Goal: Subscribe to service/newsletter

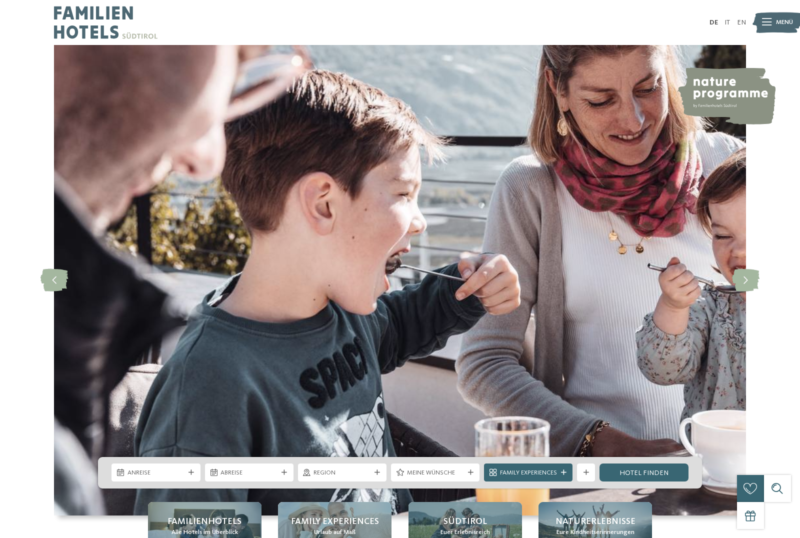
click at [742, 19] on link "EN" at bounding box center [741, 22] width 9 height 7
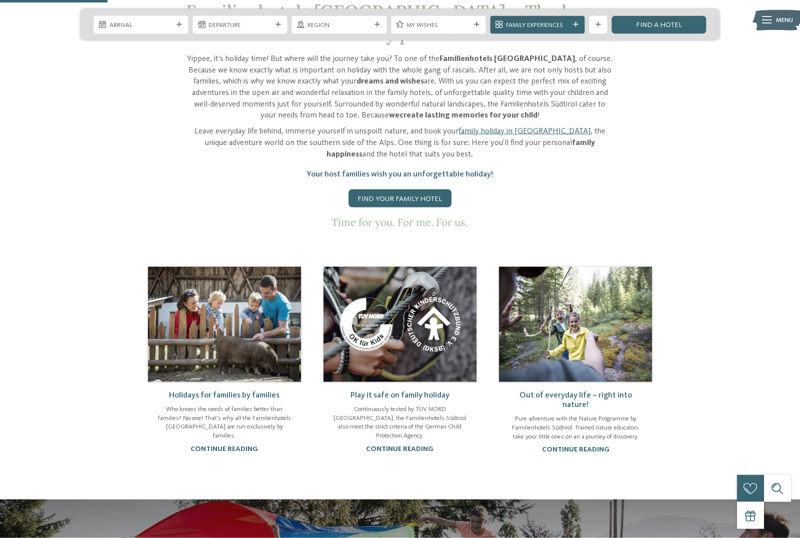
scroll to position [551, 0]
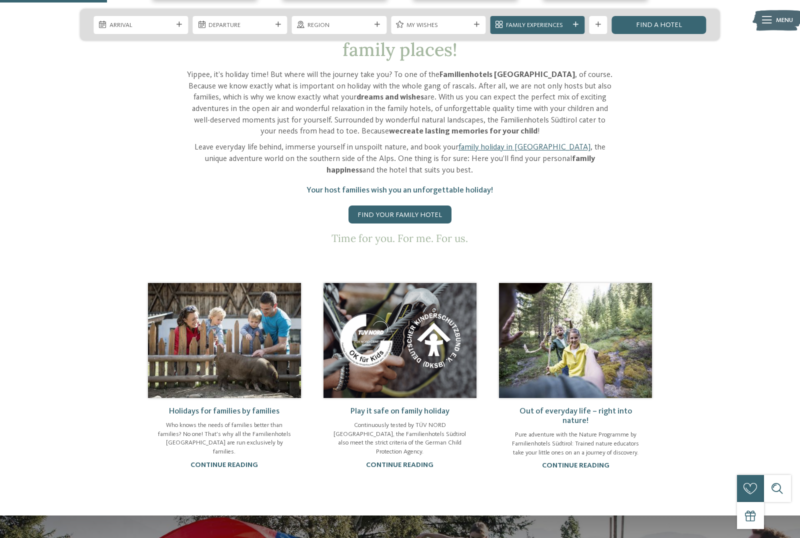
click at [410, 224] on link "Find your family hotel" at bounding box center [400, 215] width 103 height 18
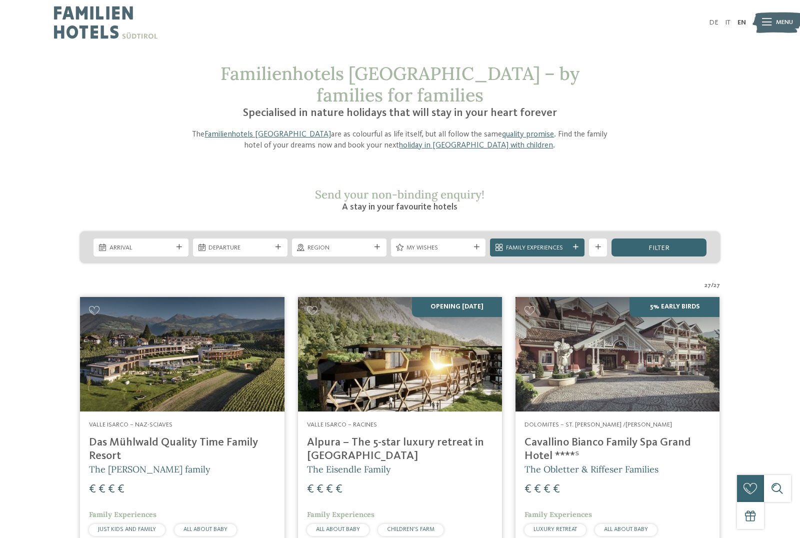
click at [475, 239] on div "My wishes" at bounding box center [438, 248] width 95 height 18
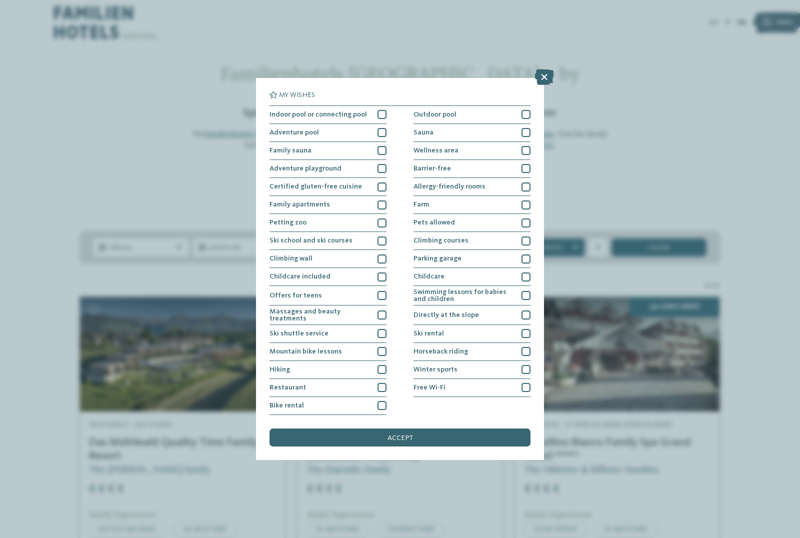
click at [522, 383] on div at bounding box center [526, 387] width 9 height 9
click at [381, 128] on div at bounding box center [382, 132] width 9 height 9
click at [379, 164] on div at bounding box center [382, 168] width 9 height 9
click at [381, 255] on div at bounding box center [382, 259] width 9 height 9
click at [382, 306] on div "Massages and beauty treatments" at bounding box center [328, 316] width 117 height 20
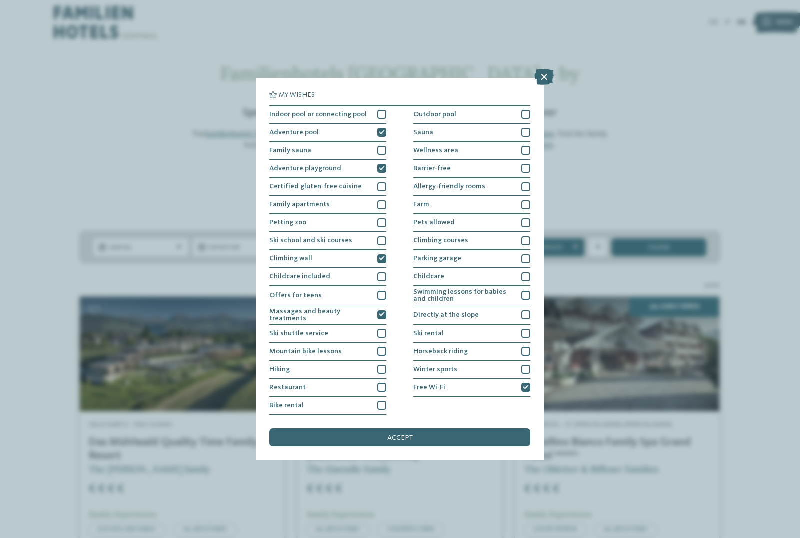
click at [381, 383] on div at bounding box center [382, 387] width 9 height 9
click at [380, 365] on div at bounding box center [382, 369] width 9 height 9
click at [526, 110] on div at bounding box center [526, 114] width 9 height 9
click at [379, 106] on div "Indoor pool or connecting pool" at bounding box center [328, 115] width 117 height 18
click at [522, 146] on div at bounding box center [526, 150] width 9 height 9
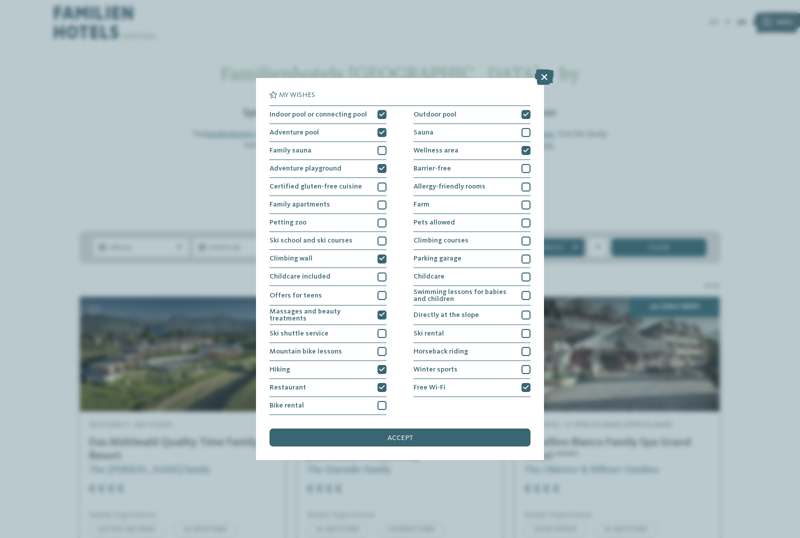
click at [522, 128] on div at bounding box center [526, 132] width 9 height 9
click at [397, 435] on span "accept" at bounding box center [401, 438] width 26 height 7
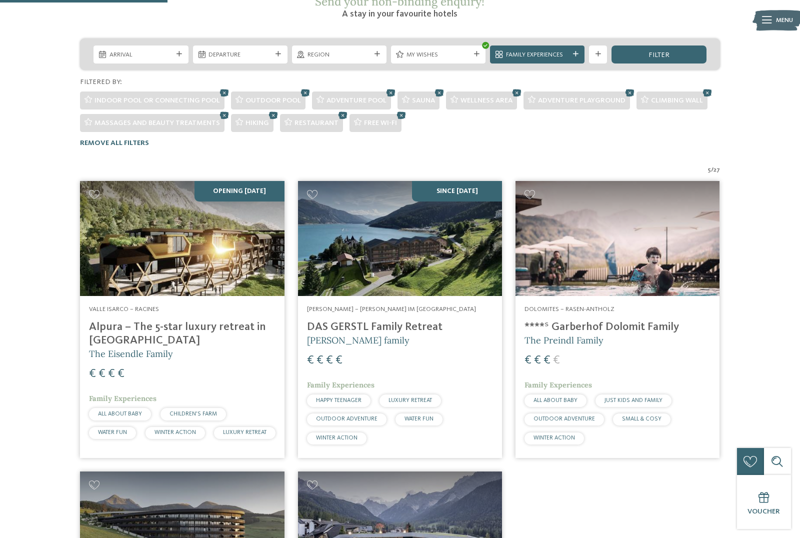
scroll to position [193, 0]
click at [164, 218] on img at bounding box center [182, 239] width 204 height 115
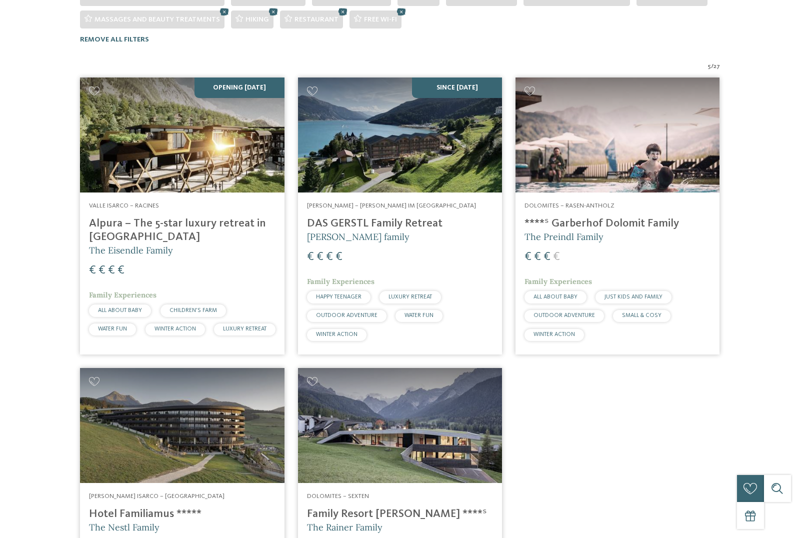
scroll to position [0, 0]
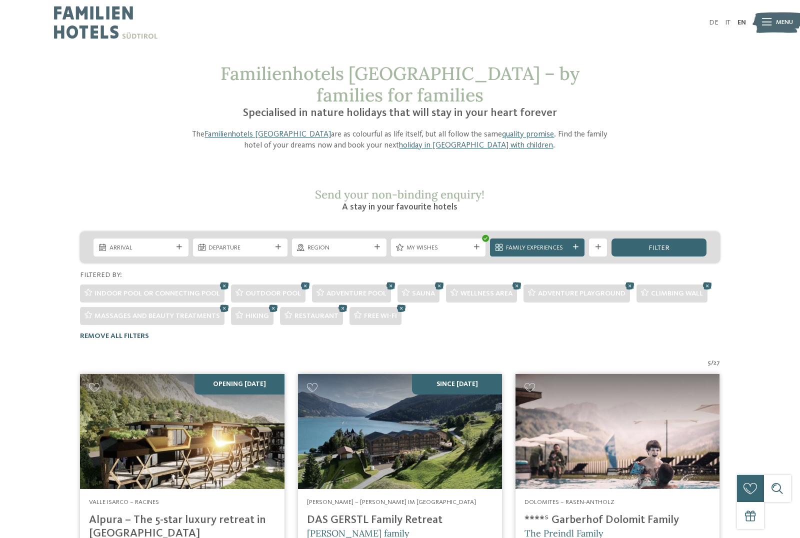
click at [712, 280] on icon at bounding box center [708, 286] width 14 height 12
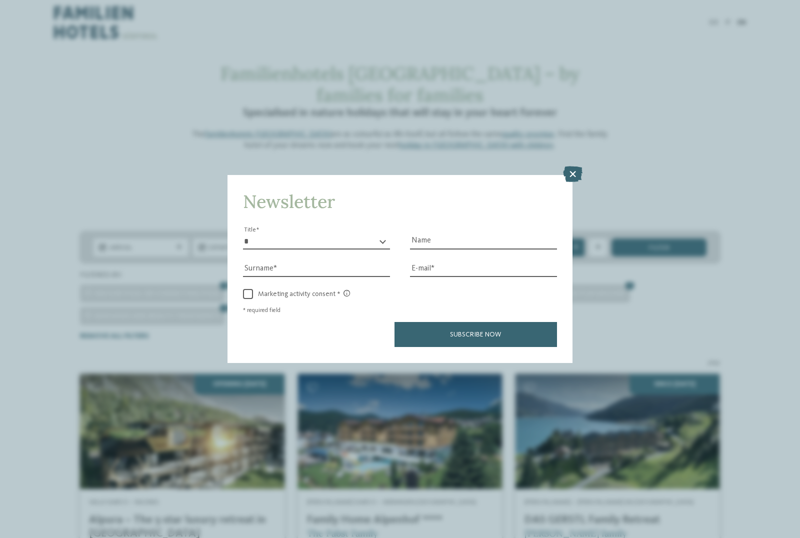
click at [572, 167] on icon at bounding box center [573, 175] width 20 height 16
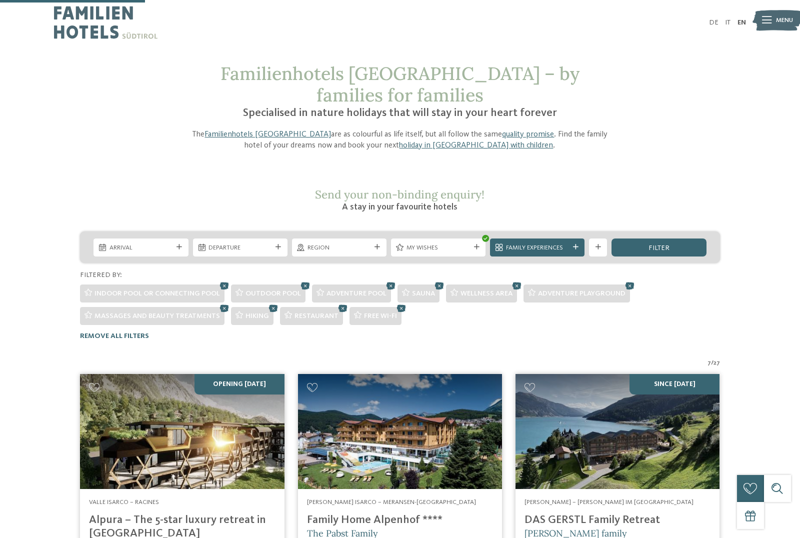
scroll to position [216, 0]
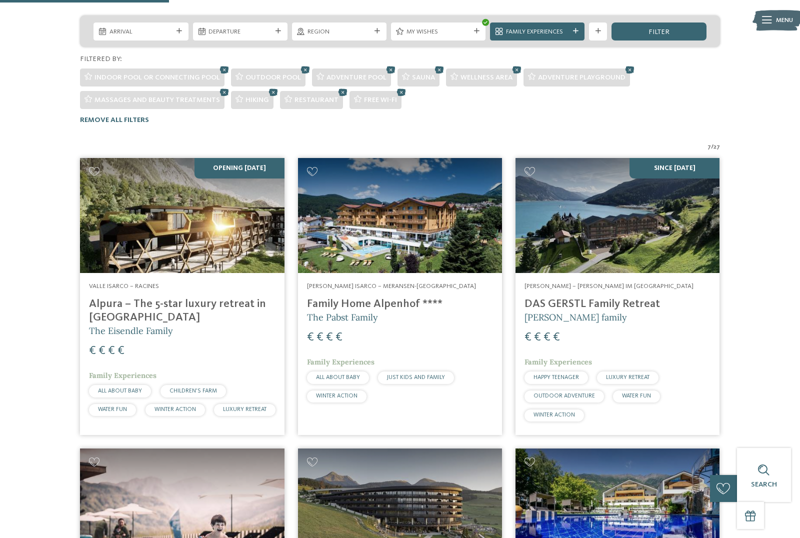
click at [389, 178] on img at bounding box center [400, 215] width 204 height 115
click at [624, 273] on img at bounding box center [618, 215] width 204 height 115
click at [178, 449] on img at bounding box center [182, 506] width 204 height 115
click at [384, 449] on img at bounding box center [400, 506] width 204 height 115
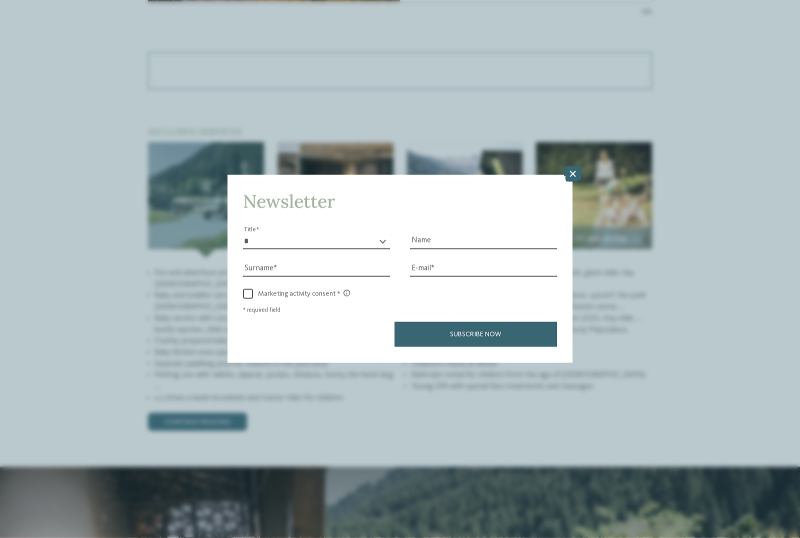
scroll to position [1306, 0]
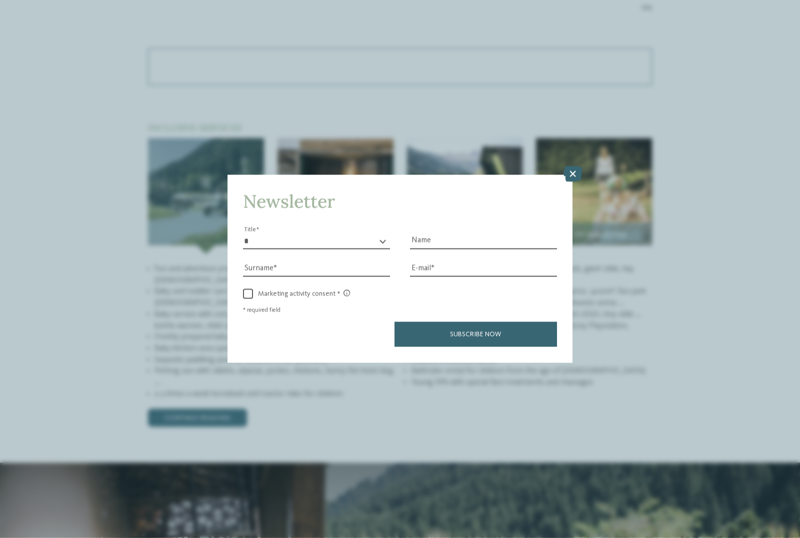
click at [567, 167] on icon at bounding box center [573, 175] width 20 height 16
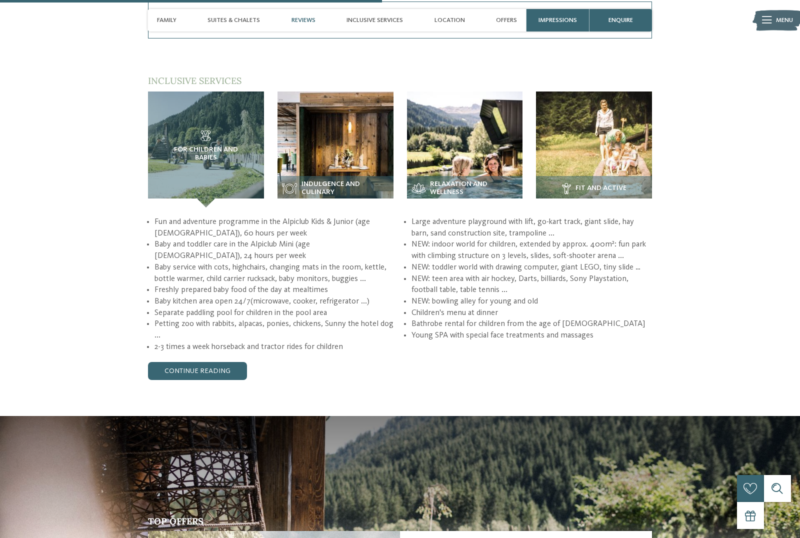
scroll to position [1354, 0]
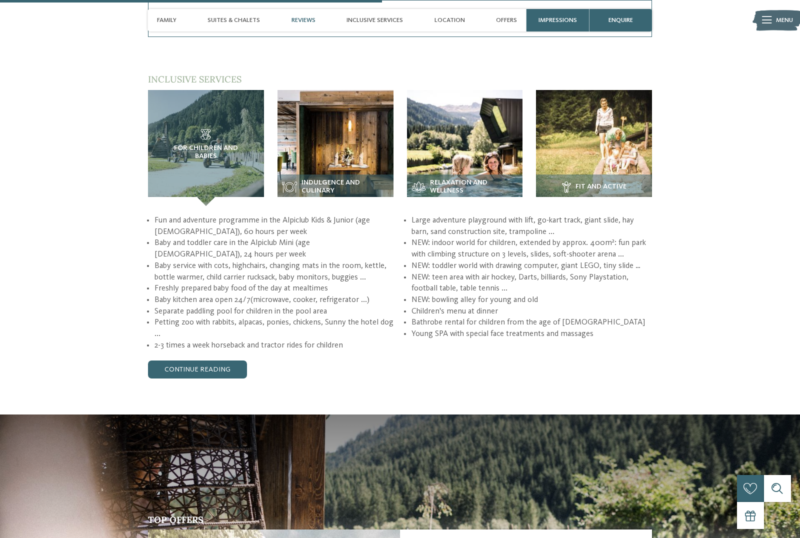
click at [204, 161] on span "For children and babies" at bounding box center [206, 153] width 80 height 16
click at [205, 161] on span "For children and babies" at bounding box center [206, 153] width 80 height 16
click at [328, 176] on img at bounding box center [336, 148] width 116 height 116
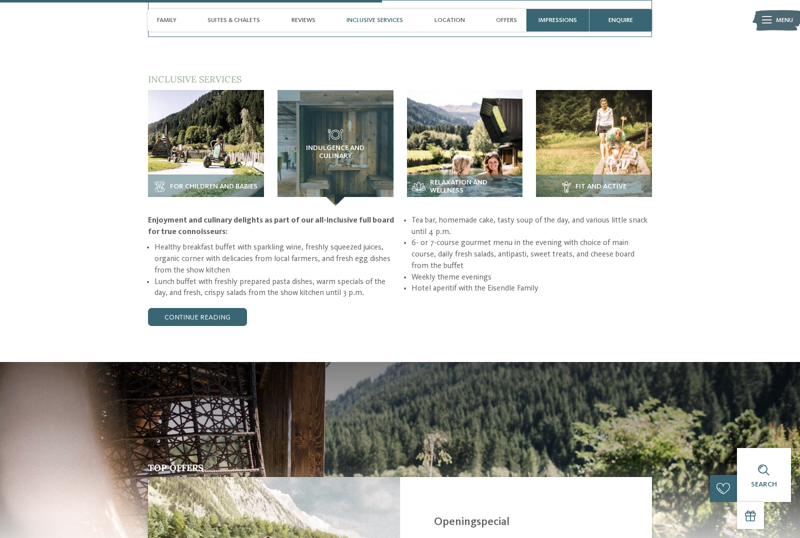
click at [202, 172] on img at bounding box center [206, 148] width 116 height 116
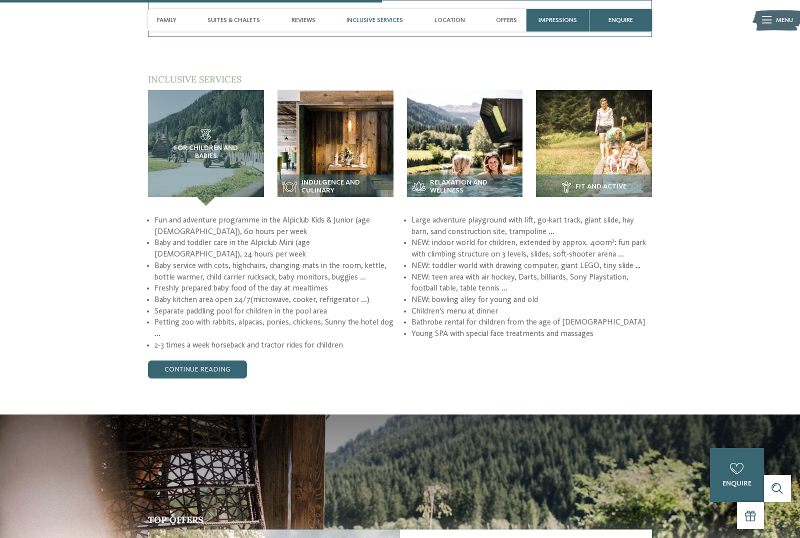
click at [196, 379] on link "continue reading" at bounding box center [197, 370] width 99 height 18
click at [331, 171] on img at bounding box center [336, 148] width 116 height 116
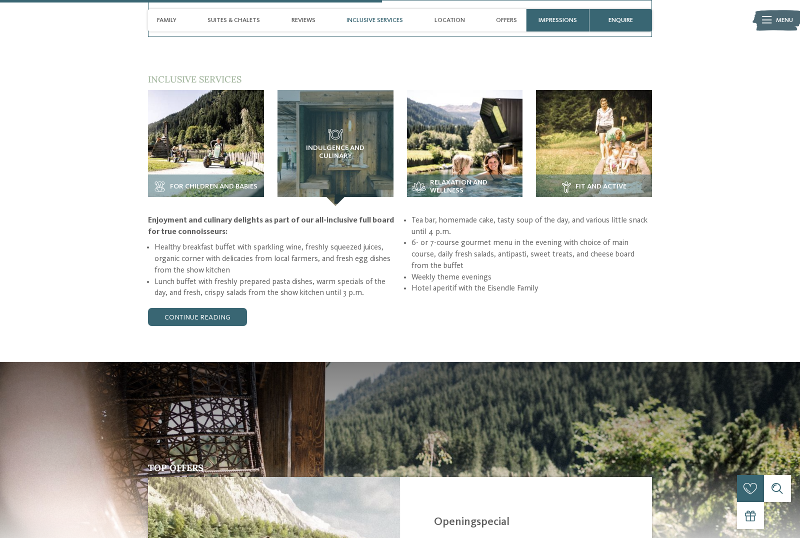
click at [445, 184] on img at bounding box center [465, 148] width 116 height 116
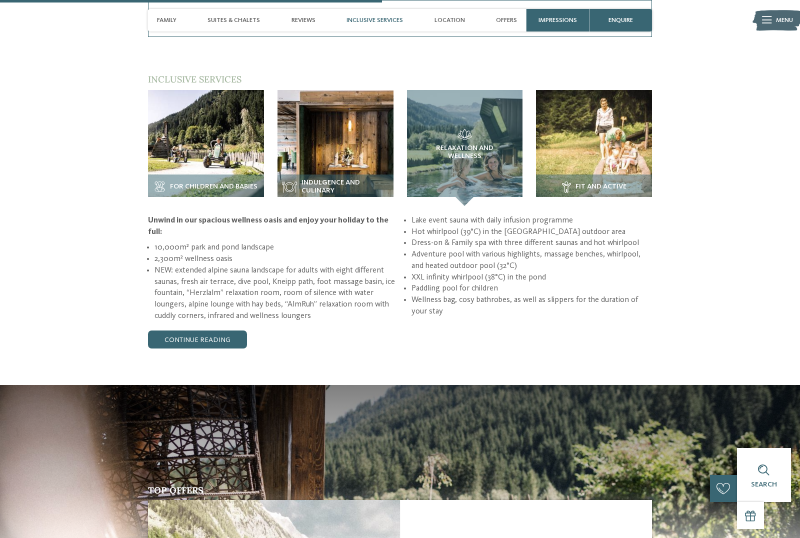
click at [590, 168] on img at bounding box center [594, 148] width 116 height 116
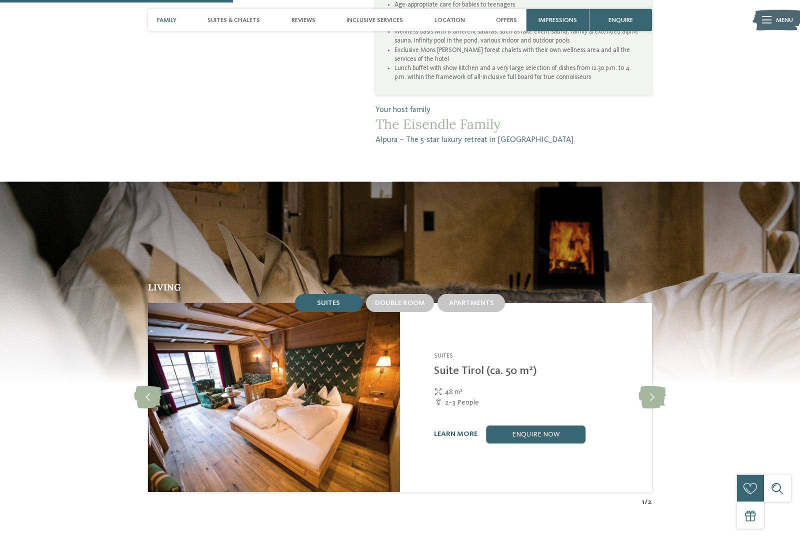
scroll to position [814, 0]
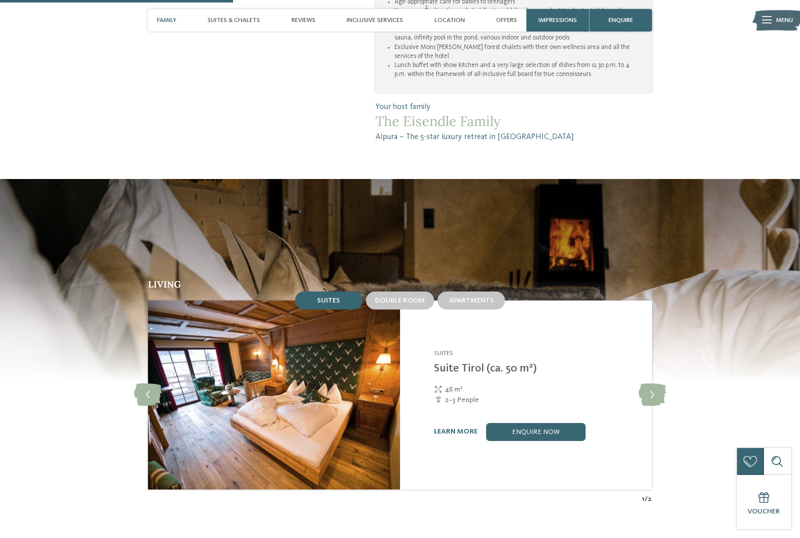
click at [658, 406] on icon at bounding box center [653, 395] width 28 height 23
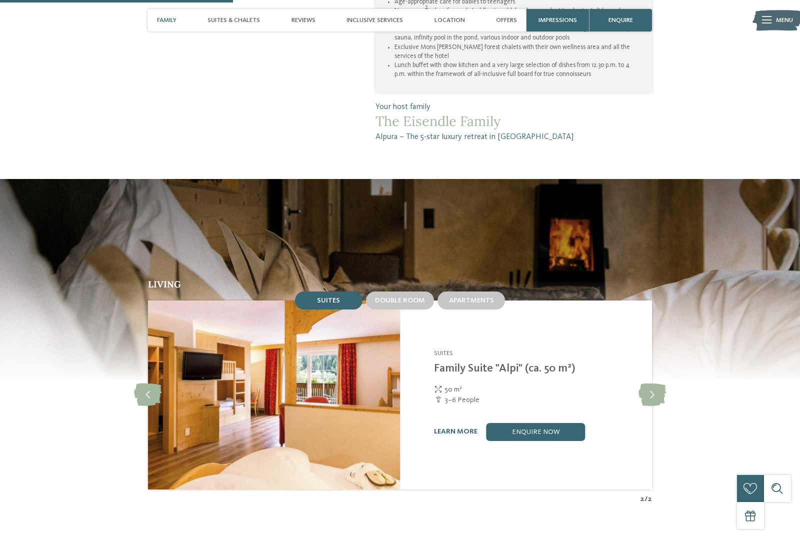
click at [648, 406] on icon at bounding box center [653, 395] width 28 height 23
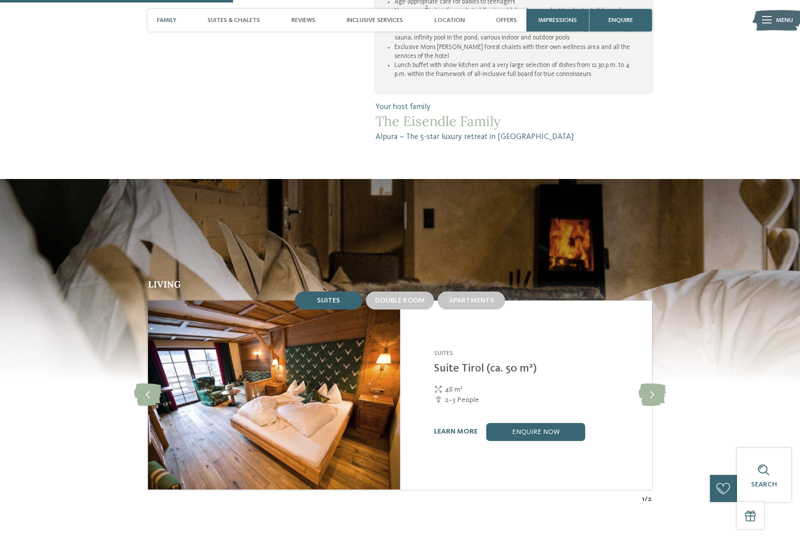
click at [658, 406] on icon at bounding box center [653, 395] width 28 height 23
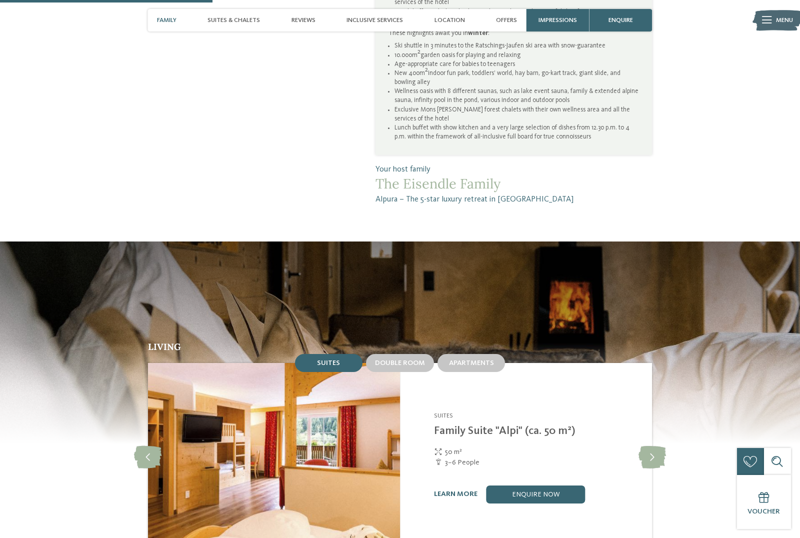
scroll to position [749, 0]
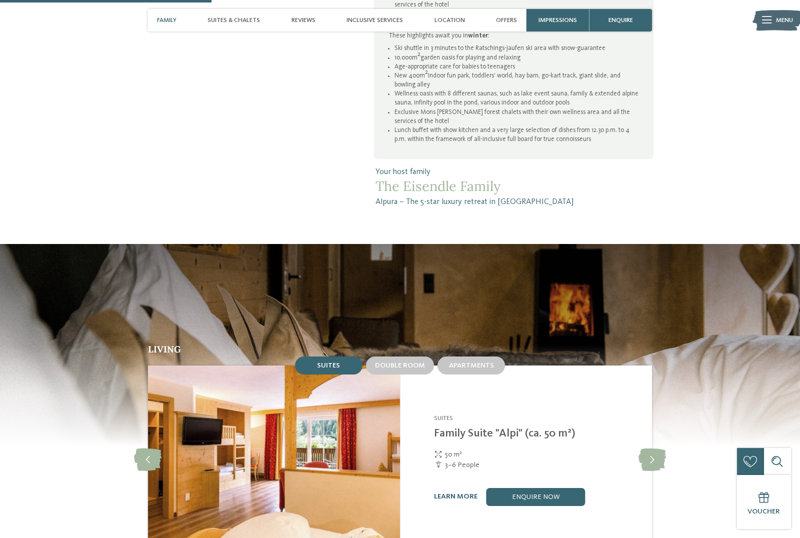
click at [398, 369] on span "Double room" at bounding box center [400, 365] width 50 height 7
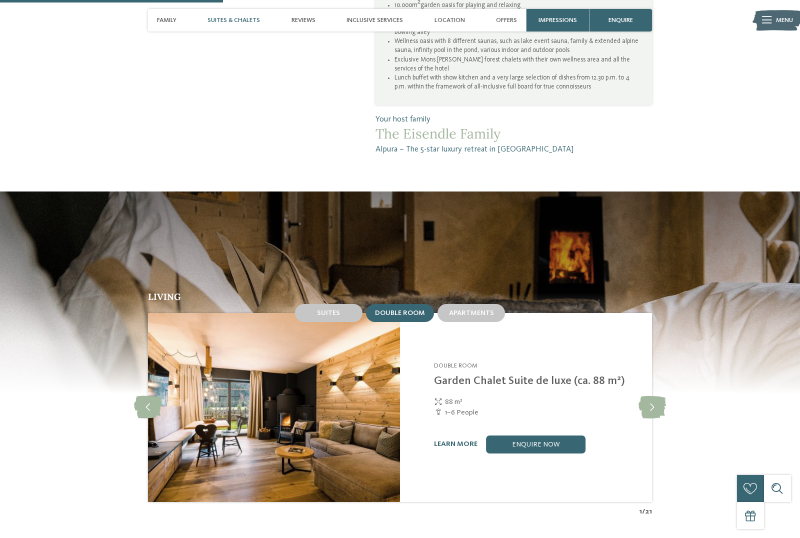
scroll to position [807, 0]
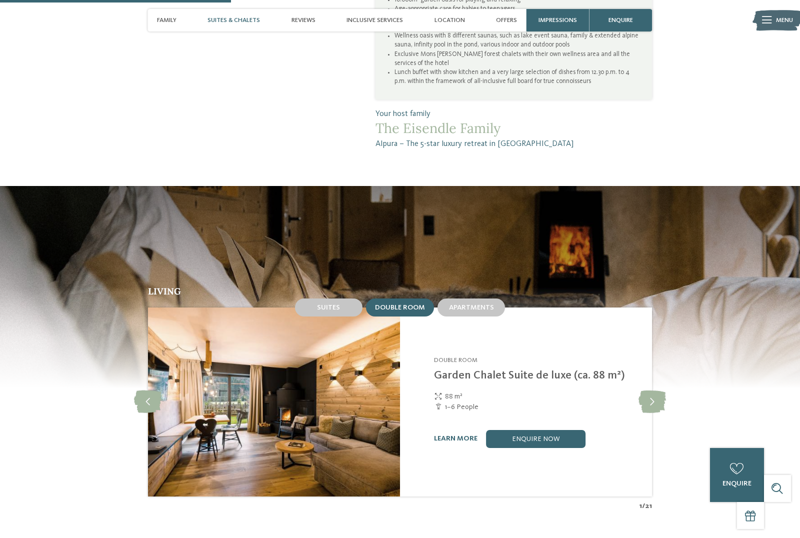
click at [655, 413] on icon at bounding box center [653, 402] width 28 height 23
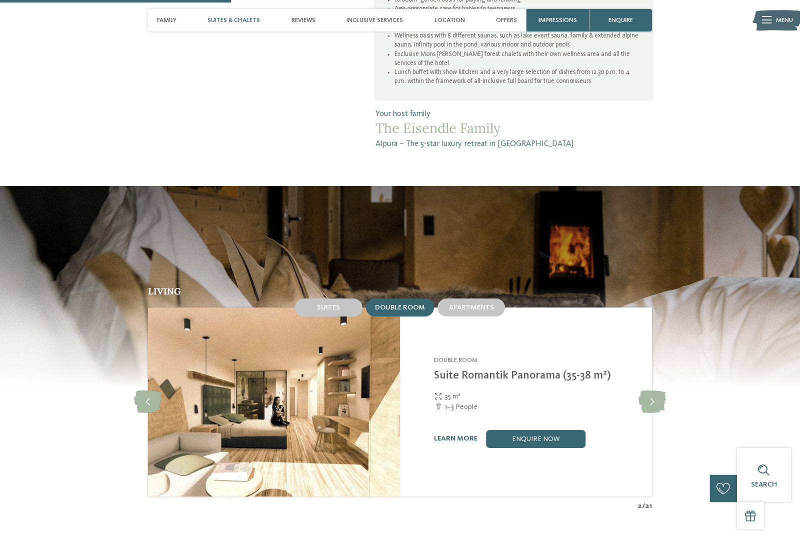
click at [651, 413] on icon at bounding box center [653, 402] width 28 height 23
click at [656, 413] on icon at bounding box center [653, 402] width 28 height 23
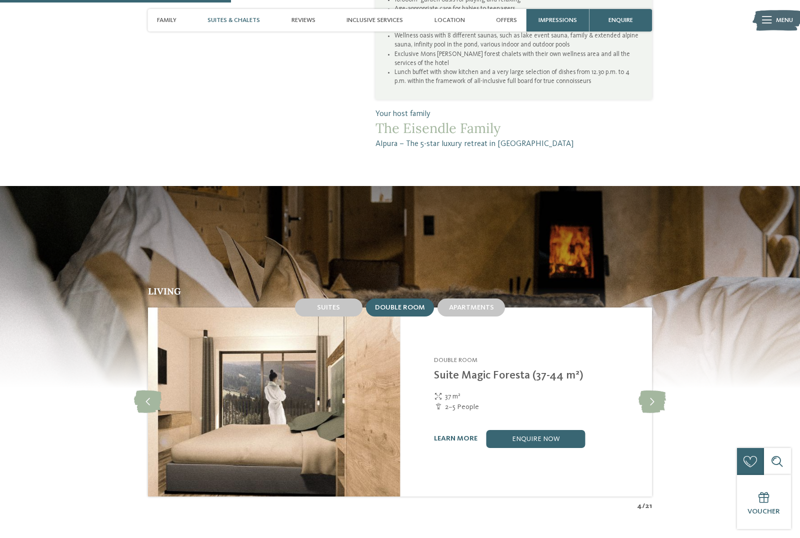
click at [652, 413] on icon at bounding box center [653, 402] width 28 height 23
click at [653, 413] on icon at bounding box center [653, 402] width 28 height 23
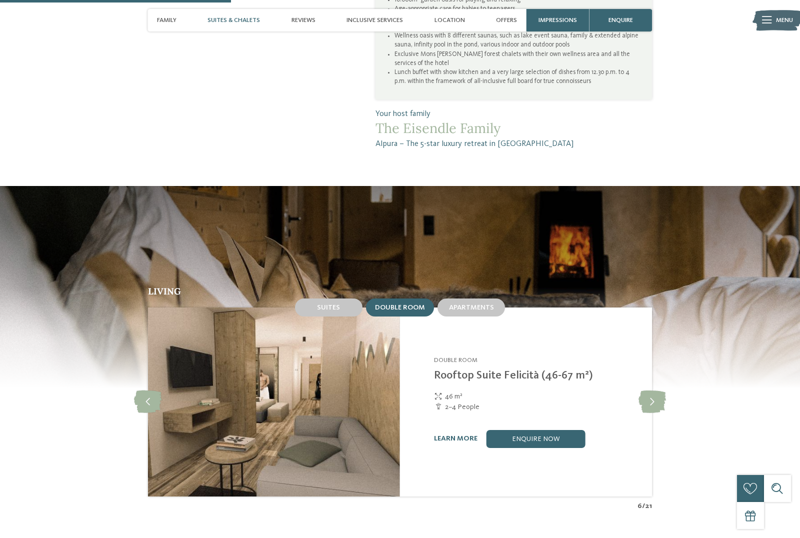
click at [648, 413] on icon at bounding box center [653, 402] width 28 height 23
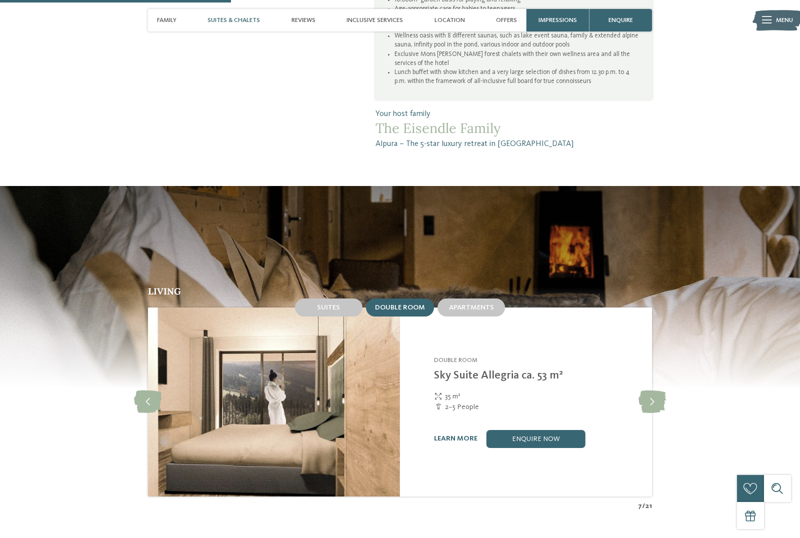
click at [478, 317] on div "Apartments" at bounding box center [472, 308] width 68 height 18
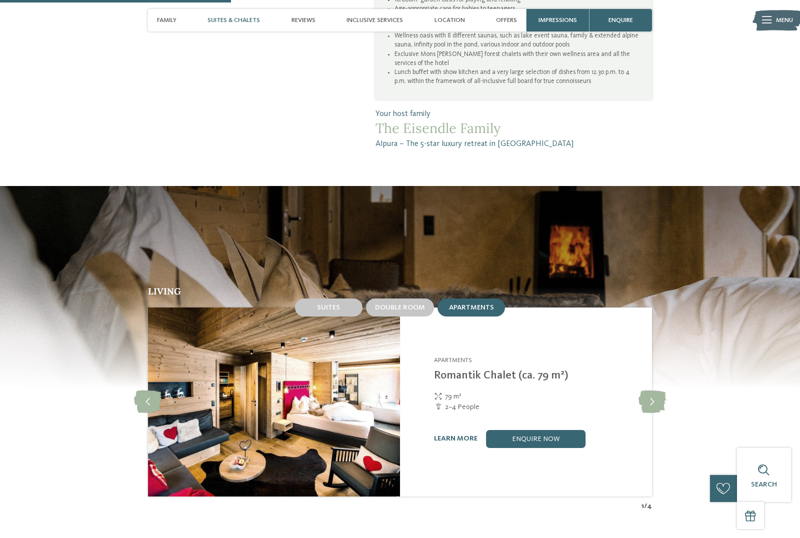
click at [654, 413] on icon at bounding box center [653, 402] width 28 height 23
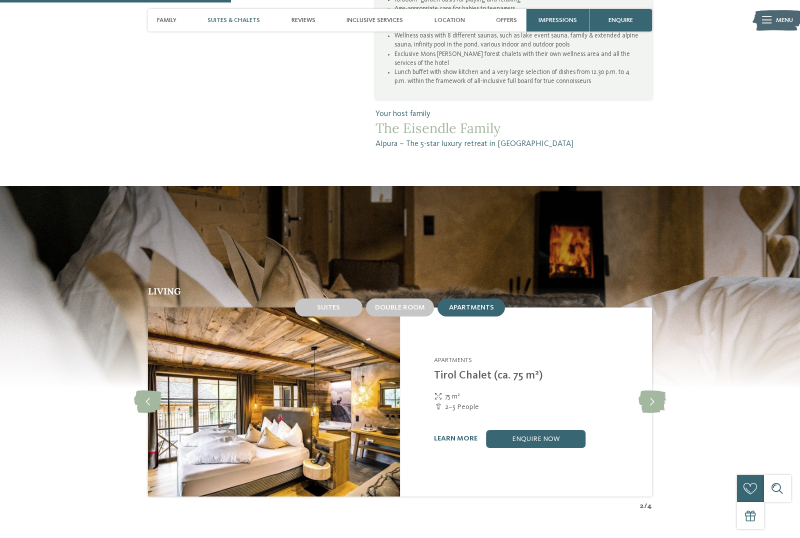
click at [654, 413] on icon at bounding box center [653, 402] width 28 height 23
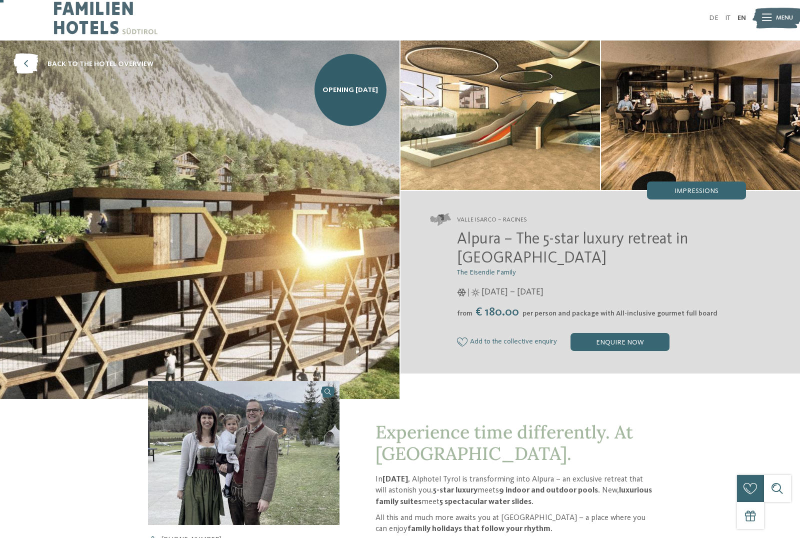
scroll to position [0, 0]
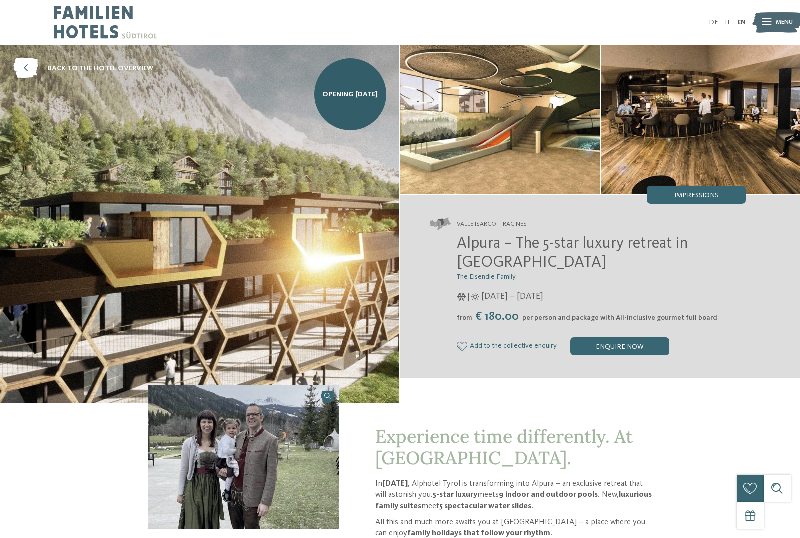
click at [697, 198] on span "Impressions" at bounding box center [697, 195] width 44 height 7
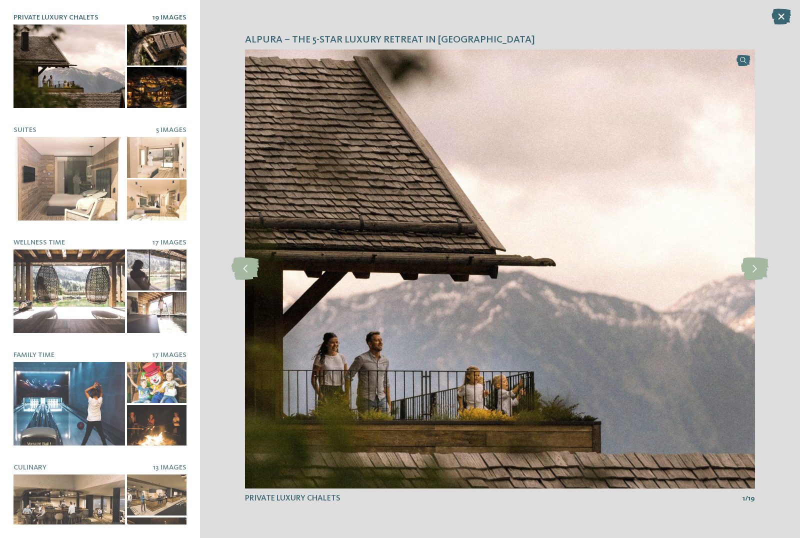
click at [744, 272] on icon at bounding box center [755, 269] width 28 height 23
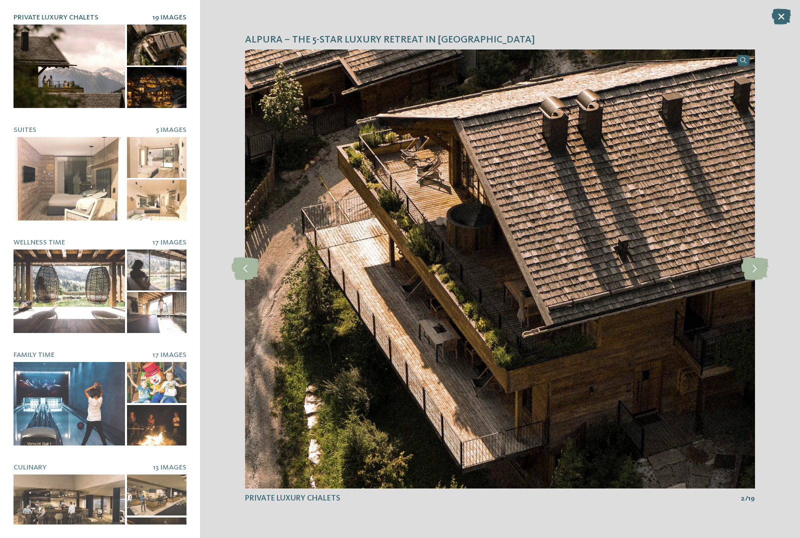
click at [751, 270] on icon at bounding box center [755, 269] width 28 height 23
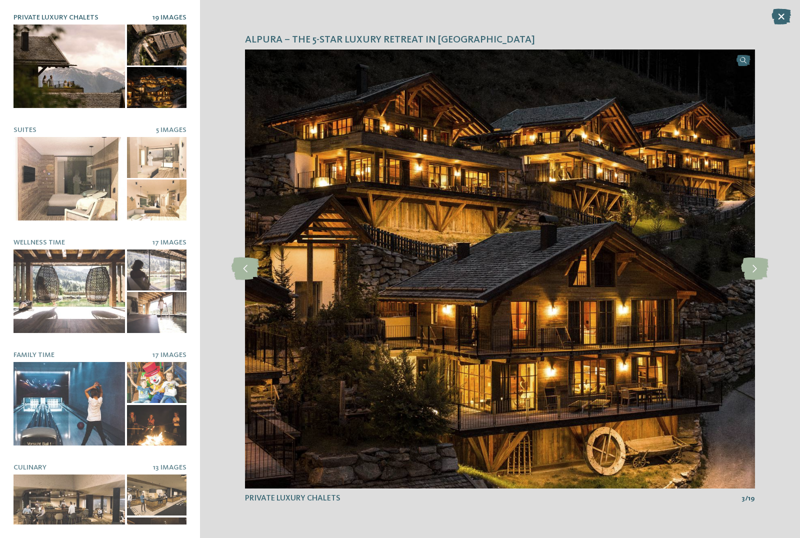
click at [752, 276] on icon at bounding box center [755, 269] width 28 height 23
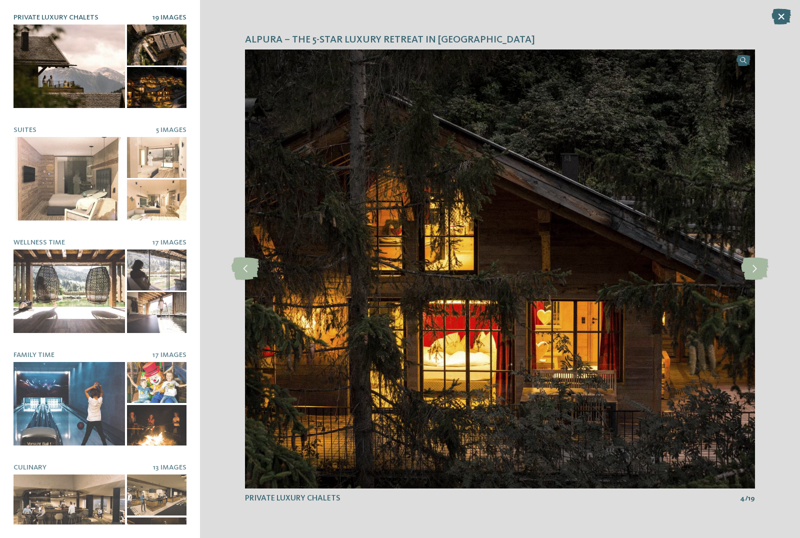
click at [746, 261] on icon at bounding box center [755, 269] width 28 height 23
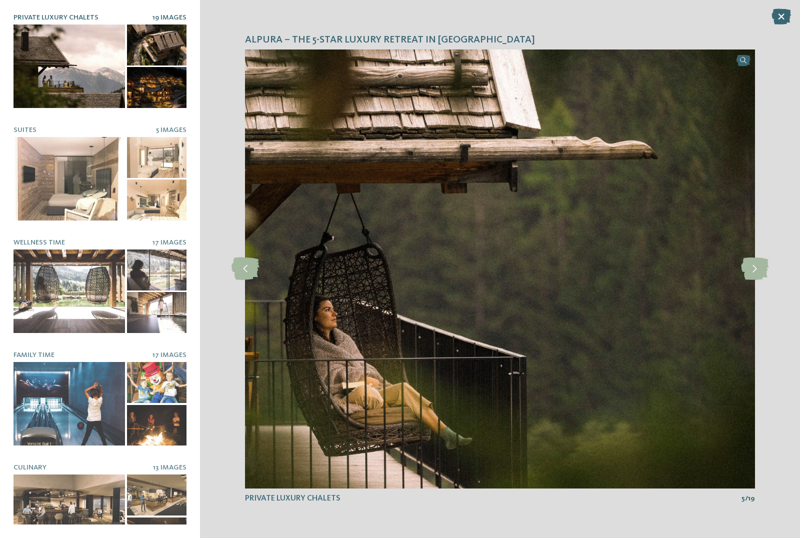
click at [244, 270] on icon at bounding box center [246, 269] width 28 height 23
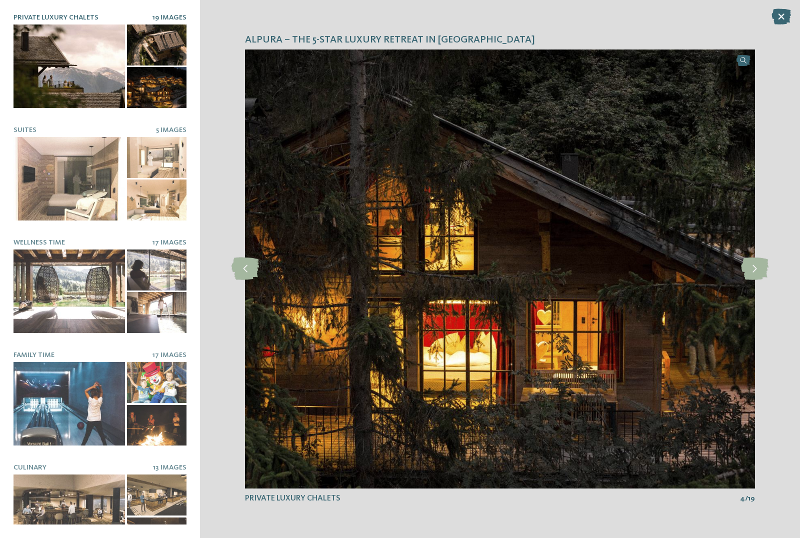
click at [241, 273] on icon at bounding box center [246, 269] width 28 height 23
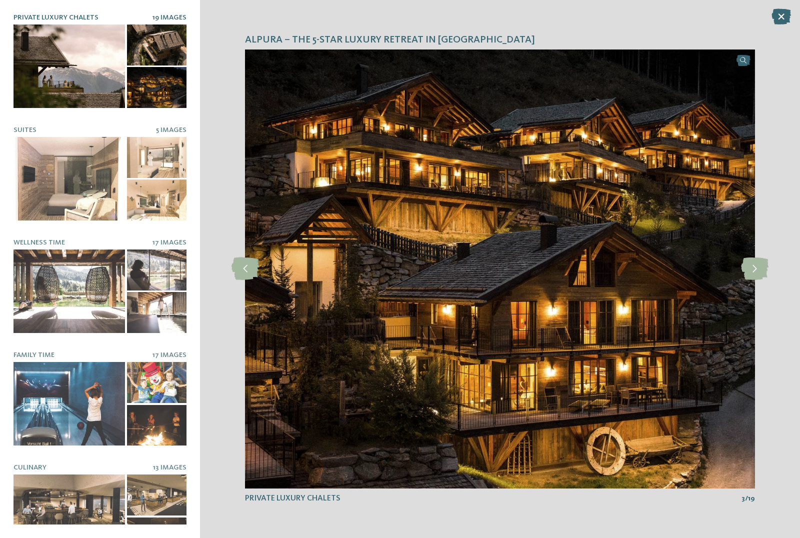
click at [753, 268] on icon at bounding box center [755, 269] width 28 height 23
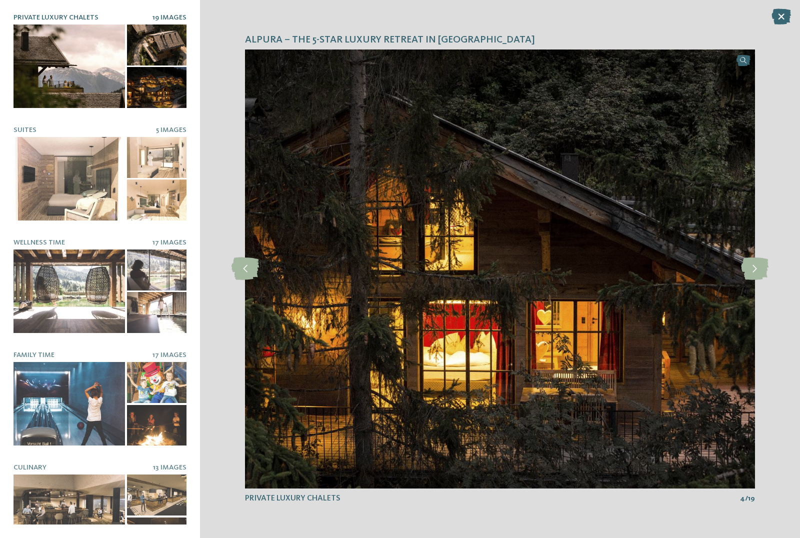
click at [752, 277] on icon at bounding box center [755, 269] width 28 height 23
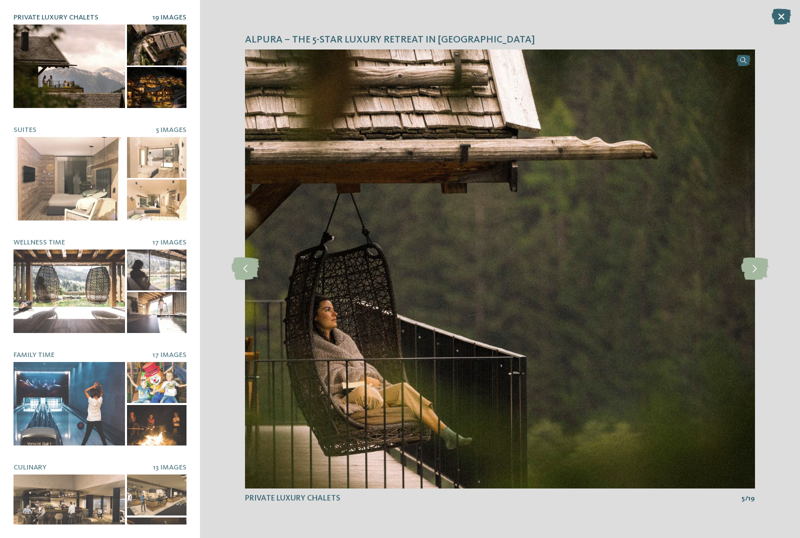
click at [747, 276] on icon at bounding box center [755, 269] width 28 height 23
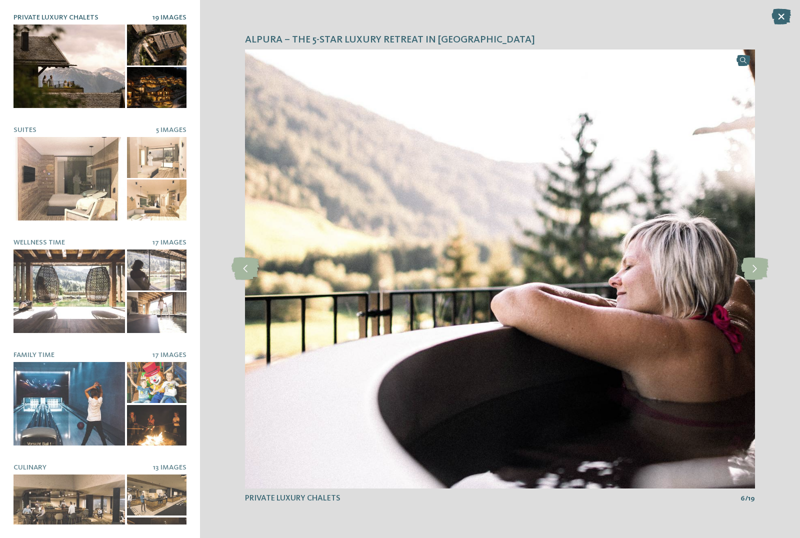
click at [757, 270] on icon at bounding box center [755, 269] width 28 height 23
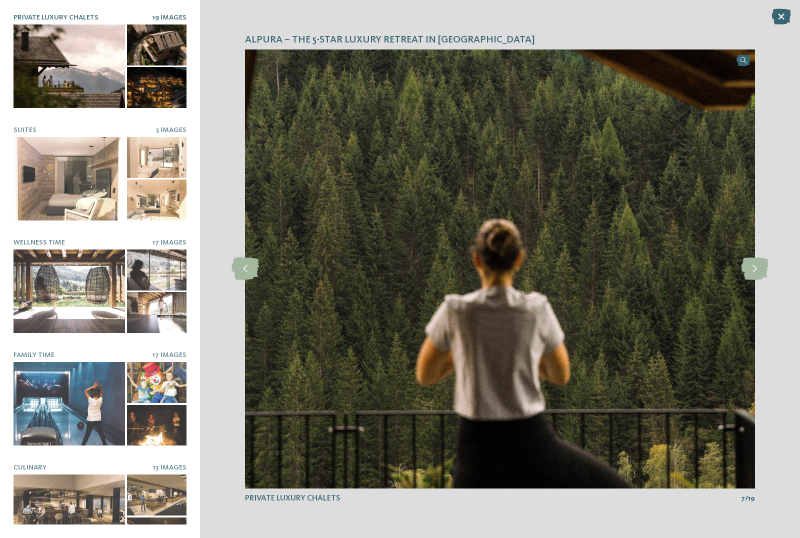
click at [755, 270] on icon at bounding box center [755, 269] width 28 height 23
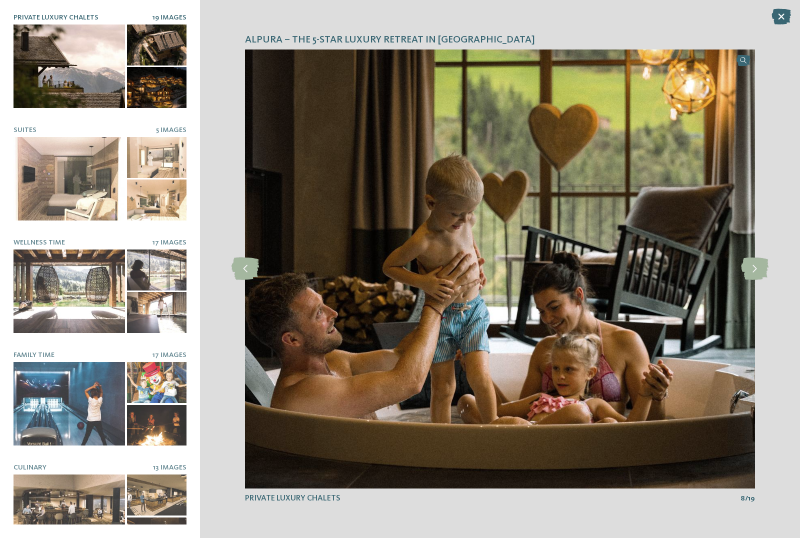
click at [758, 269] on icon at bounding box center [755, 269] width 28 height 23
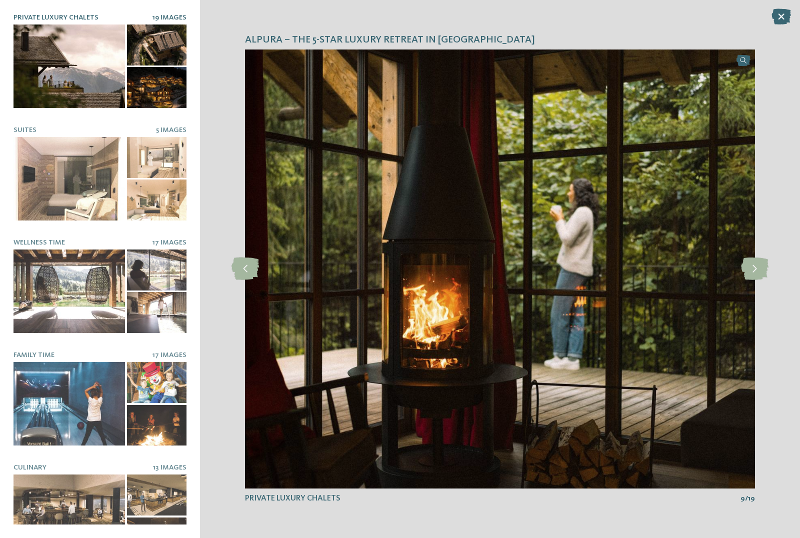
click at [754, 271] on icon at bounding box center [755, 269] width 28 height 23
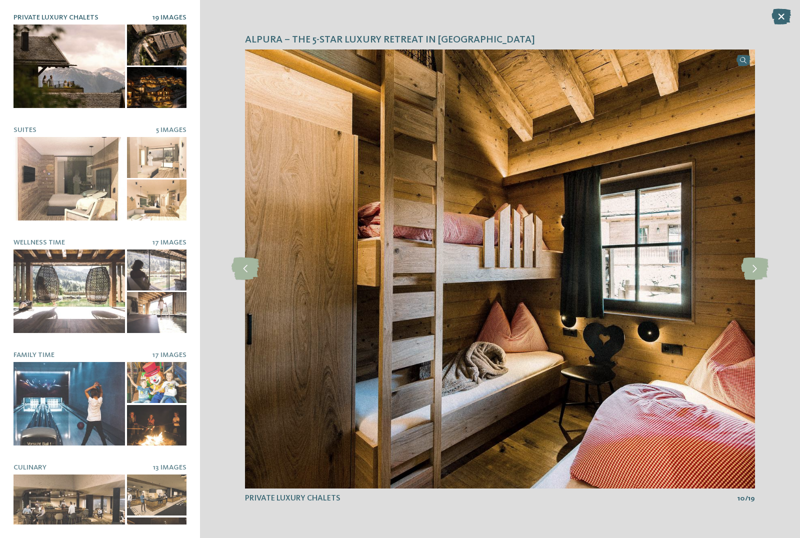
click at [752, 271] on icon at bounding box center [755, 269] width 28 height 23
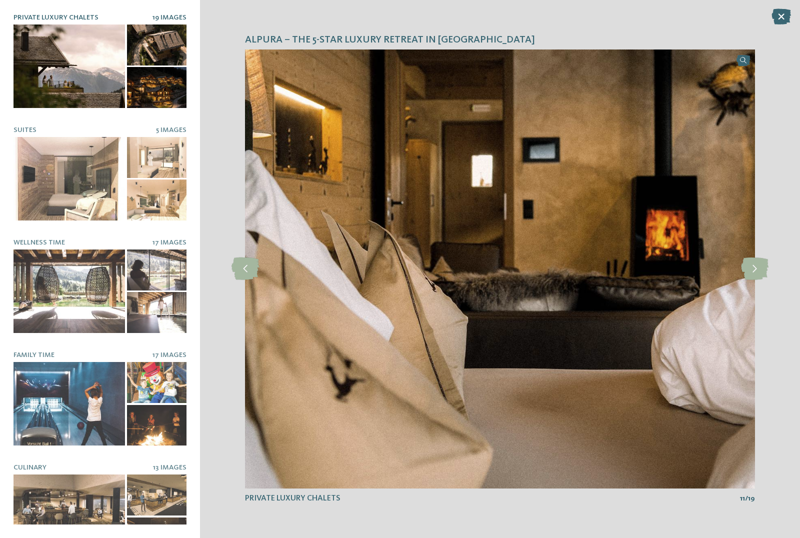
click at [752, 271] on icon at bounding box center [755, 269] width 28 height 23
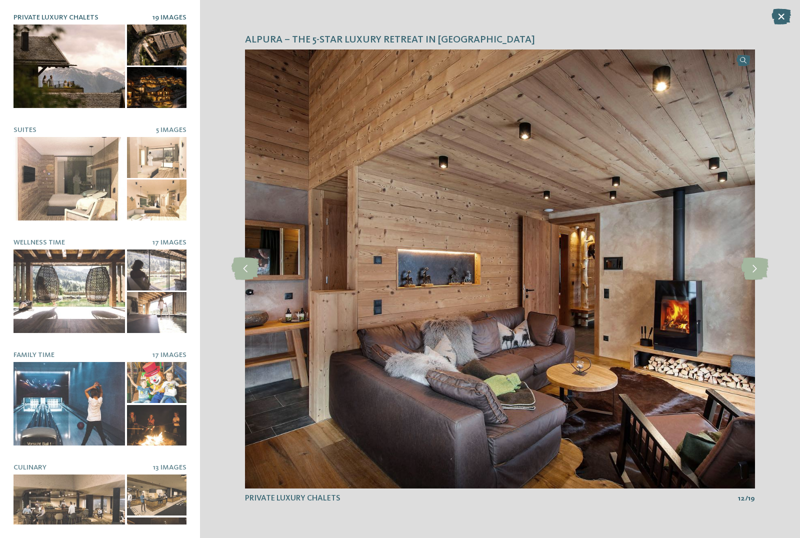
click at [753, 268] on icon at bounding box center [755, 269] width 28 height 23
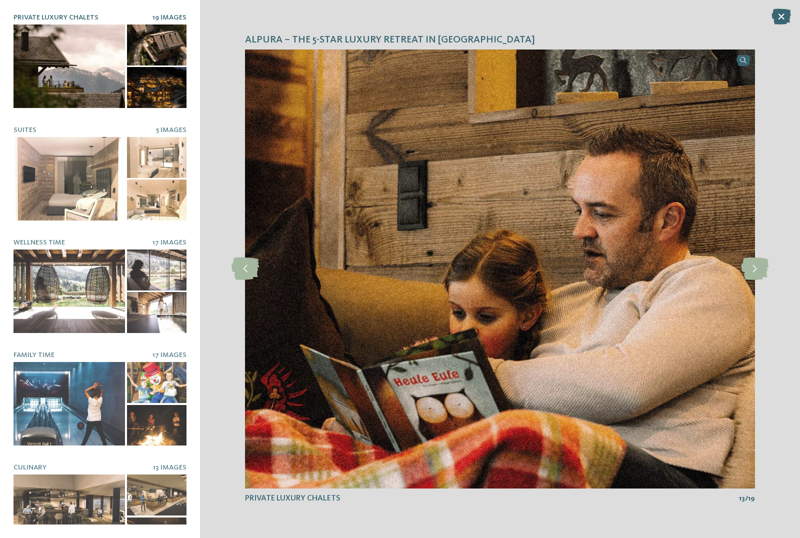
click at [758, 268] on icon at bounding box center [755, 269] width 28 height 23
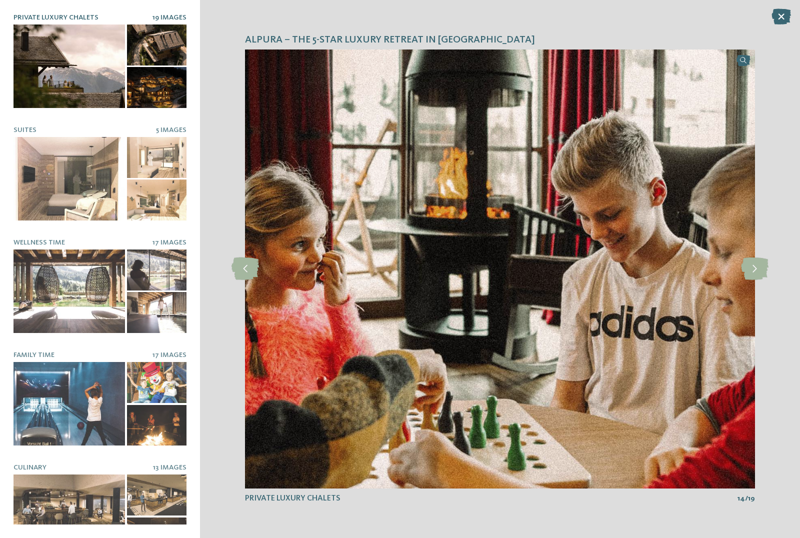
click at [756, 270] on icon at bounding box center [755, 269] width 28 height 23
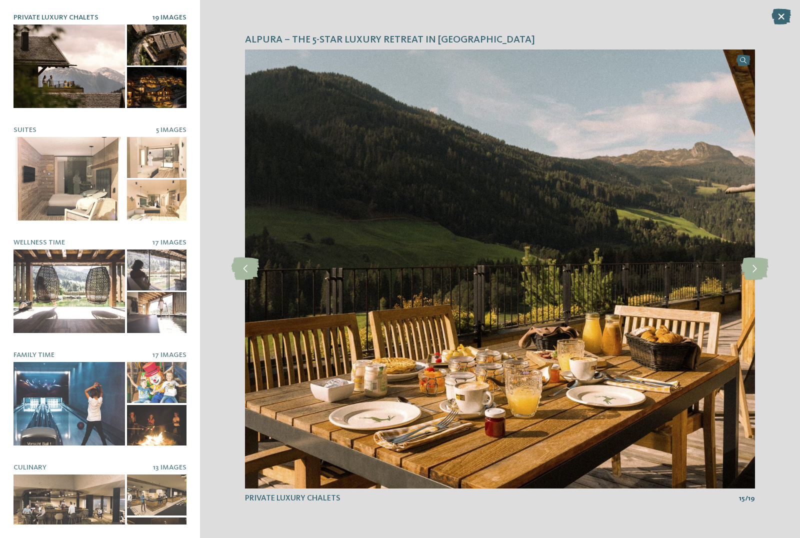
click at [755, 270] on icon at bounding box center [755, 269] width 28 height 23
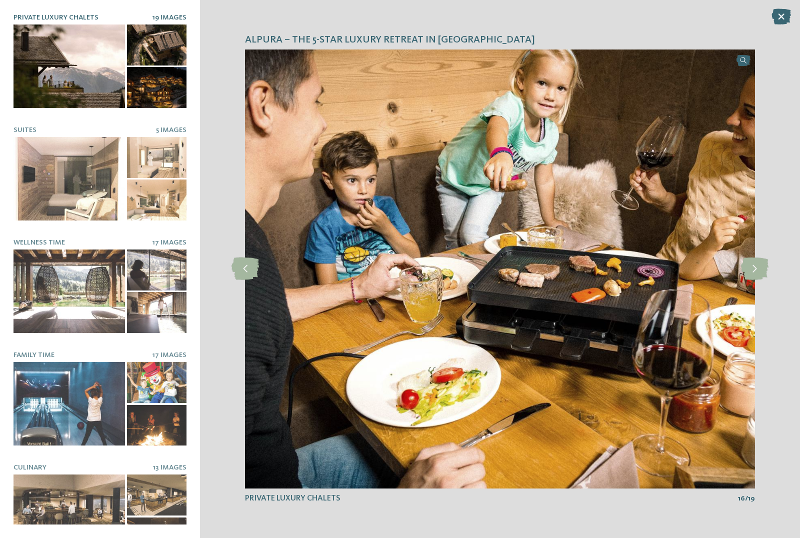
click at [755, 269] on icon at bounding box center [755, 269] width 28 height 23
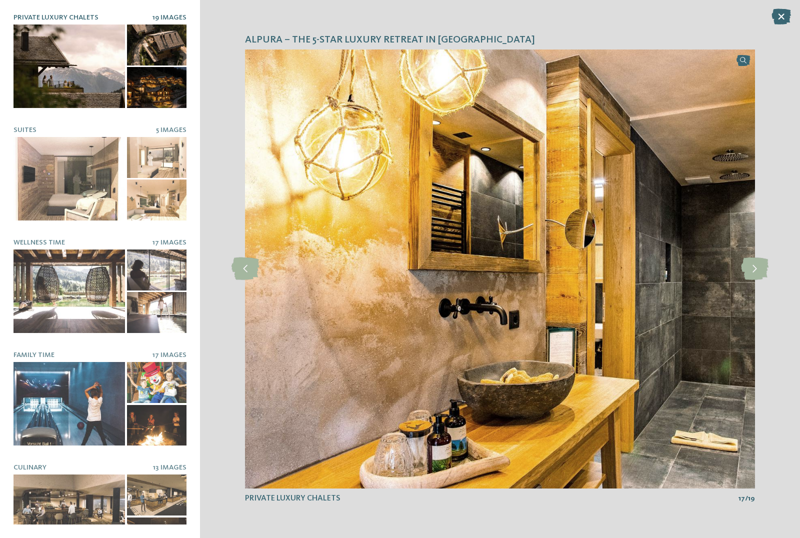
click at [235, 263] on icon at bounding box center [246, 269] width 28 height 23
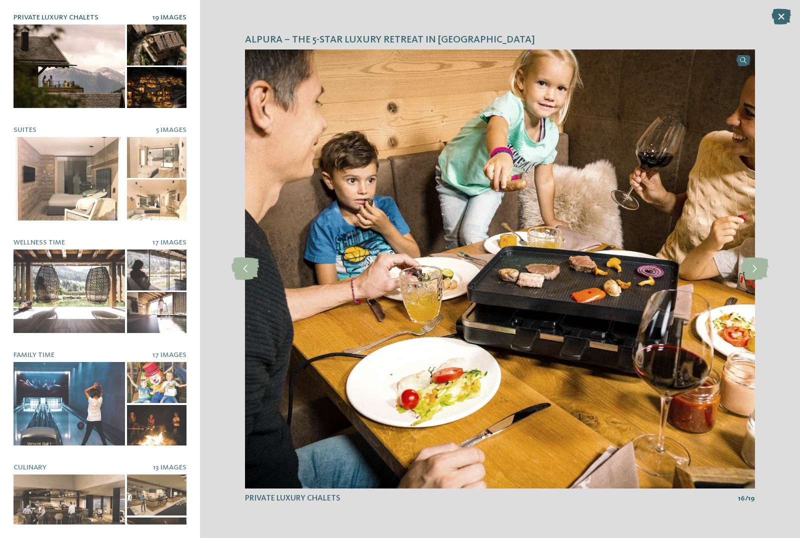
click at [759, 277] on icon at bounding box center [755, 269] width 28 height 23
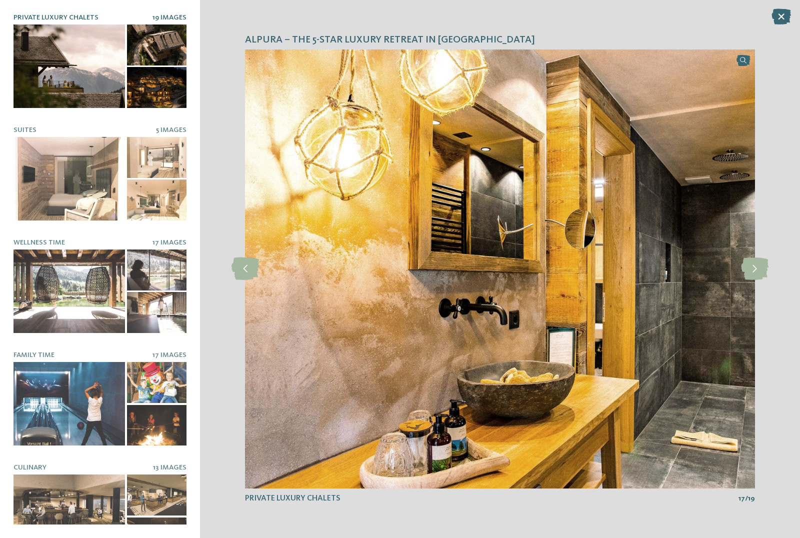
click at [754, 269] on icon at bounding box center [755, 269] width 28 height 23
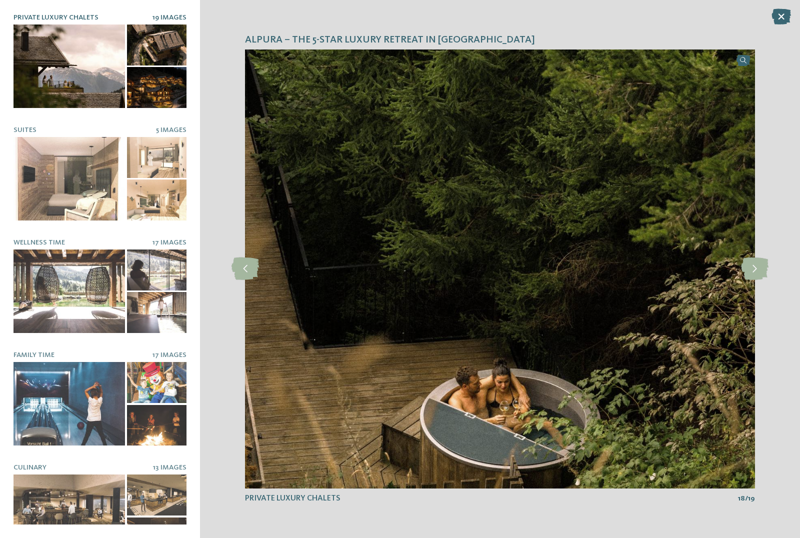
click at [754, 267] on icon at bounding box center [755, 269] width 28 height 23
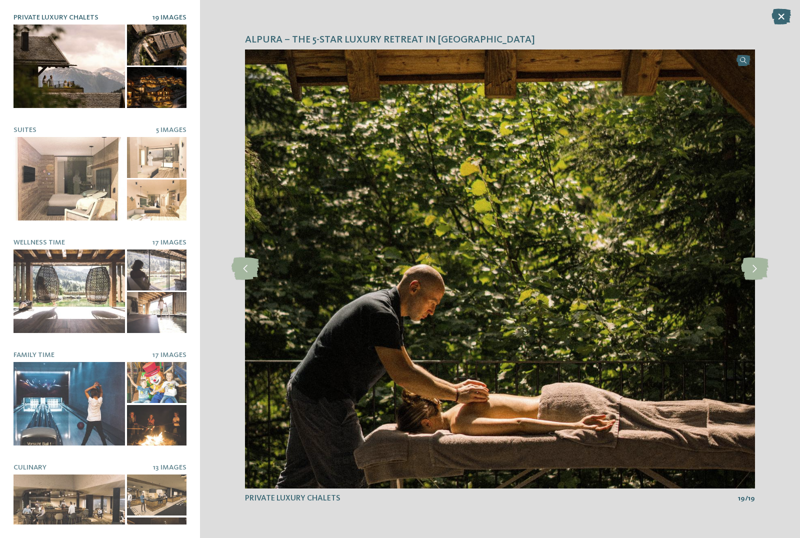
click at [69, 382] on div at bounding box center [70, 404] width 112 height 84
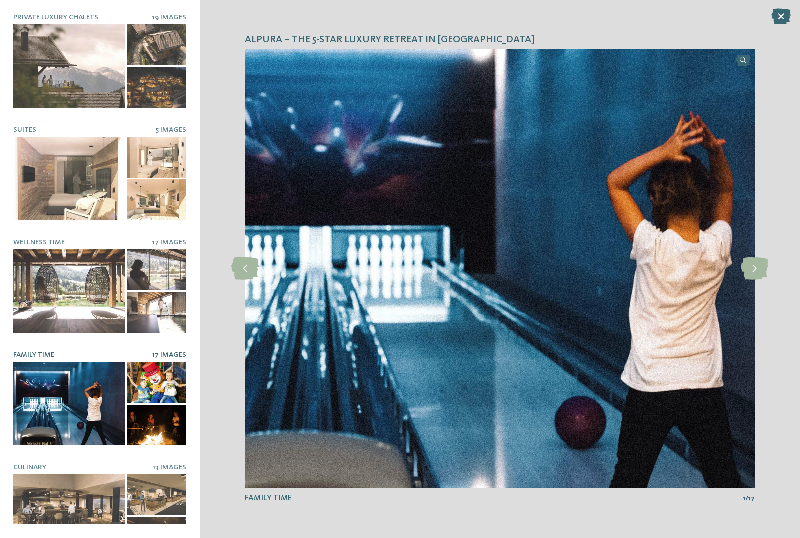
click at [755, 273] on icon at bounding box center [755, 269] width 28 height 23
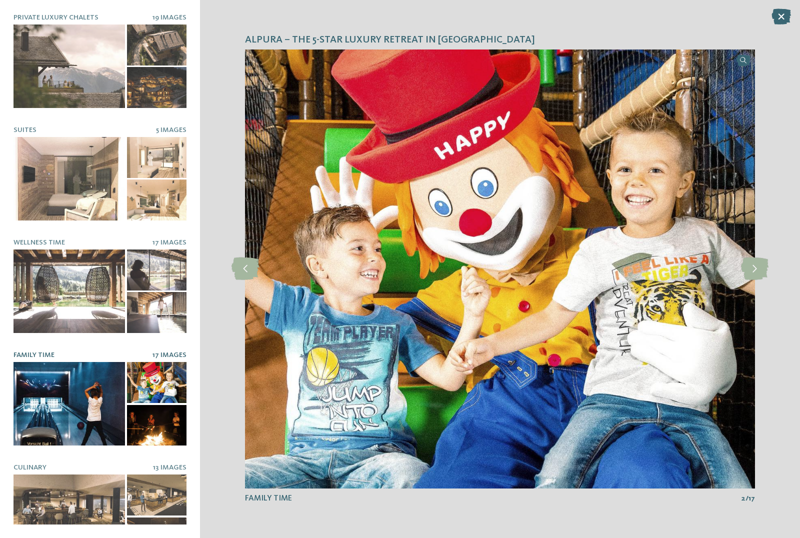
click at [755, 269] on icon at bounding box center [755, 269] width 28 height 23
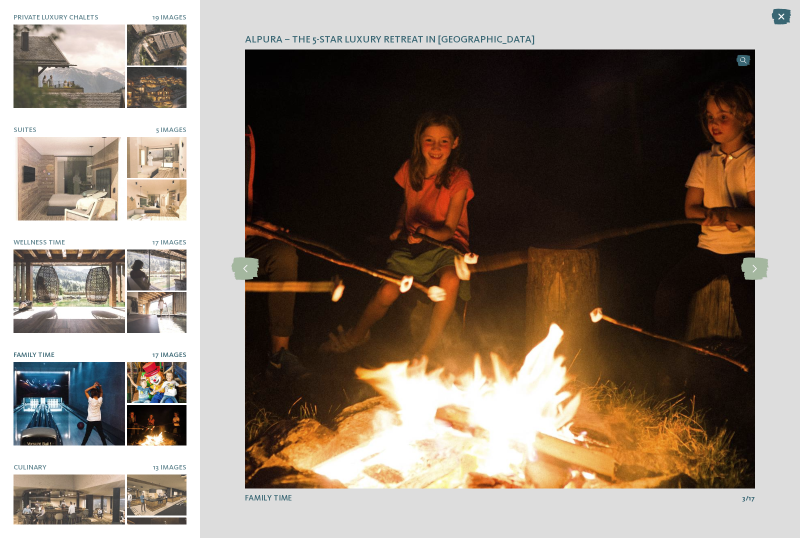
click at [753, 272] on icon at bounding box center [755, 269] width 28 height 23
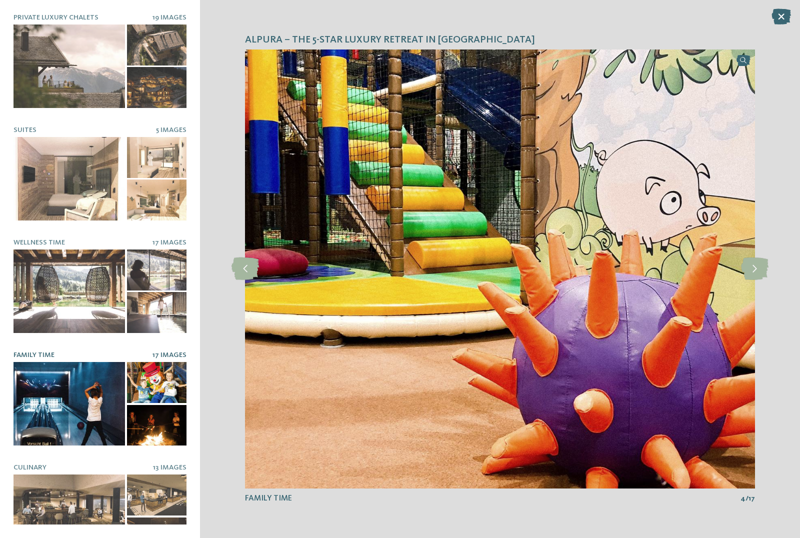
click at [757, 272] on icon at bounding box center [755, 269] width 28 height 23
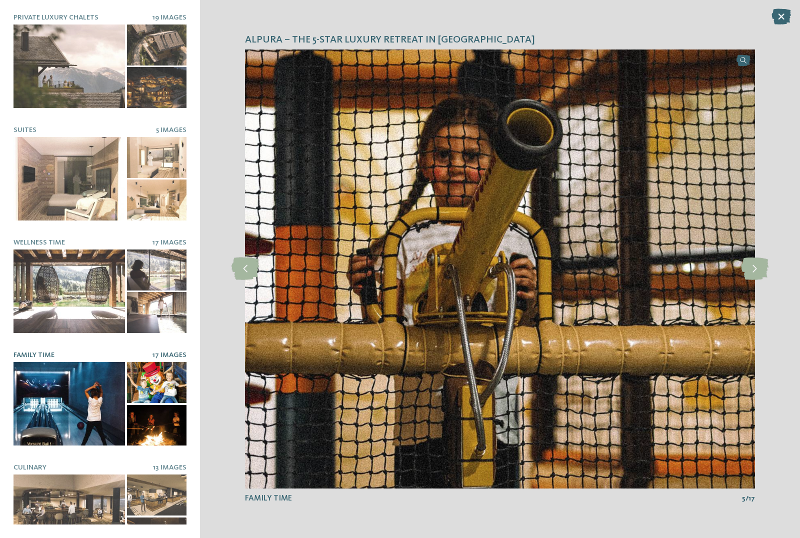
click at [751, 265] on icon at bounding box center [755, 269] width 28 height 23
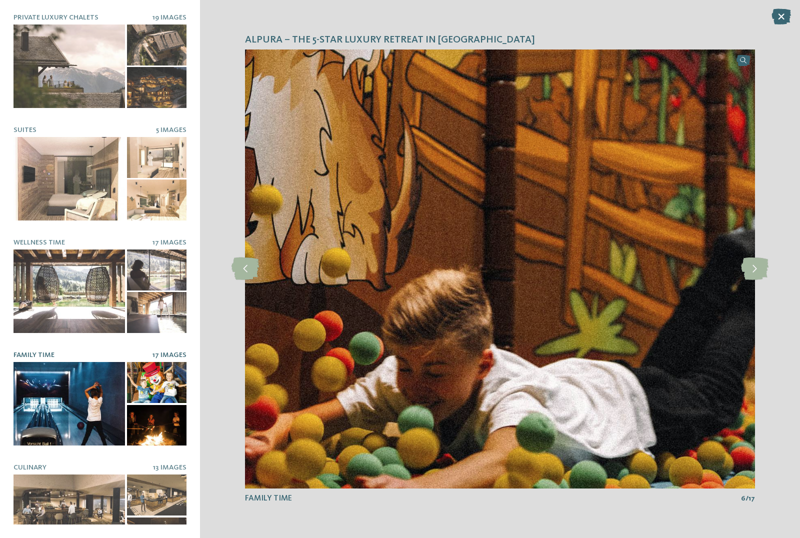
click at [750, 270] on icon at bounding box center [755, 269] width 28 height 23
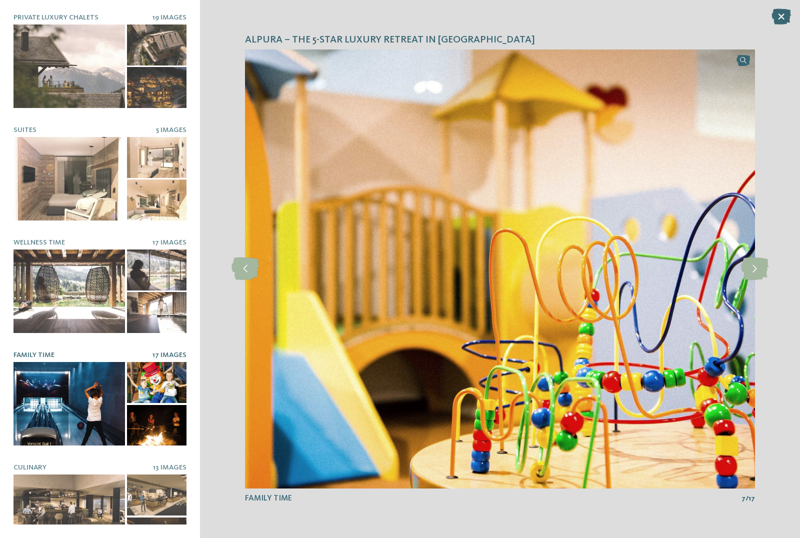
click at [754, 273] on icon at bounding box center [755, 269] width 28 height 23
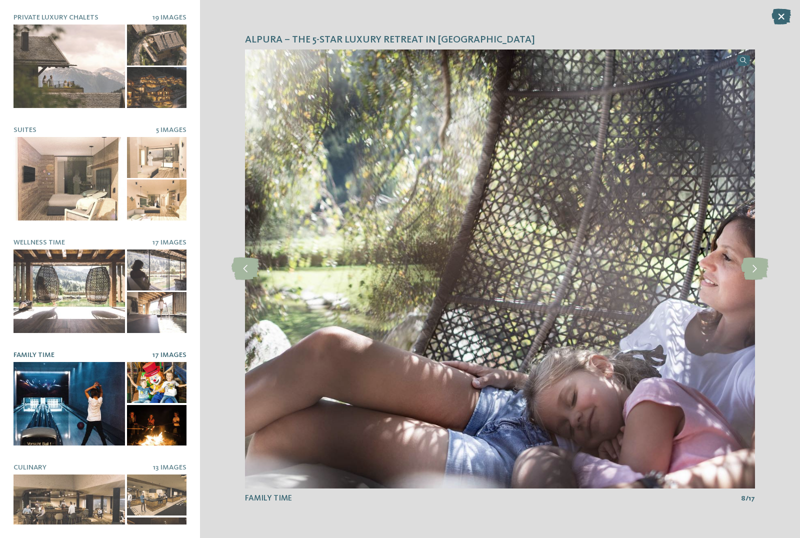
click at [757, 272] on icon at bounding box center [755, 269] width 28 height 23
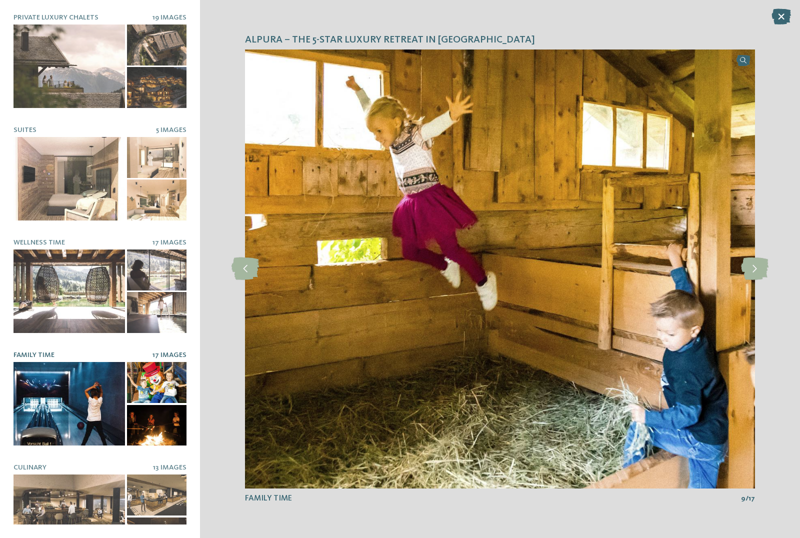
click at [245, 270] on icon at bounding box center [246, 269] width 28 height 23
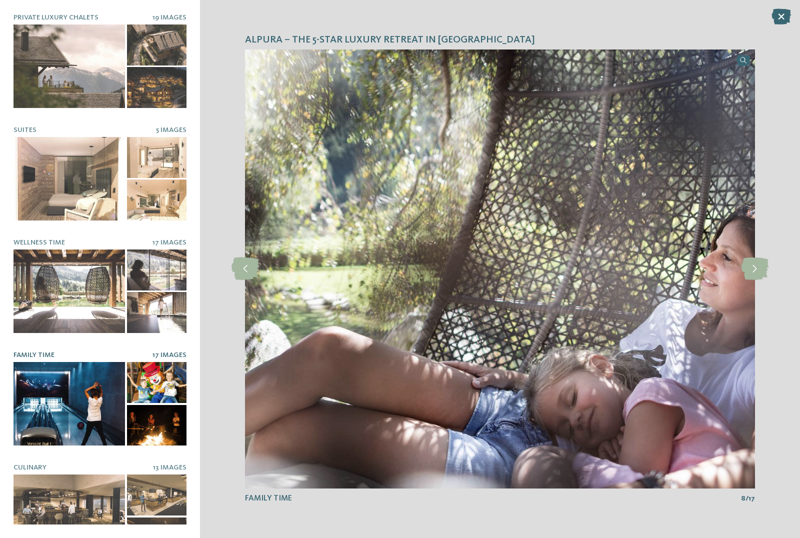
click at [749, 276] on icon at bounding box center [755, 269] width 28 height 23
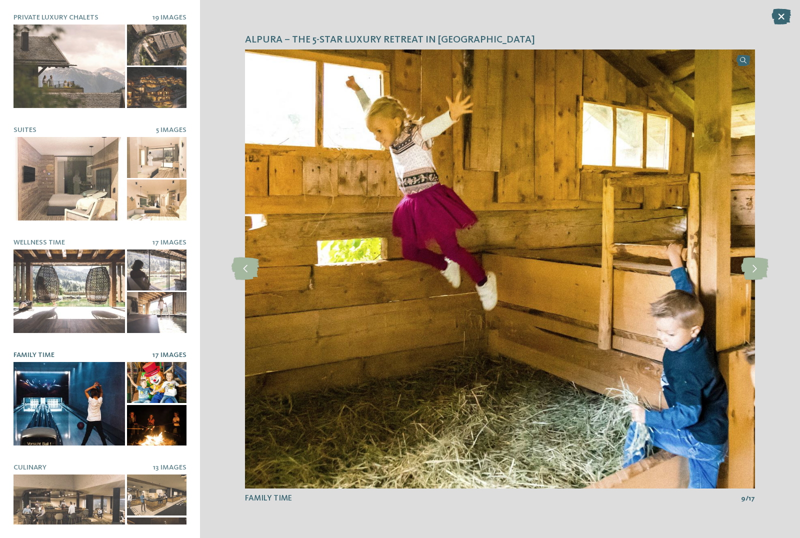
click at [752, 277] on icon at bounding box center [755, 269] width 28 height 23
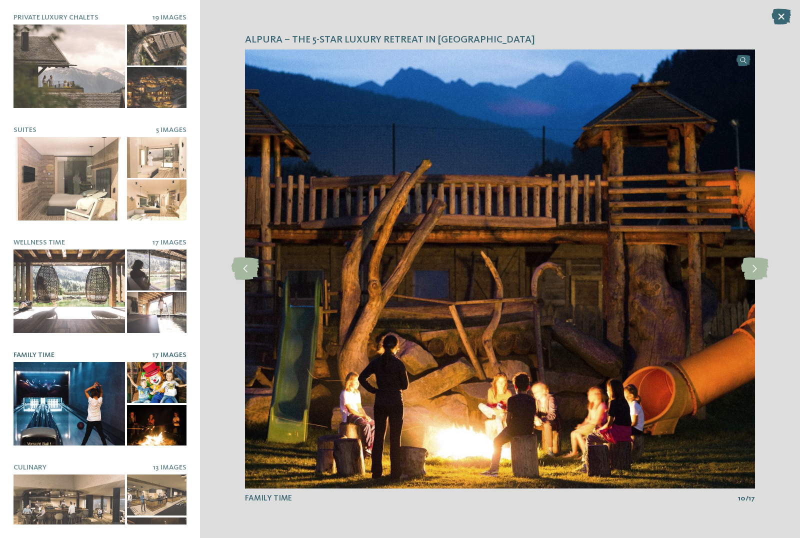
click at [760, 272] on icon at bounding box center [755, 269] width 28 height 23
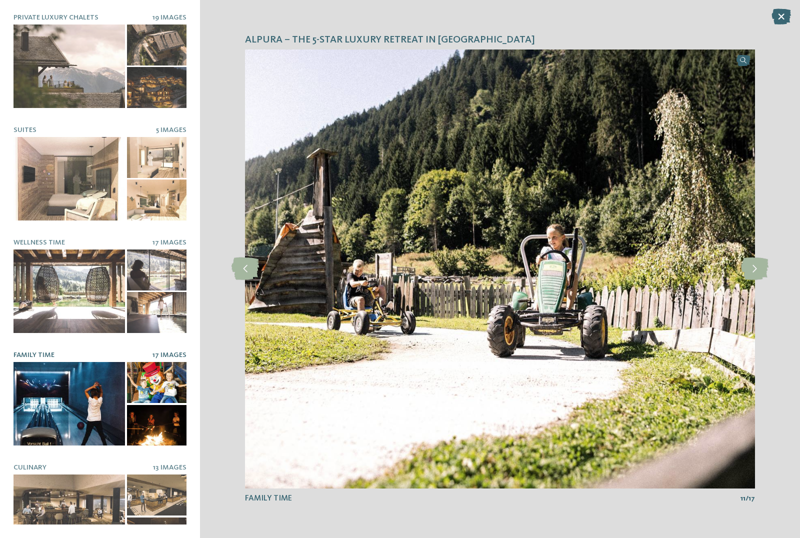
click at [755, 270] on icon at bounding box center [755, 269] width 28 height 23
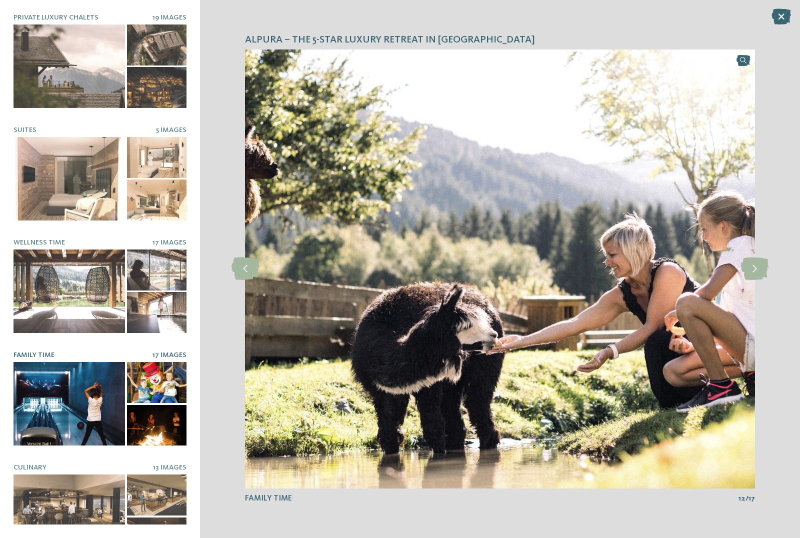
click at [755, 270] on icon at bounding box center [755, 269] width 28 height 23
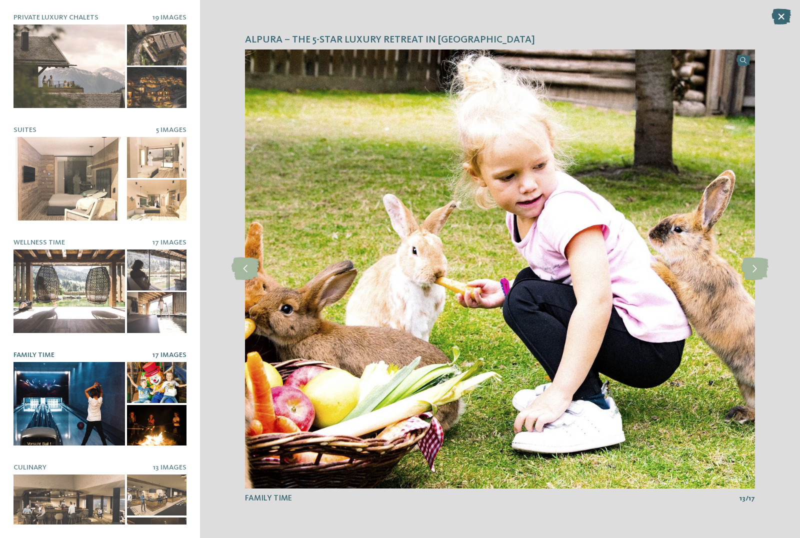
click at [760, 273] on icon at bounding box center [755, 269] width 28 height 23
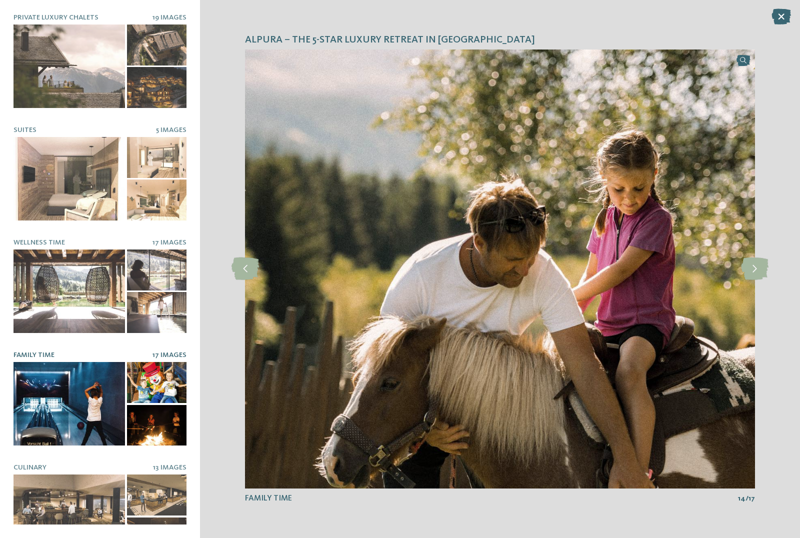
click at [758, 270] on icon at bounding box center [755, 269] width 28 height 23
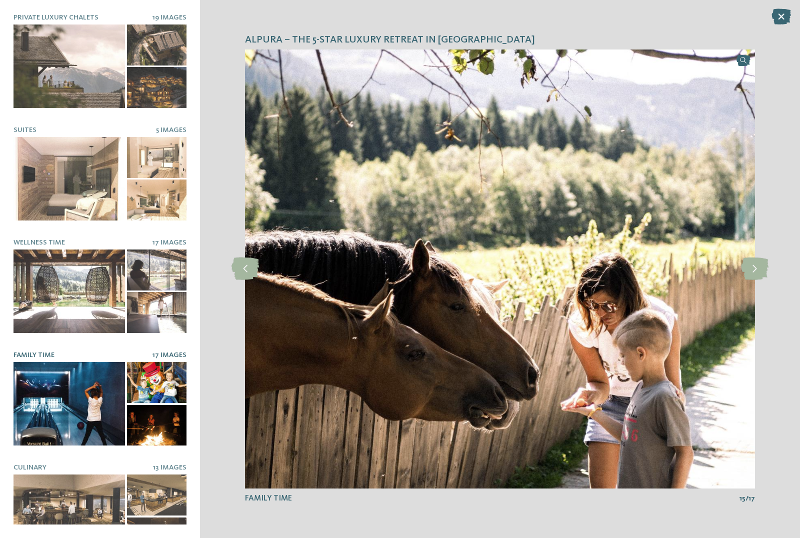
click at [762, 267] on icon at bounding box center [755, 269] width 28 height 23
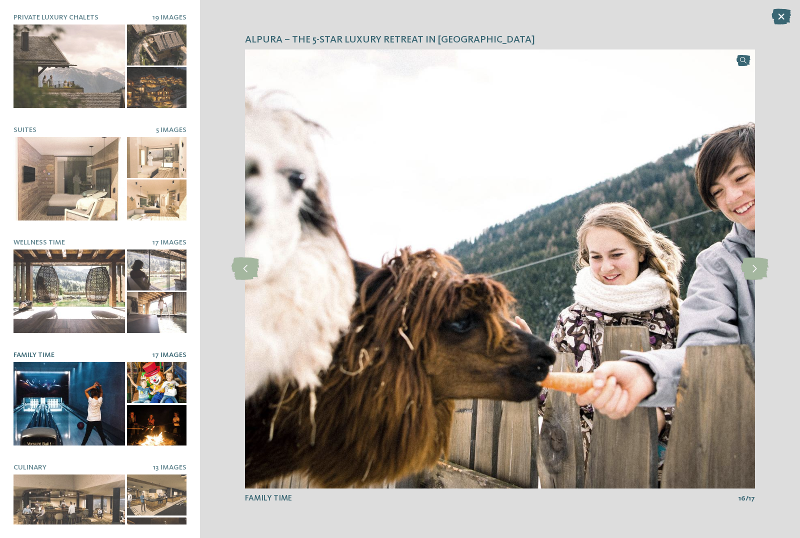
click at [761, 273] on icon at bounding box center [755, 269] width 28 height 23
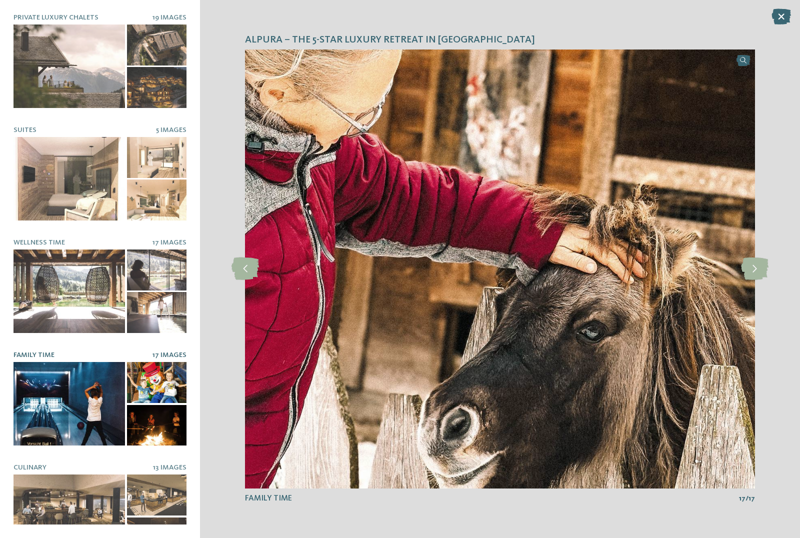
click at [760, 274] on icon at bounding box center [755, 269] width 28 height 23
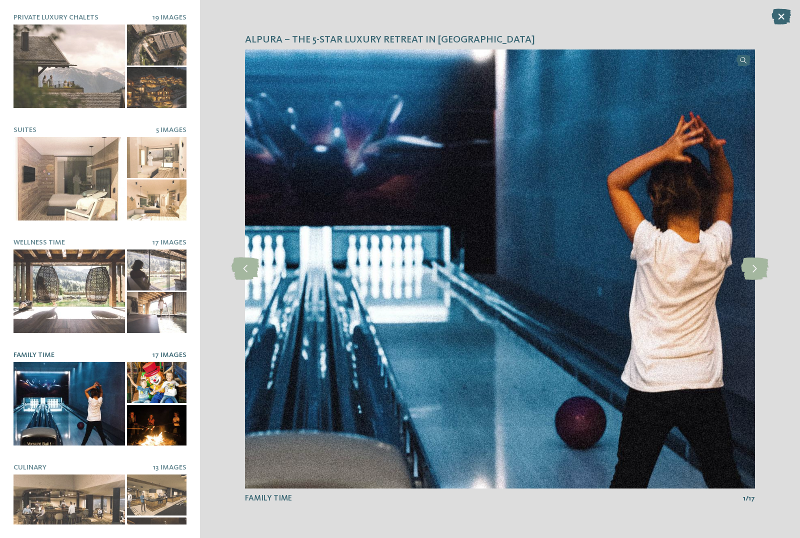
click at [785, 18] on icon at bounding box center [782, 17] width 20 height 16
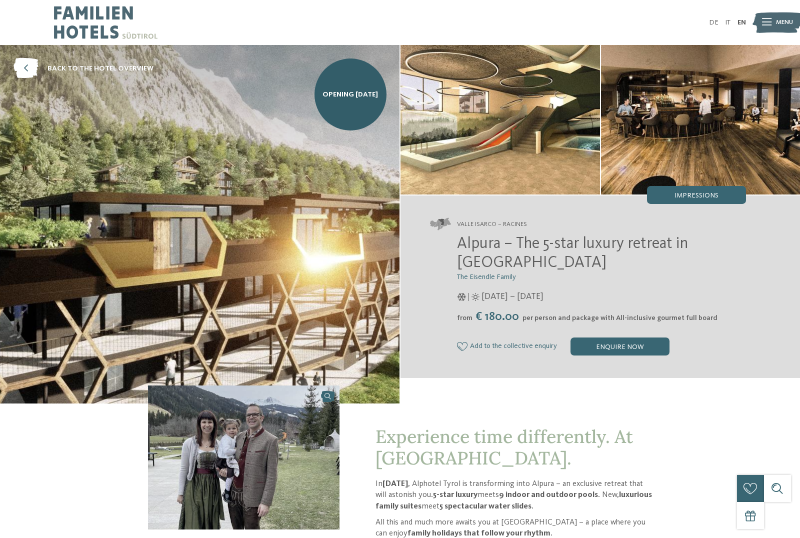
click at [705, 193] on span "Impressions" at bounding box center [697, 195] width 44 height 7
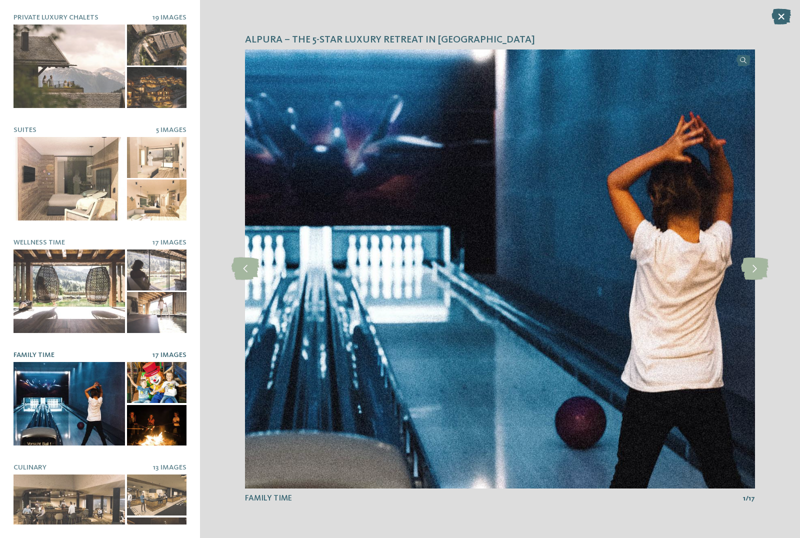
click at [779, 22] on icon at bounding box center [782, 17] width 20 height 16
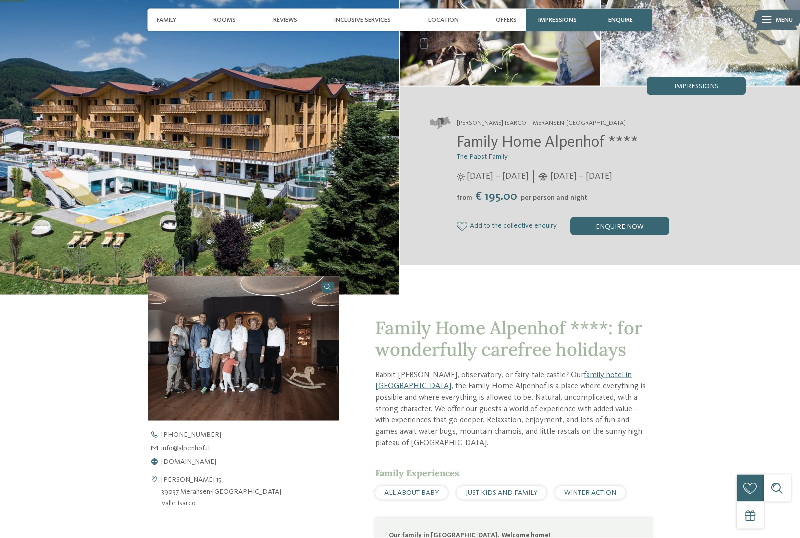
scroll to position [85, 0]
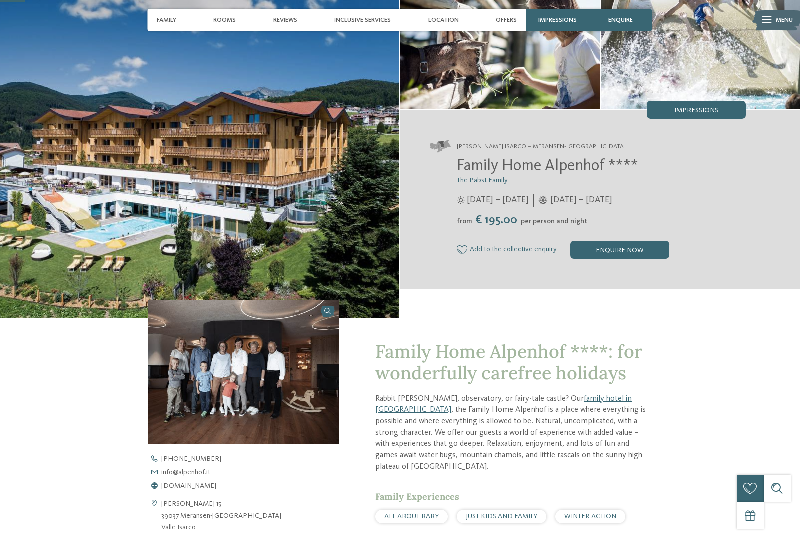
click at [711, 119] on div "Impressions" at bounding box center [696, 110] width 99 height 18
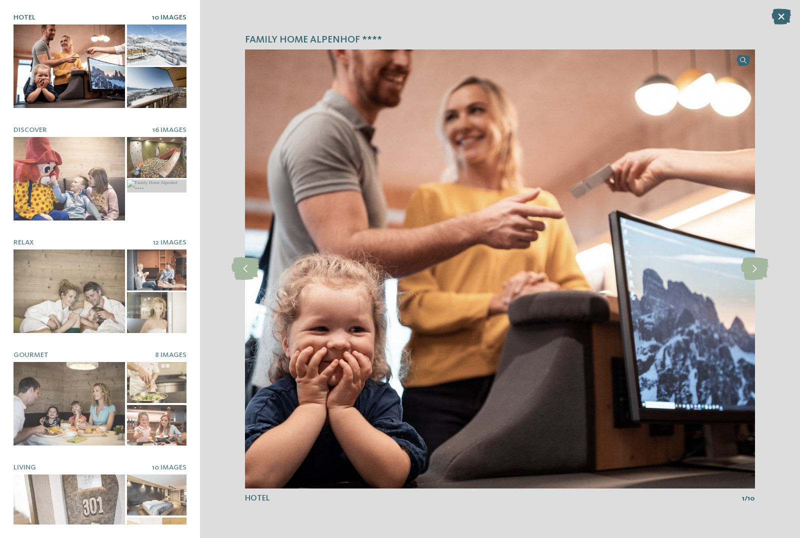
click at [52, 184] on div at bounding box center [70, 179] width 112 height 84
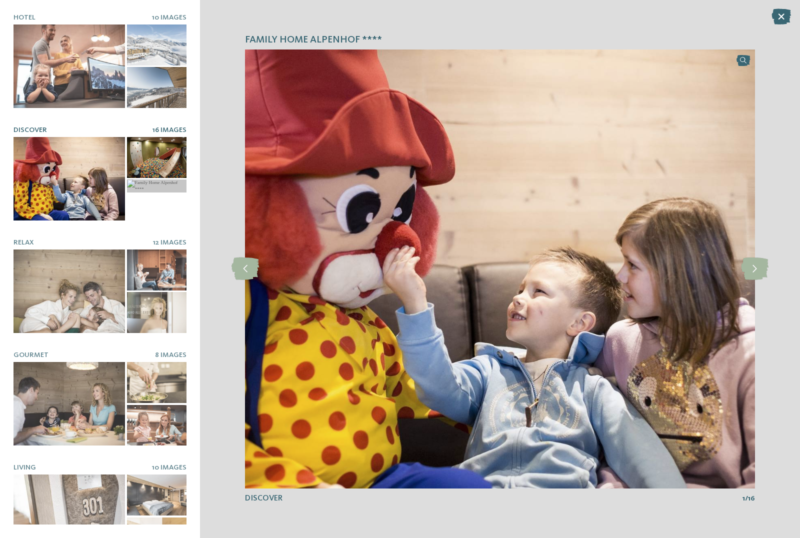
click at [753, 275] on icon at bounding box center [755, 269] width 28 height 23
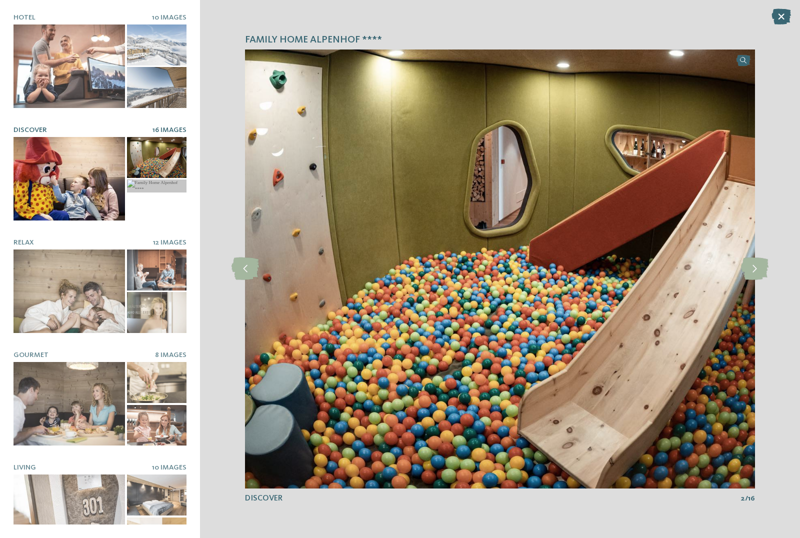
click at [760, 272] on icon at bounding box center [755, 269] width 28 height 23
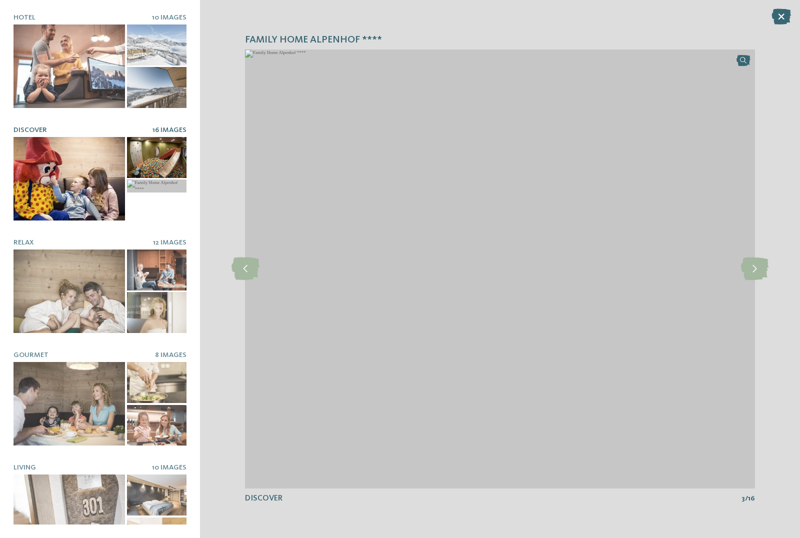
click at [756, 271] on icon at bounding box center [755, 269] width 28 height 23
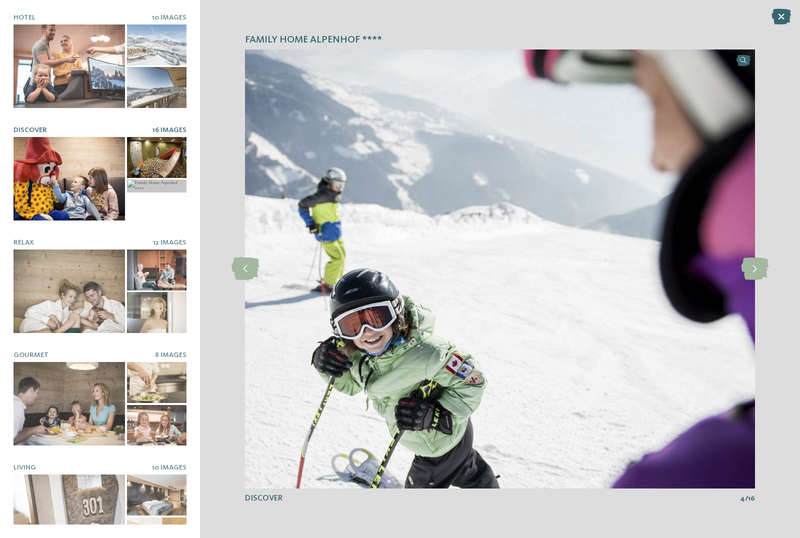
click at [757, 274] on icon at bounding box center [755, 269] width 28 height 23
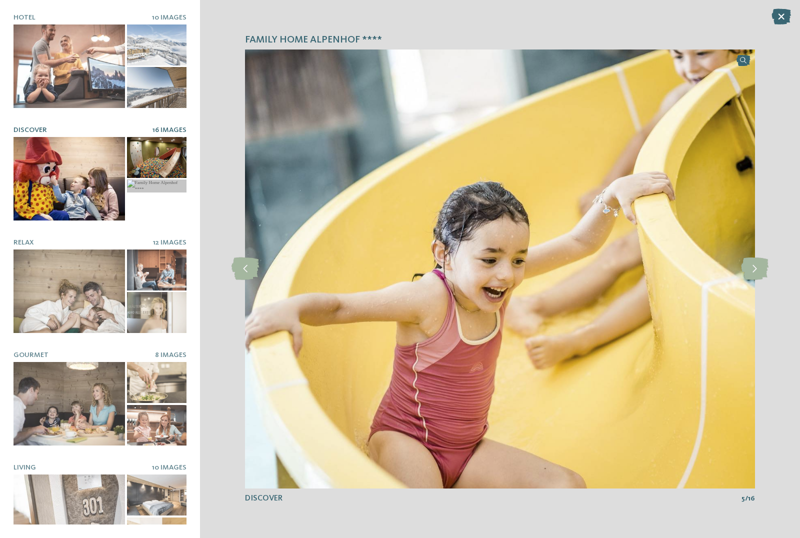
click at [756, 274] on icon at bounding box center [755, 269] width 28 height 23
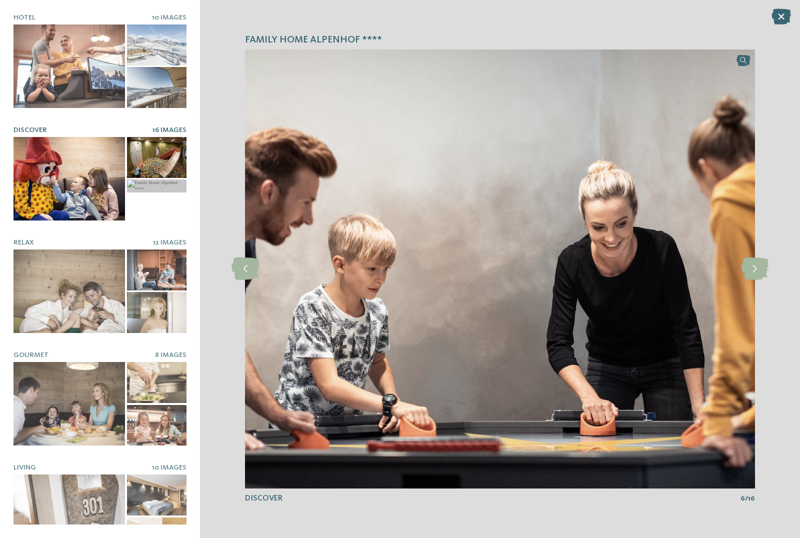
click at [762, 270] on icon at bounding box center [755, 269] width 28 height 23
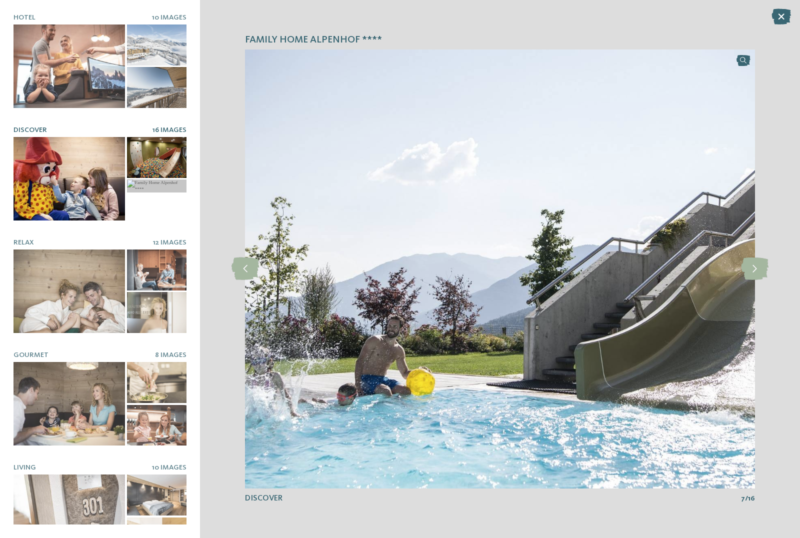
click at [760, 267] on icon at bounding box center [755, 269] width 28 height 23
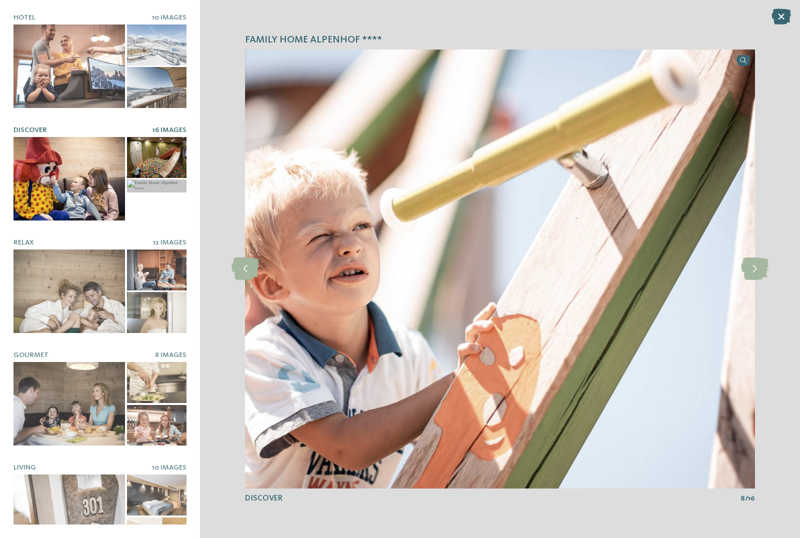
click at [754, 274] on icon at bounding box center [755, 269] width 28 height 23
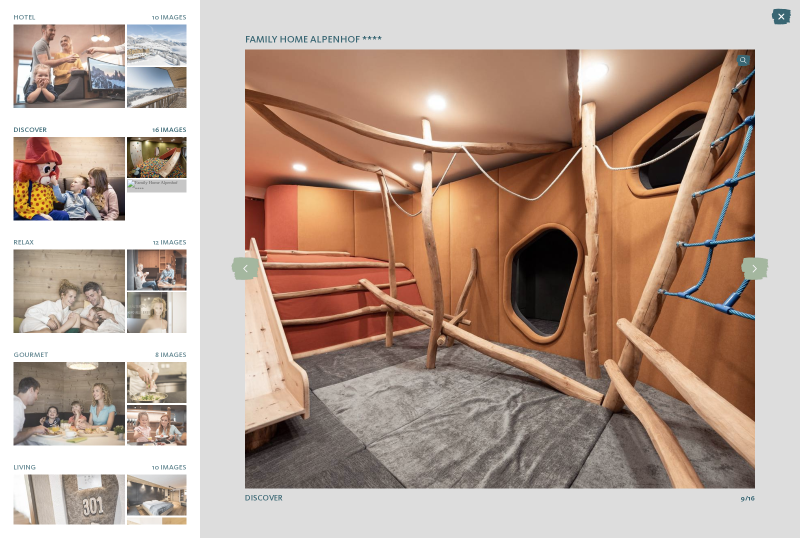
click at [751, 272] on icon at bounding box center [755, 269] width 28 height 23
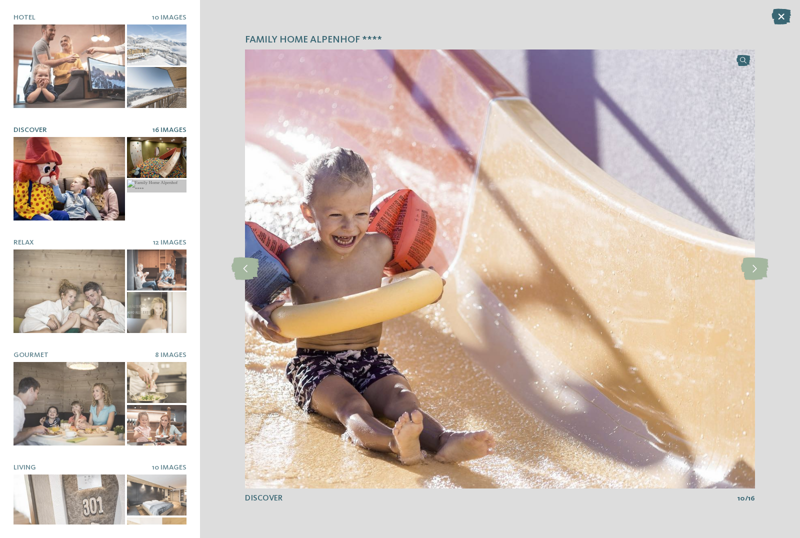
click at [750, 278] on icon at bounding box center [755, 269] width 28 height 23
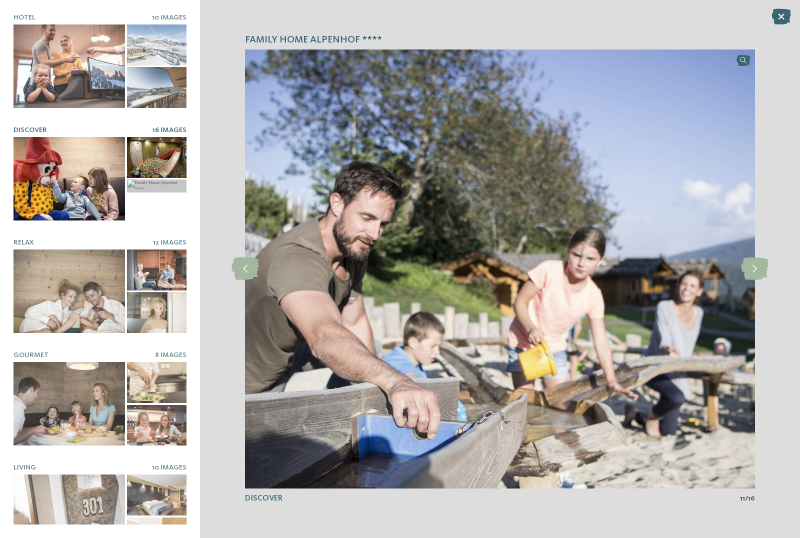
click at [754, 272] on icon at bounding box center [755, 269] width 28 height 23
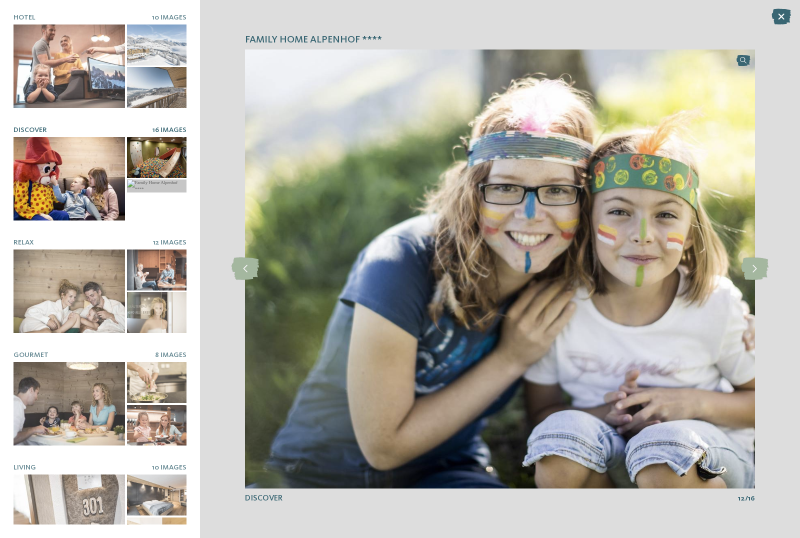
click at [754, 268] on icon at bounding box center [755, 269] width 28 height 23
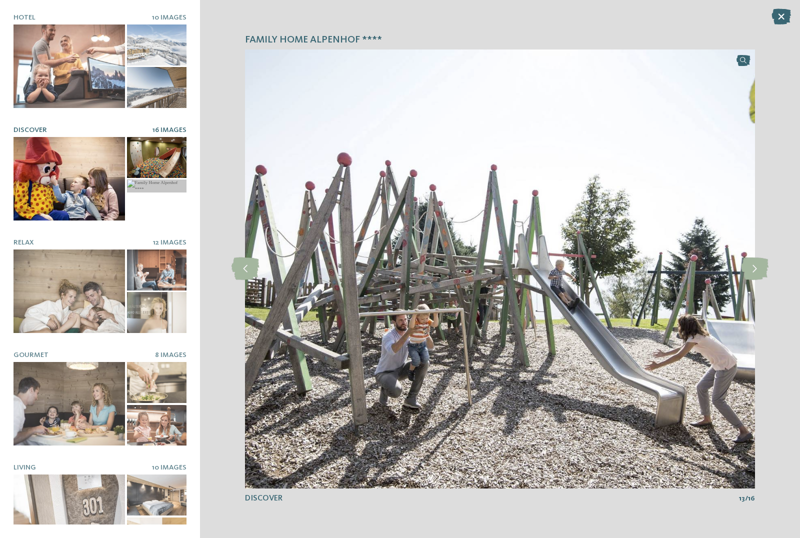
click at [757, 268] on icon at bounding box center [755, 269] width 28 height 23
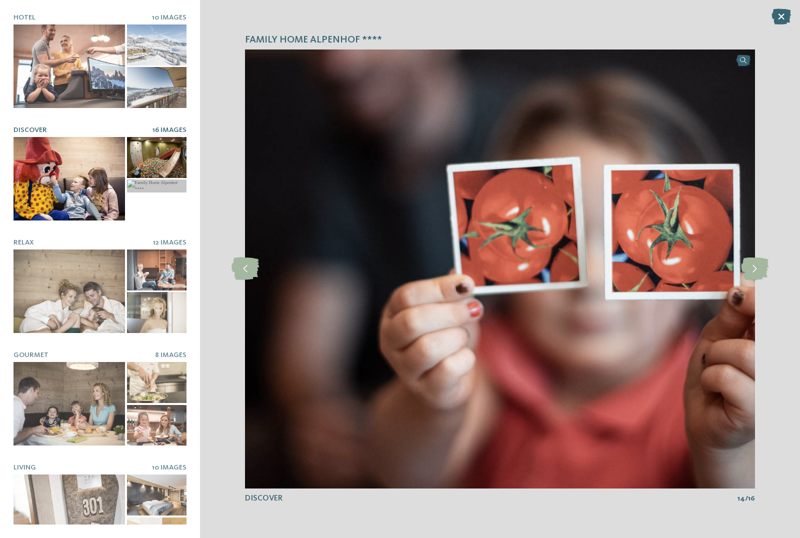
click at [758, 270] on icon at bounding box center [755, 269] width 28 height 23
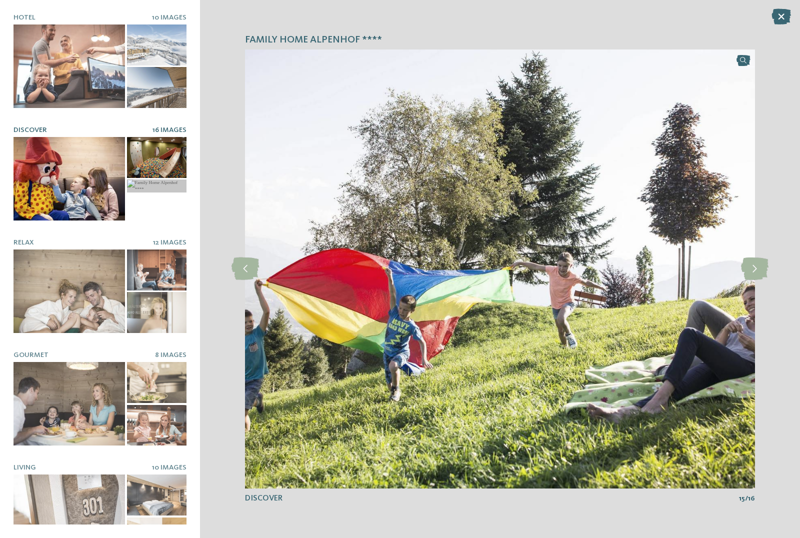
click at [753, 270] on icon at bounding box center [755, 269] width 28 height 23
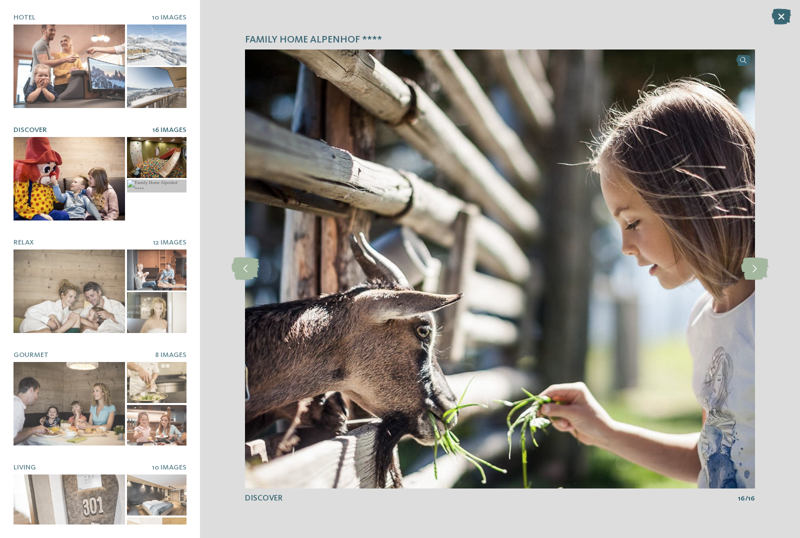
click at [761, 269] on icon at bounding box center [755, 269] width 28 height 23
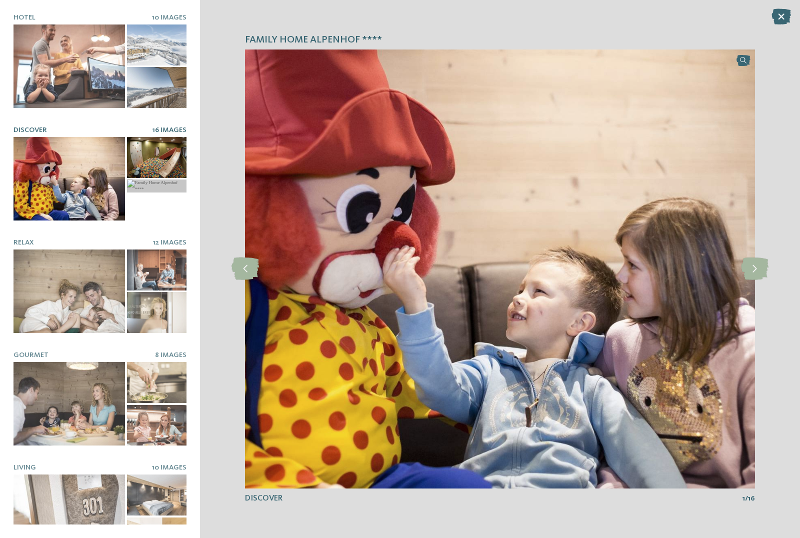
click at [757, 270] on icon at bounding box center [755, 269] width 28 height 23
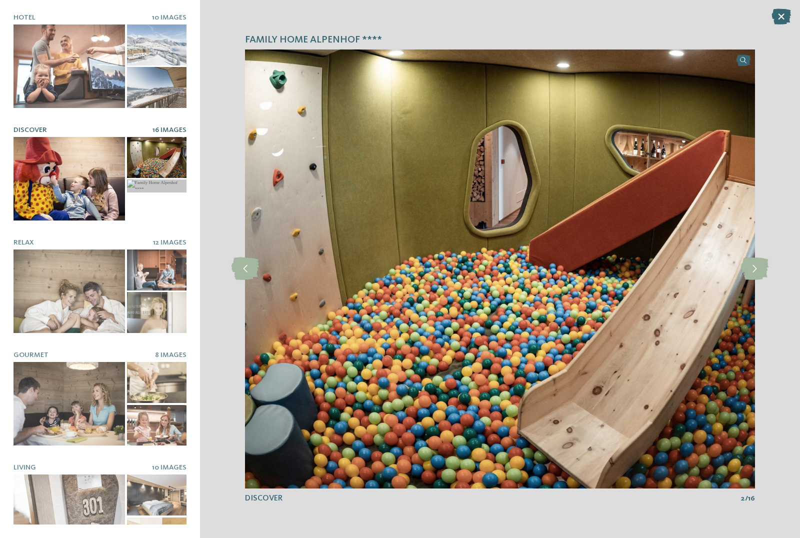
click at [761, 270] on icon at bounding box center [755, 269] width 28 height 23
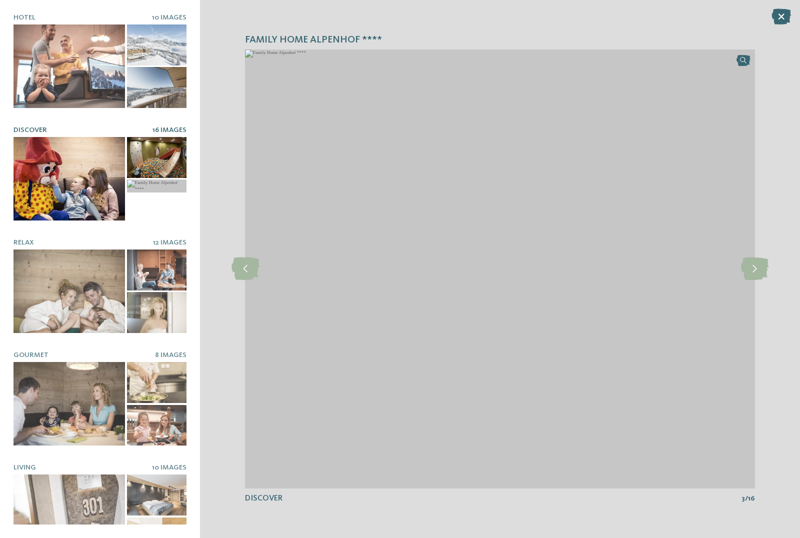
click at [782, 19] on icon at bounding box center [782, 17] width 20 height 16
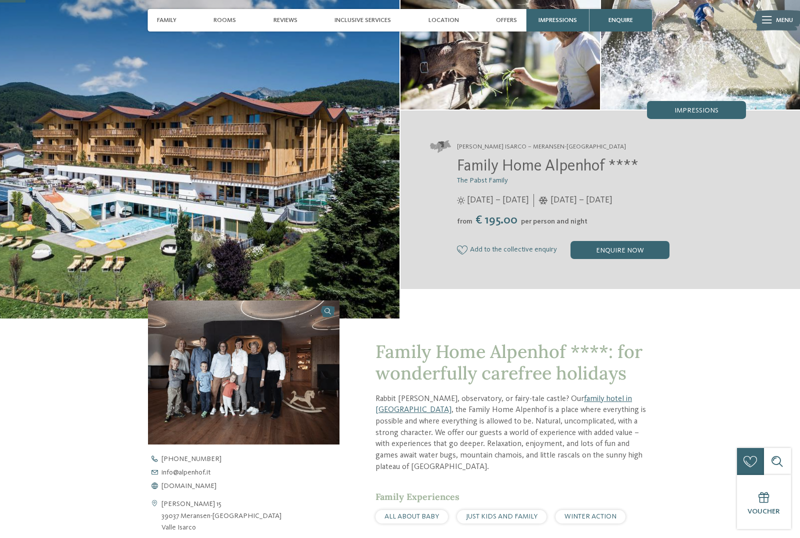
click at [709, 109] on span "Impressions" at bounding box center [697, 110] width 44 height 7
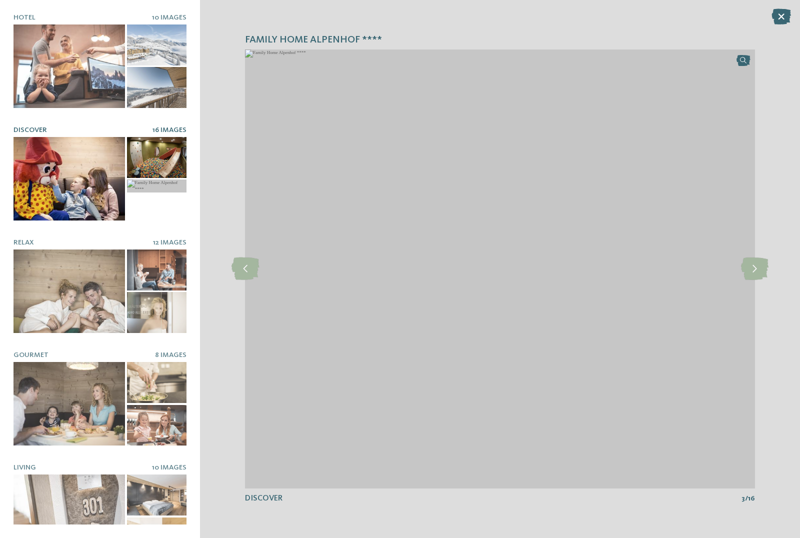
scroll to position [0, 0]
click at [62, 39] on div at bounding box center [70, 67] width 112 height 84
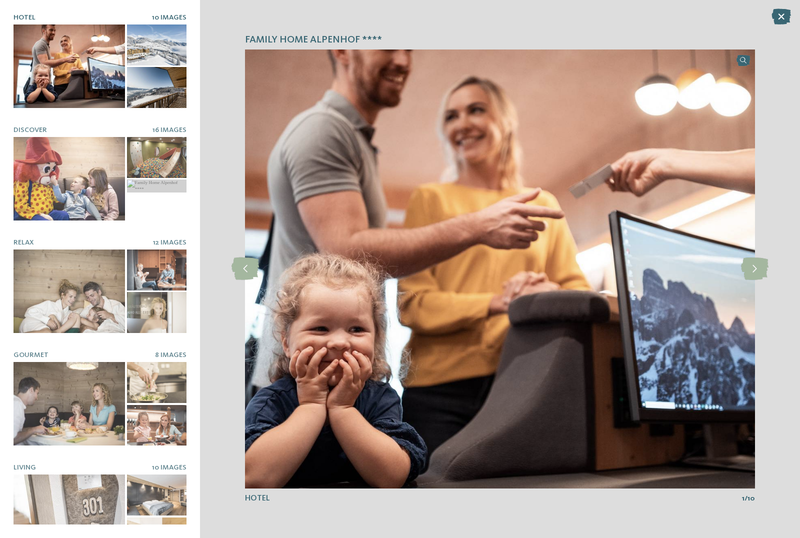
click at [747, 275] on icon at bounding box center [755, 269] width 28 height 23
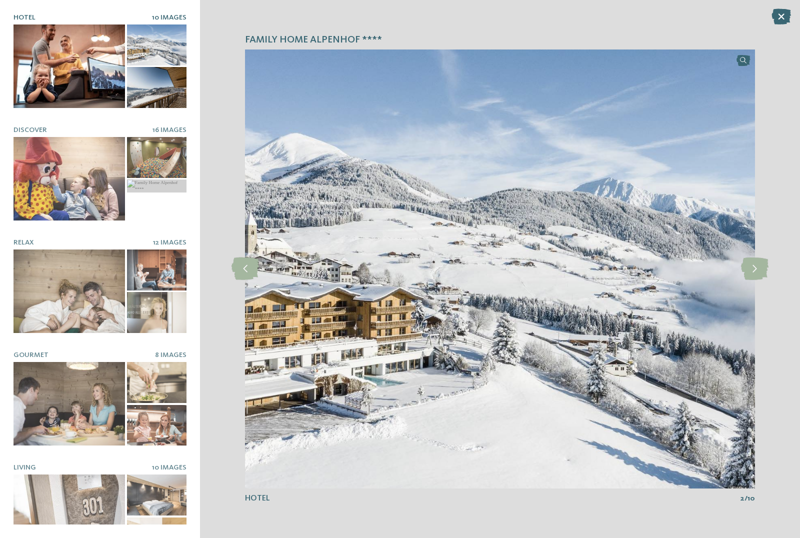
click at [754, 263] on icon at bounding box center [755, 269] width 28 height 23
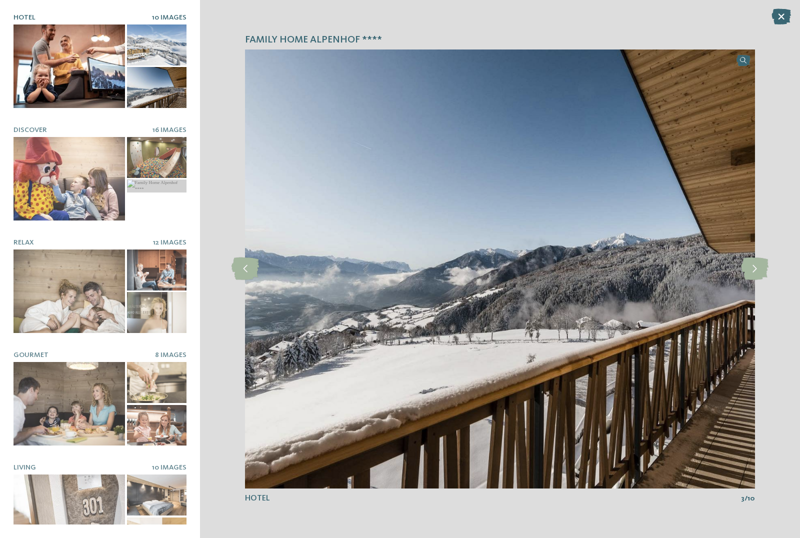
click at [759, 268] on icon at bounding box center [755, 269] width 28 height 23
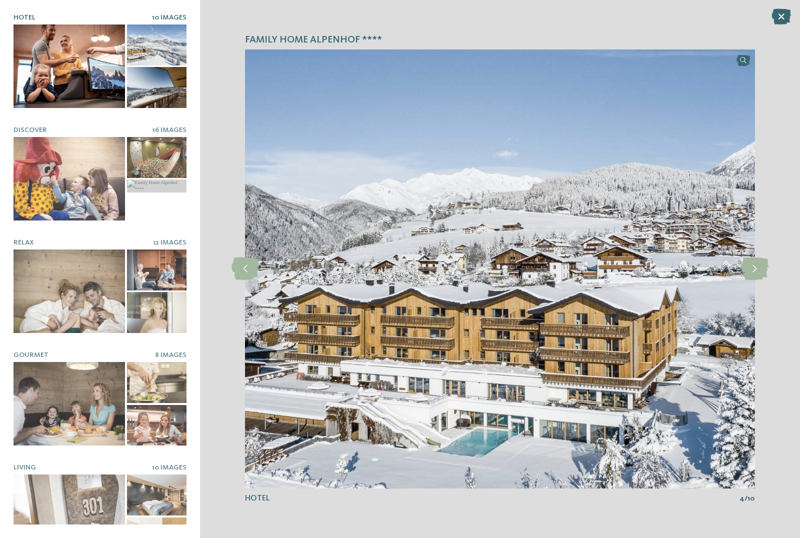
click at [758, 264] on icon at bounding box center [755, 269] width 28 height 23
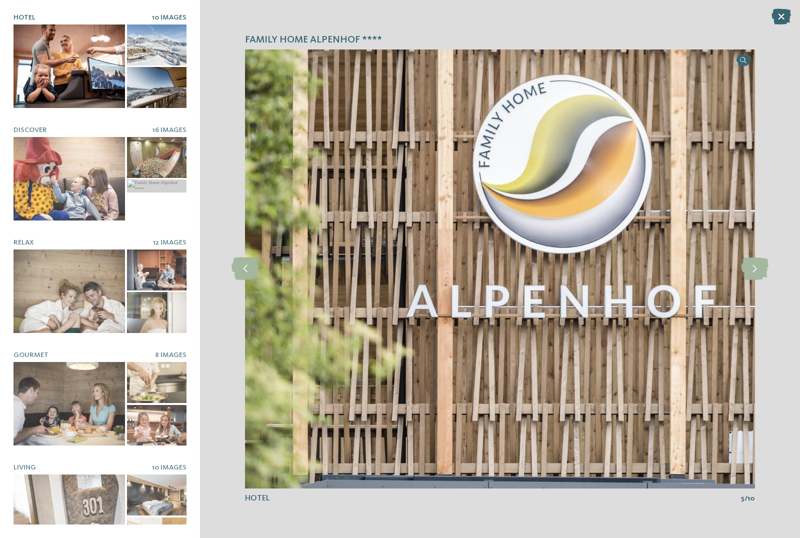
click at [753, 267] on icon at bounding box center [755, 269] width 28 height 23
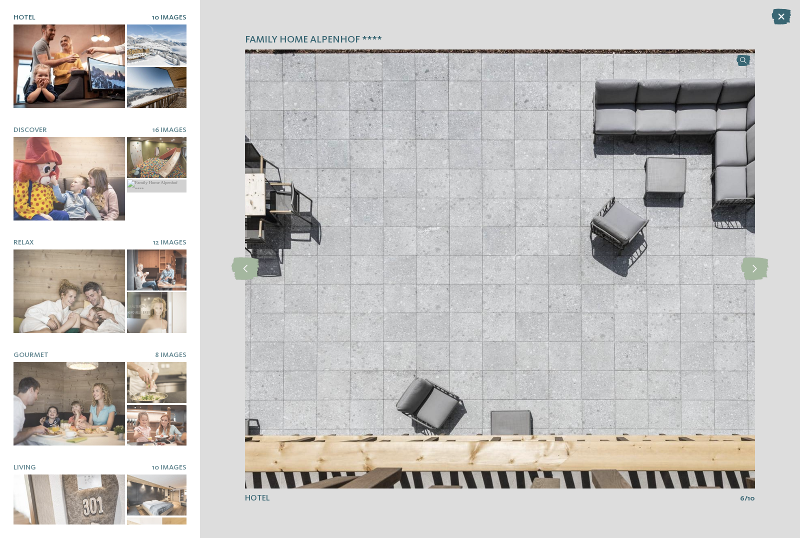
click at [755, 265] on icon at bounding box center [755, 269] width 28 height 23
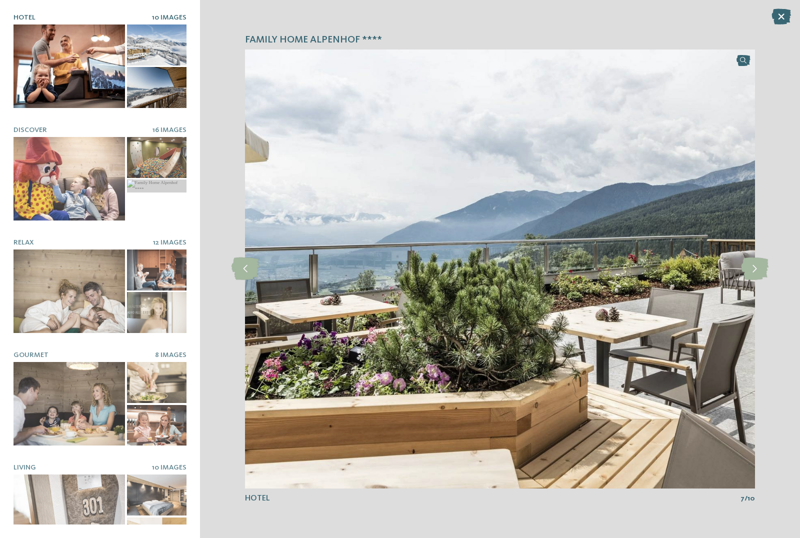
click at [752, 268] on icon at bounding box center [755, 269] width 28 height 23
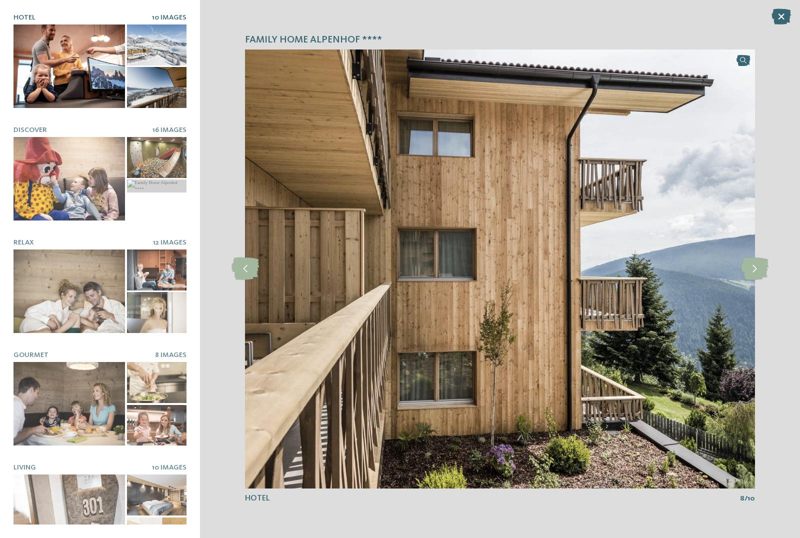
click at [779, 15] on icon at bounding box center [782, 17] width 20 height 16
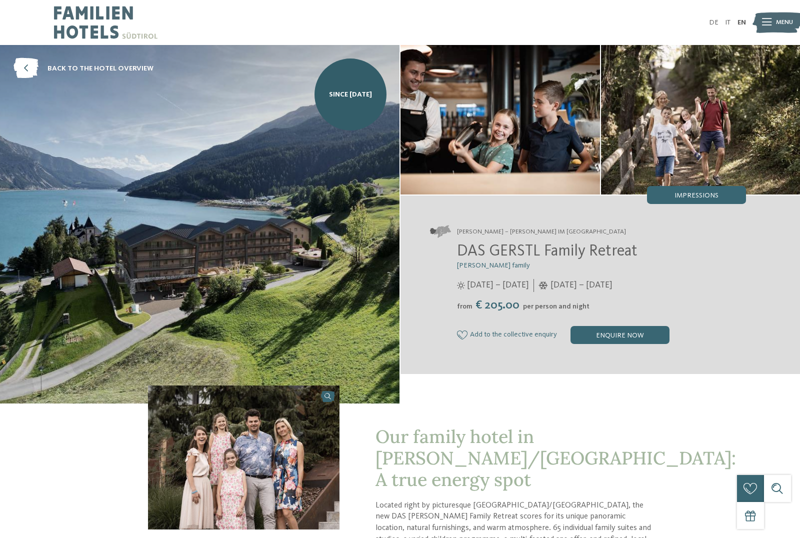
click at [717, 197] on span "Impressions" at bounding box center [697, 195] width 44 height 7
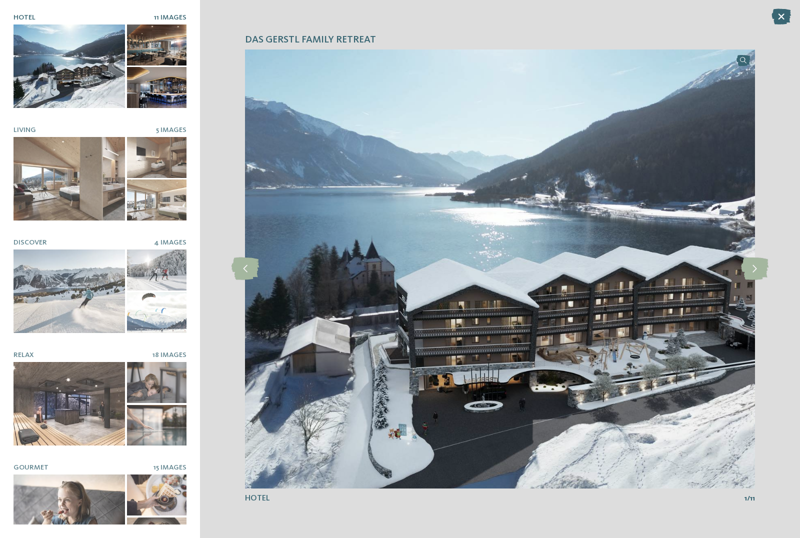
click at [757, 267] on icon at bounding box center [755, 269] width 28 height 23
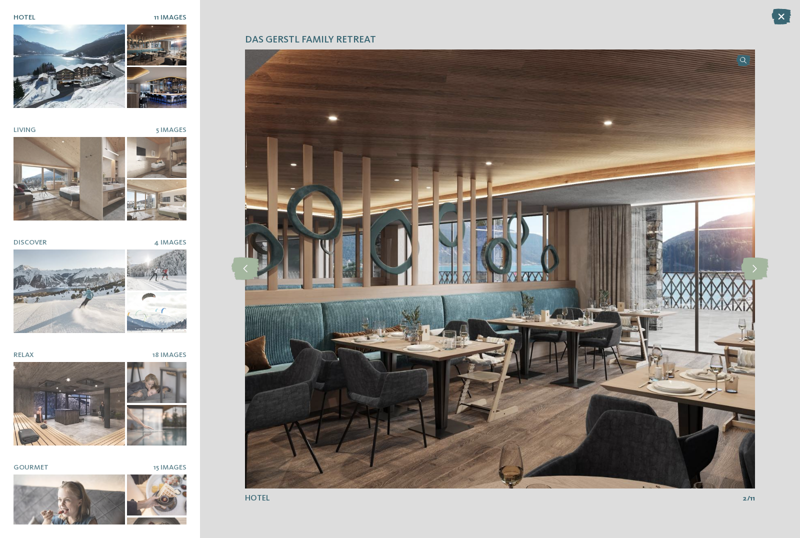
click at [760, 268] on icon at bounding box center [755, 269] width 28 height 23
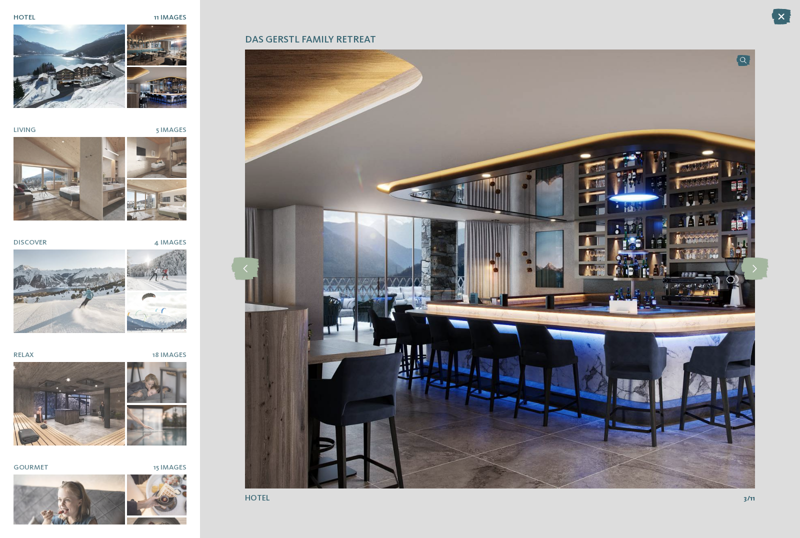
click at [757, 270] on icon at bounding box center [755, 269] width 28 height 23
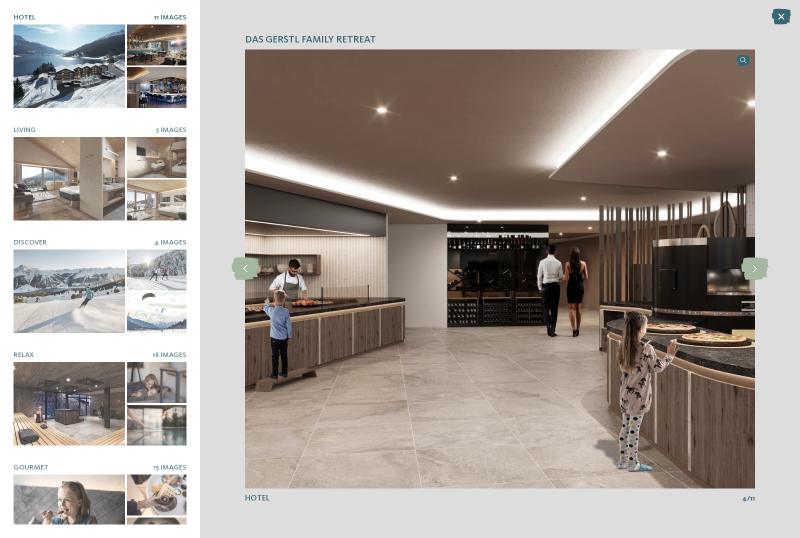
click at [758, 272] on icon at bounding box center [755, 269] width 28 height 23
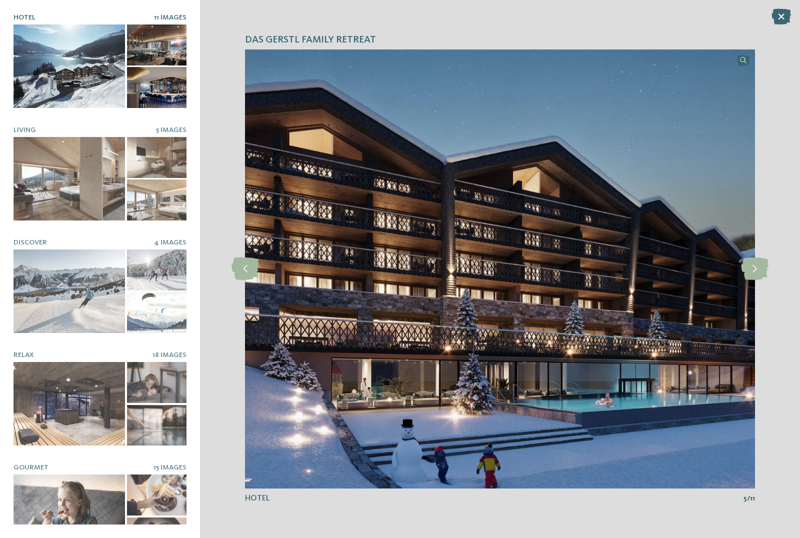
click at [759, 272] on icon at bounding box center [755, 269] width 28 height 23
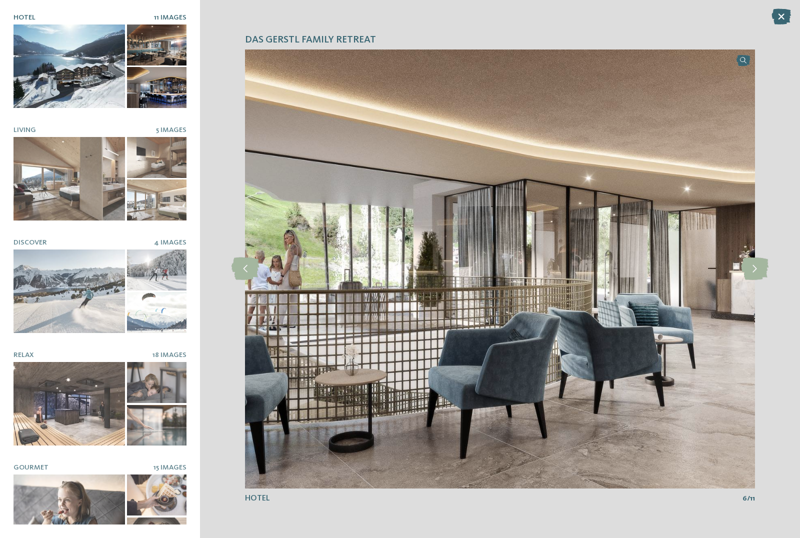
click at [755, 275] on icon at bounding box center [755, 269] width 28 height 23
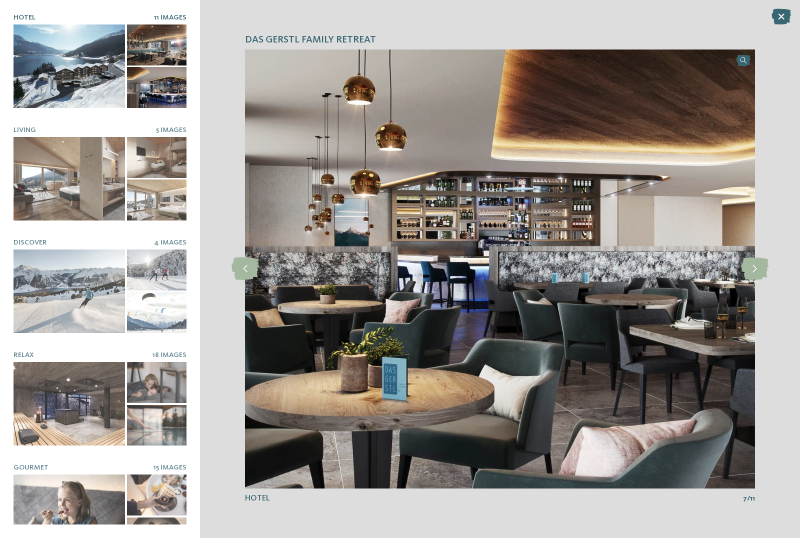
click at [757, 272] on icon at bounding box center [755, 269] width 28 height 23
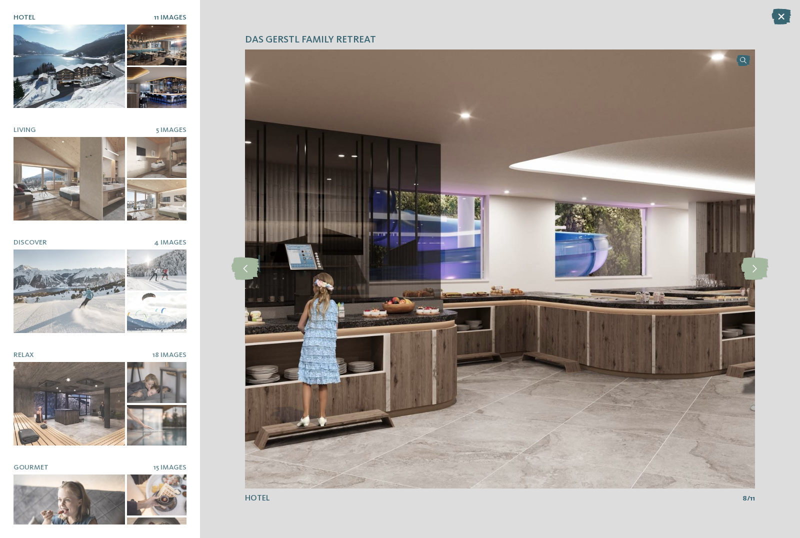
click at [756, 271] on icon at bounding box center [755, 269] width 28 height 23
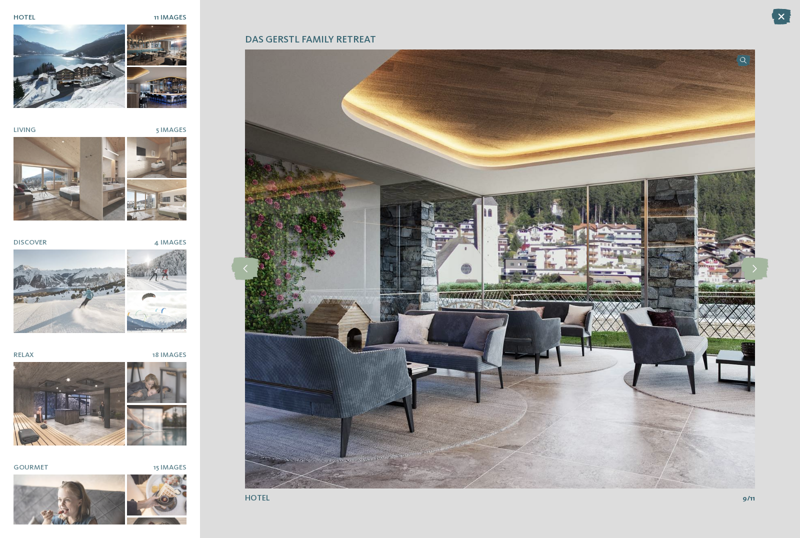
click at [756, 272] on icon at bounding box center [755, 269] width 28 height 23
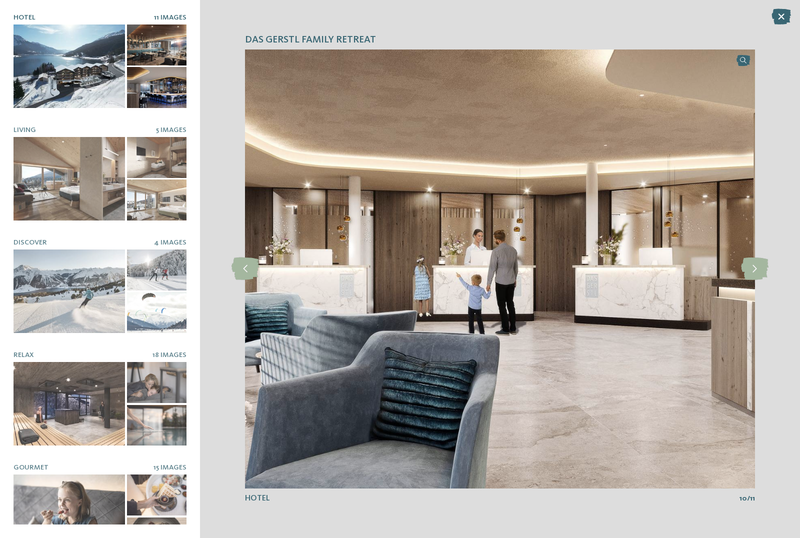
click at [73, 411] on div at bounding box center [70, 404] width 112 height 84
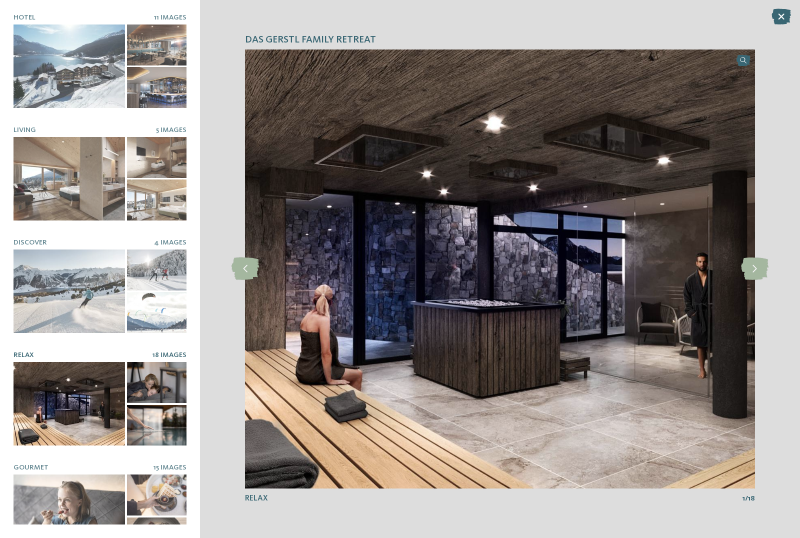
click at [753, 271] on icon at bounding box center [755, 269] width 28 height 23
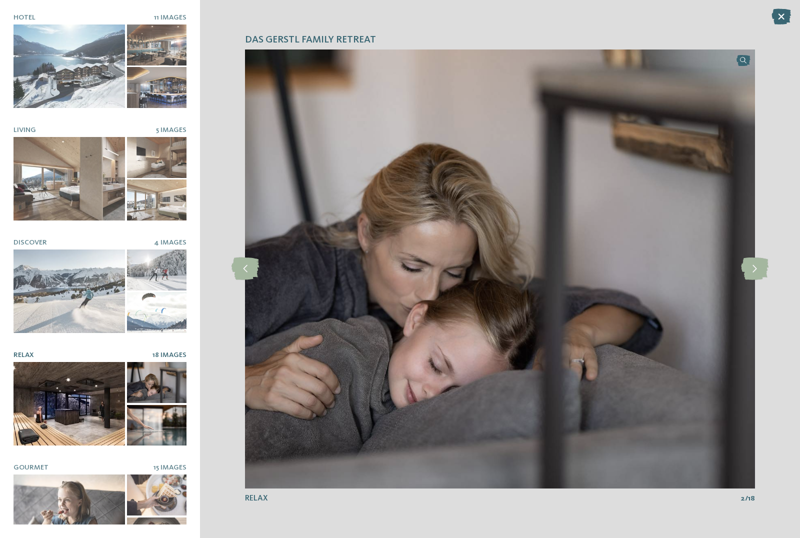
click at [755, 272] on icon at bounding box center [755, 269] width 28 height 23
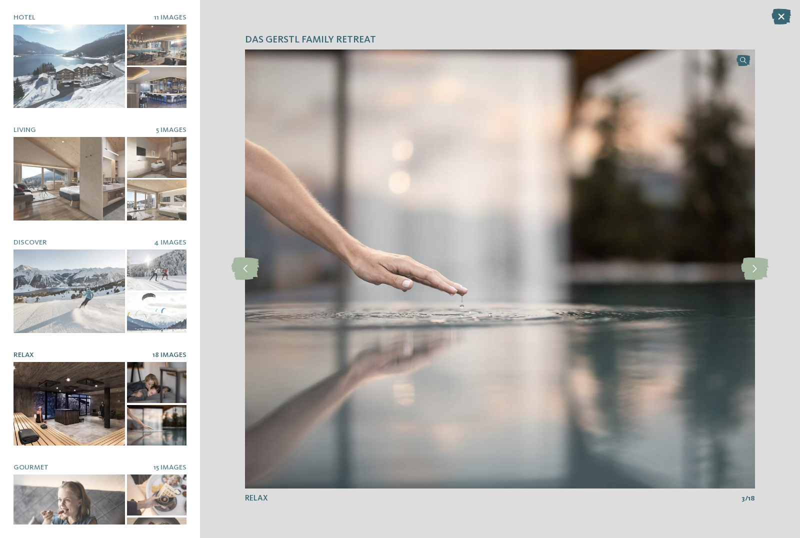
click at [753, 272] on icon at bounding box center [755, 269] width 28 height 23
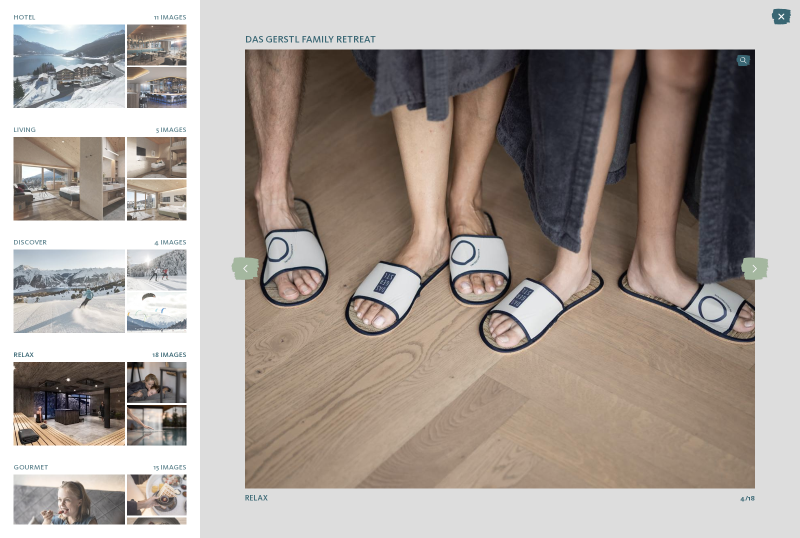
click at [754, 273] on icon at bounding box center [755, 269] width 28 height 23
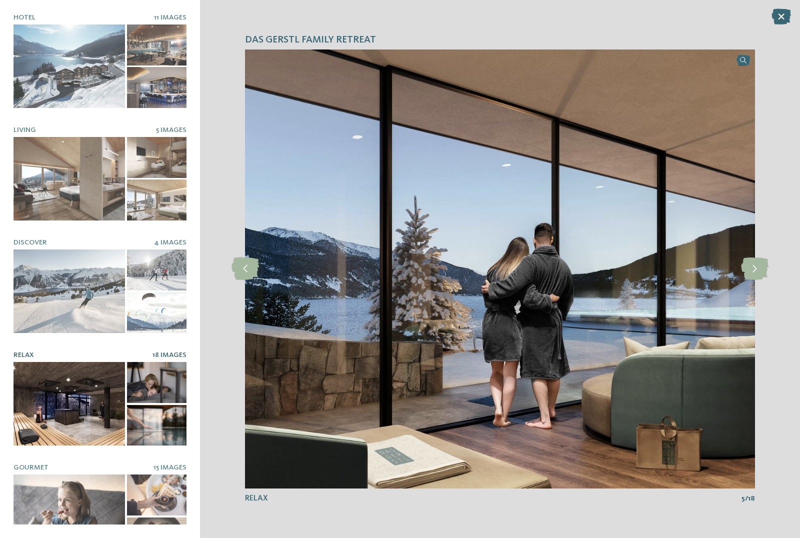
click at [755, 273] on icon at bounding box center [755, 269] width 28 height 23
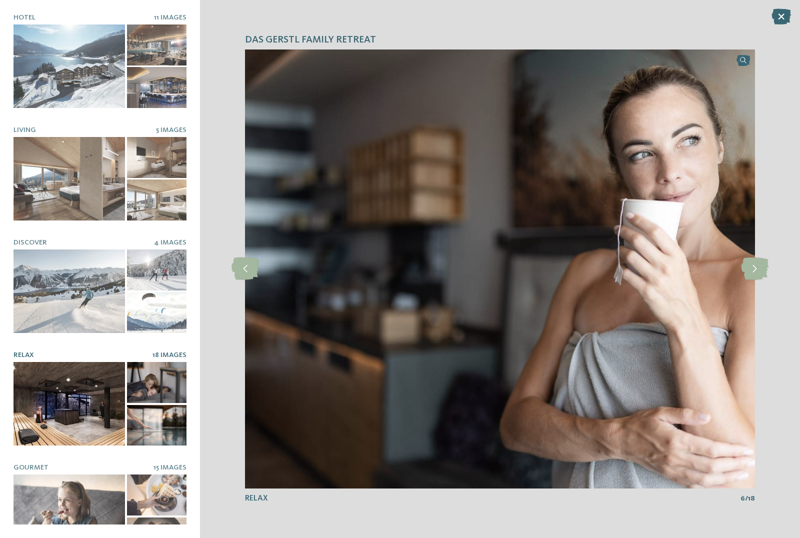
click at [761, 271] on icon at bounding box center [755, 269] width 28 height 23
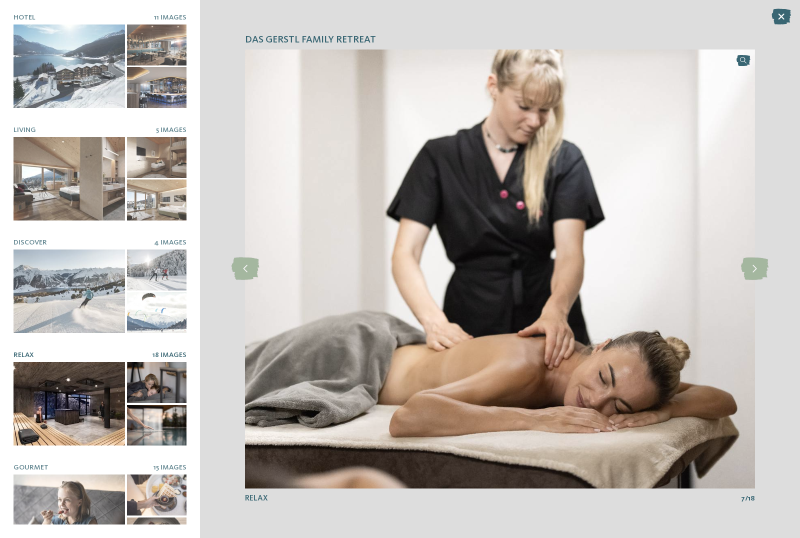
click at [758, 269] on icon at bounding box center [755, 269] width 28 height 23
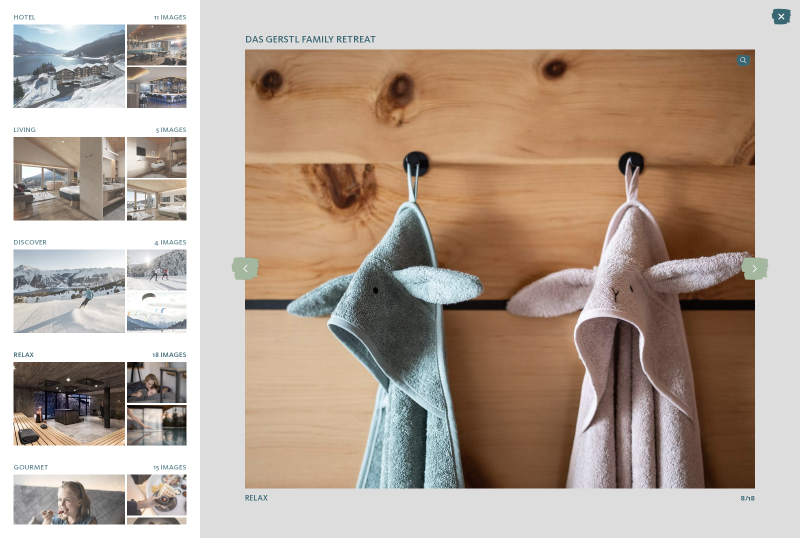
click at [760, 267] on icon at bounding box center [755, 269] width 28 height 23
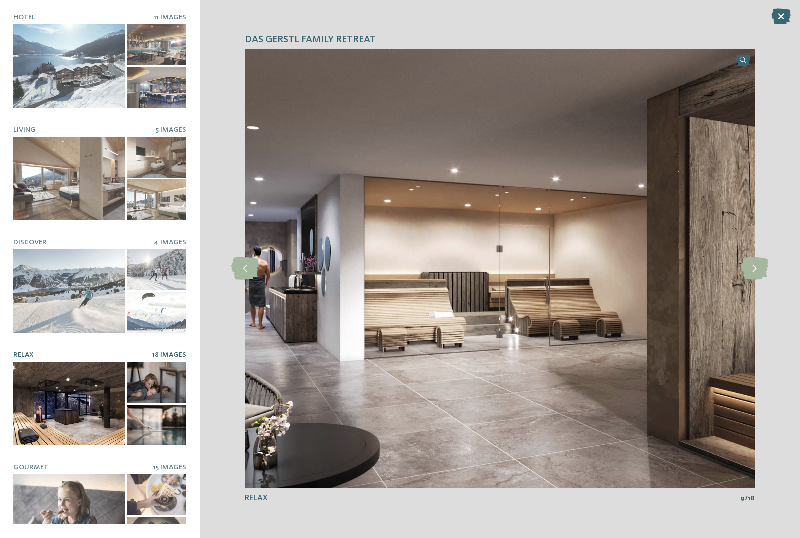
click at [758, 269] on icon at bounding box center [755, 269] width 28 height 23
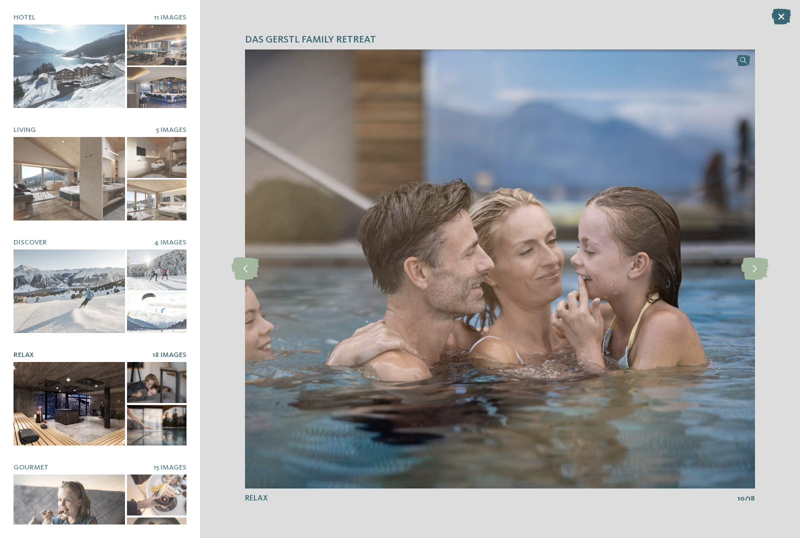
click at [759, 270] on icon at bounding box center [755, 269] width 28 height 23
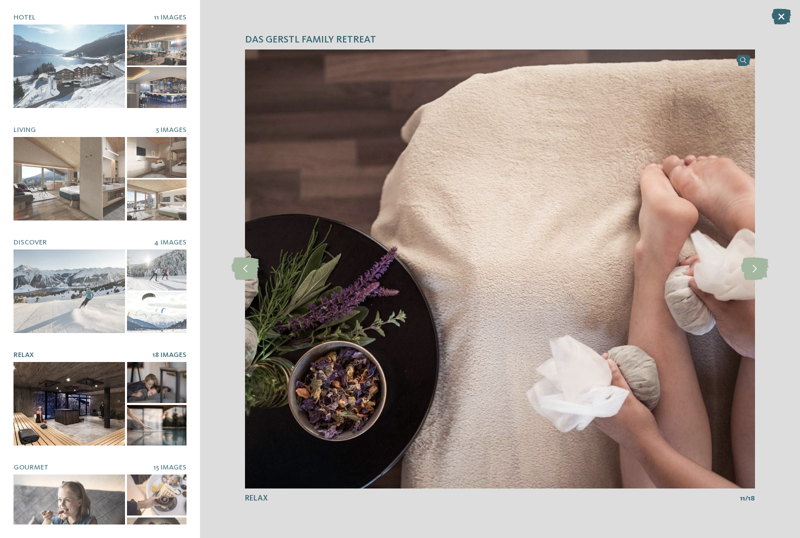
click at [758, 271] on icon at bounding box center [755, 269] width 28 height 23
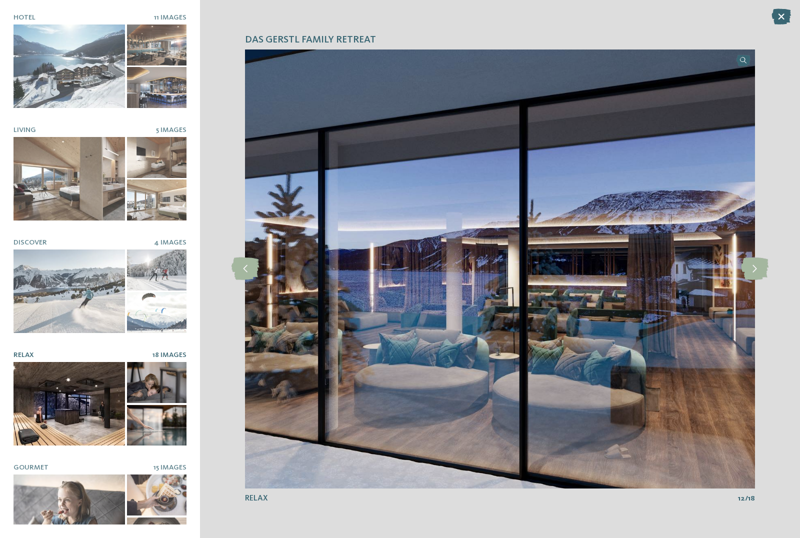
click at [758, 272] on icon at bounding box center [755, 269] width 28 height 23
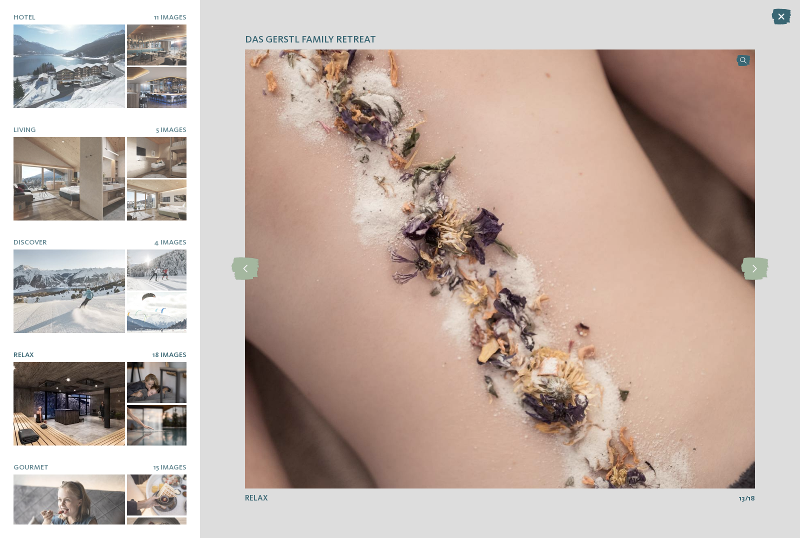
click at [781, 23] on icon at bounding box center [782, 17] width 20 height 16
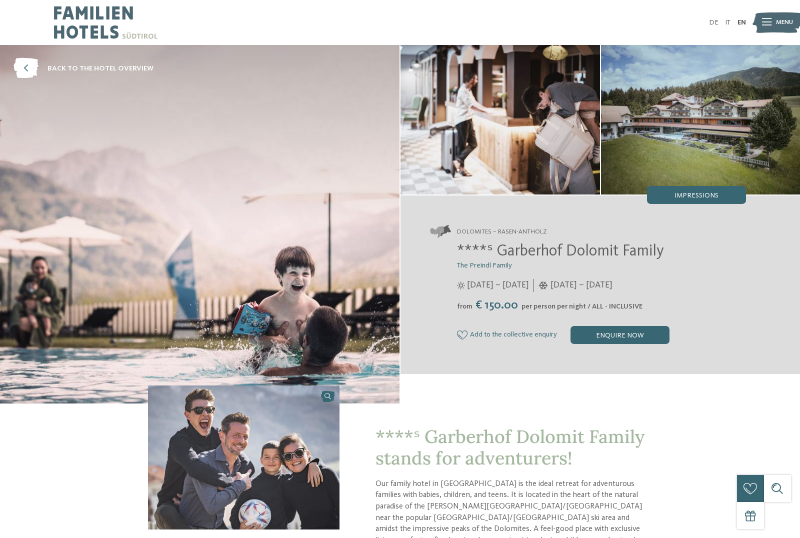
click at [709, 198] on span "Impressions" at bounding box center [697, 195] width 44 height 7
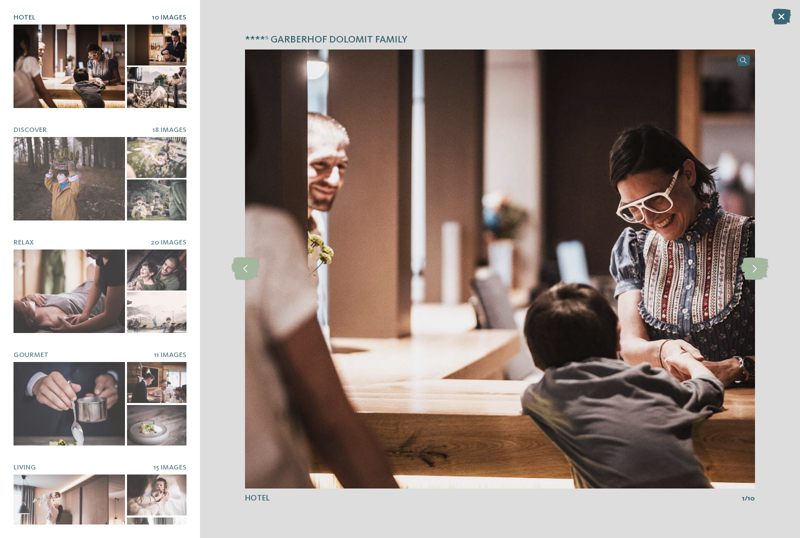
click at [759, 267] on icon at bounding box center [755, 269] width 28 height 23
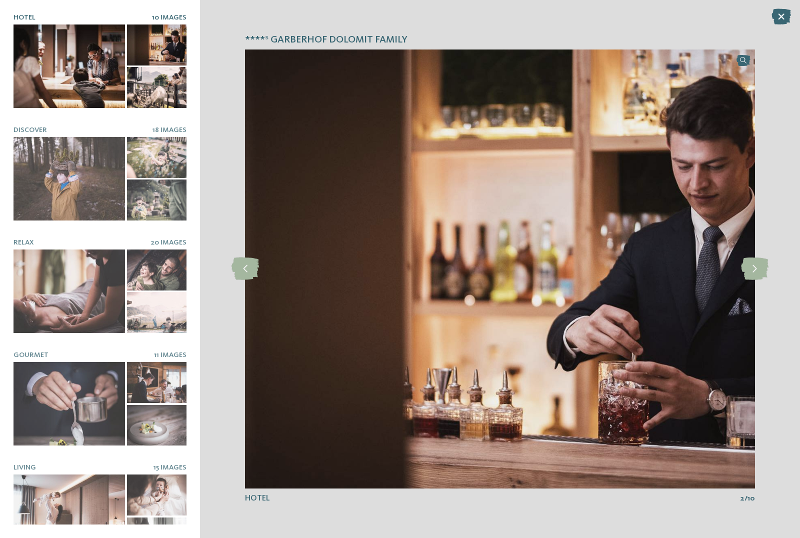
click at [756, 265] on icon at bounding box center [755, 269] width 28 height 23
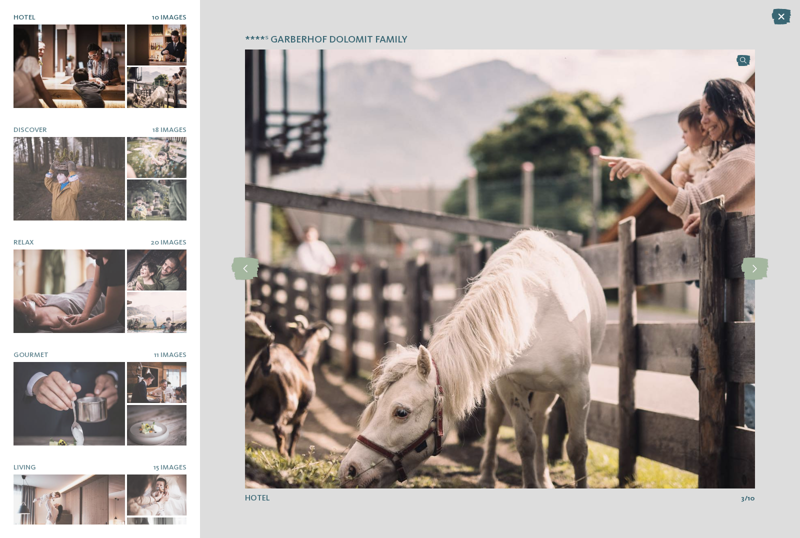
click at [752, 271] on icon at bounding box center [755, 269] width 28 height 23
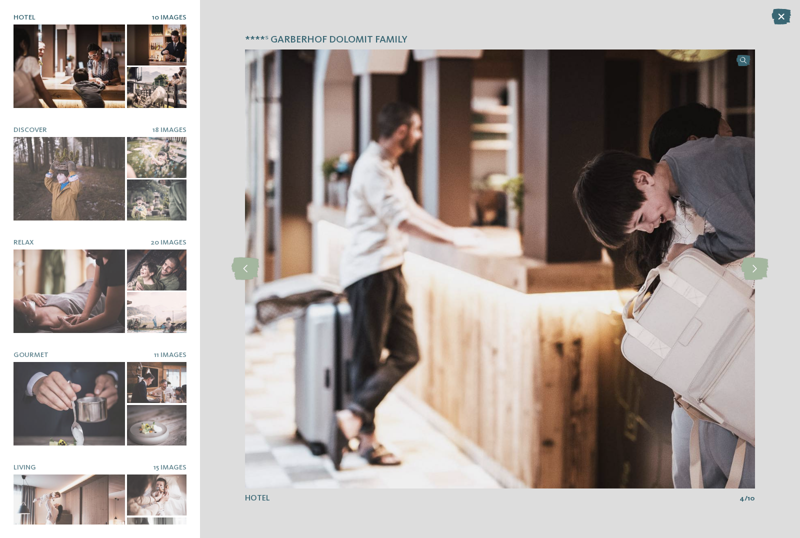
click at [749, 275] on icon at bounding box center [755, 269] width 28 height 23
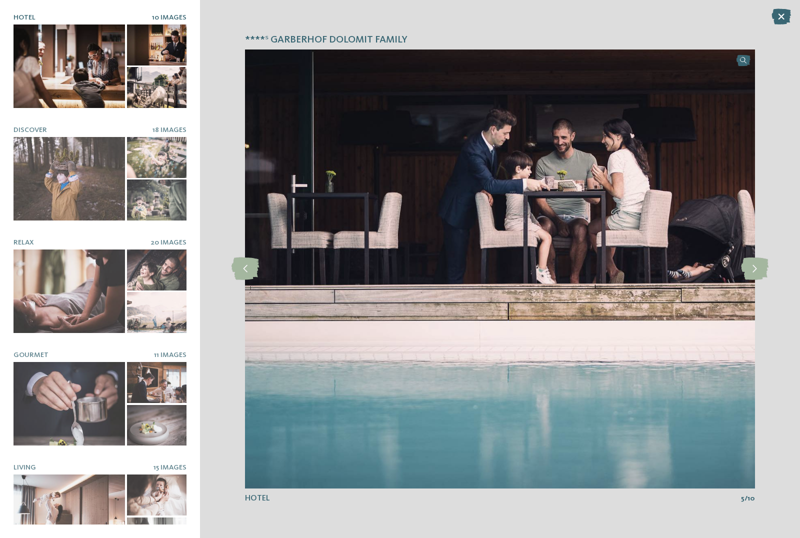
click at [752, 274] on icon at bounding box center [755, 269] width 28 height 23
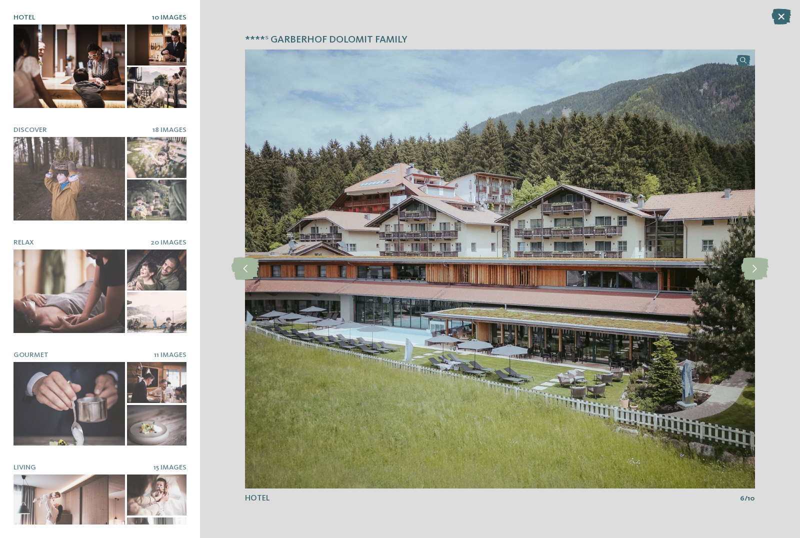
click at [759, 274] on icon at bounding box center [755, 269] width 28 height 23
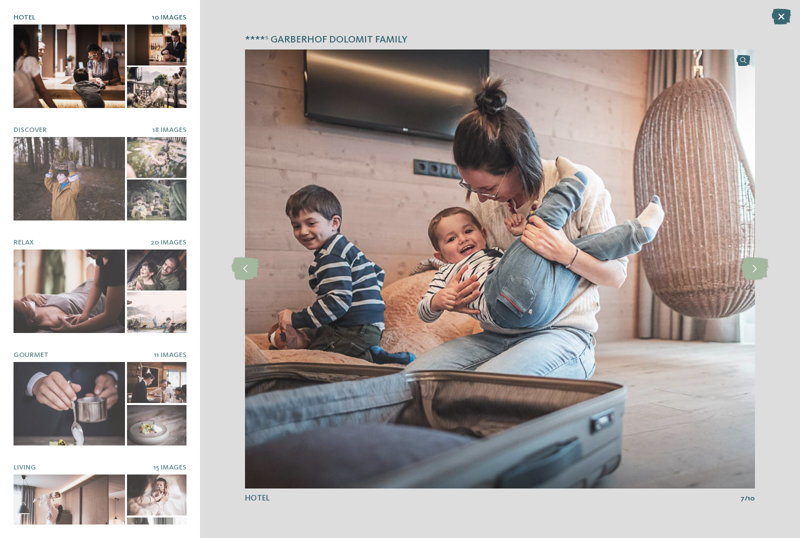
click at [756, 276] on icon at bounding box center [755, 269] width 28 height 23
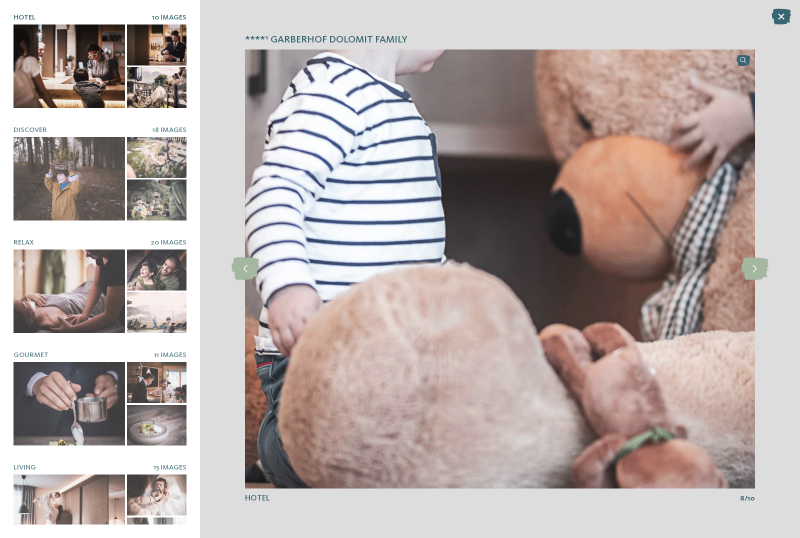
click at [52, 181] on div at bounding box center [70, 179] width 112 height 84
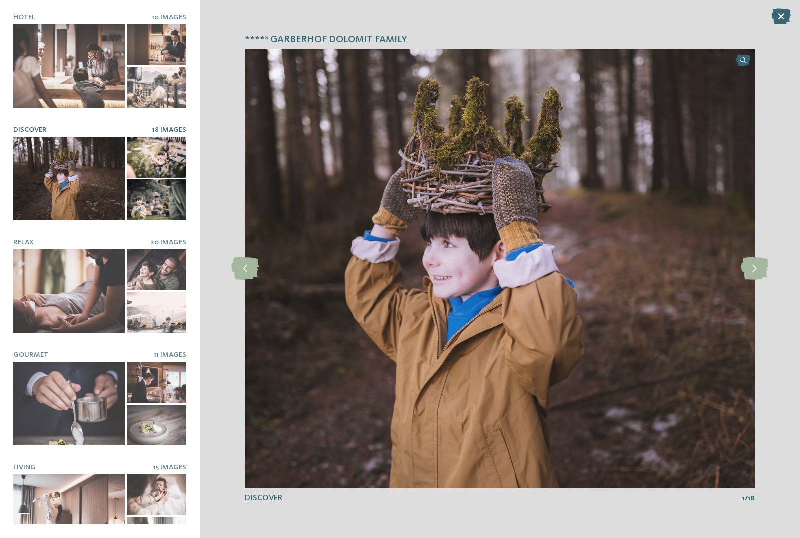
click at [748, 269] on icon at bounding box center [755, 269] width 28 height 23
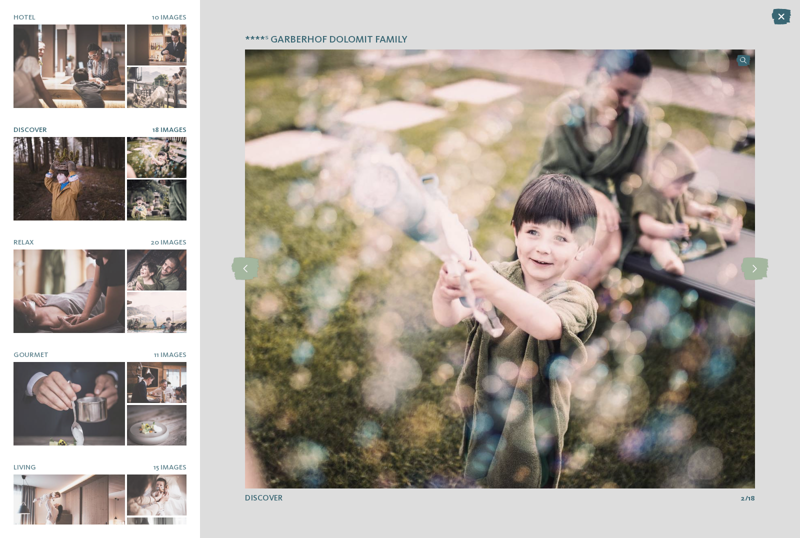
click at [756, 271] on icon at bounding box center [755, 269] width 28 height 23
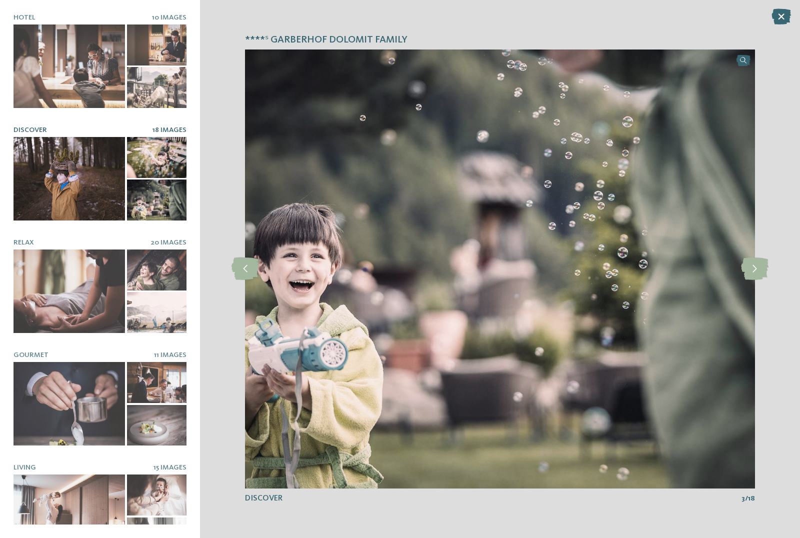
click at [759, 272] on icon at bounding box center [755, 269] width 28 height 23
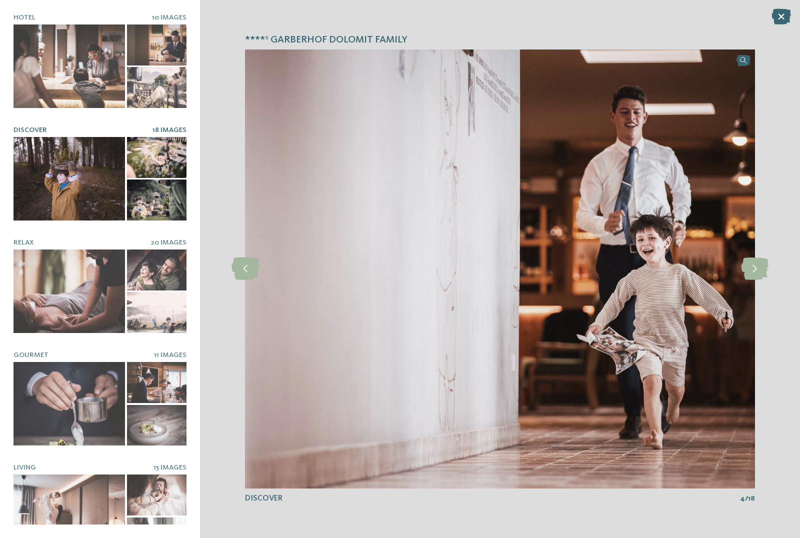
click at [759, 274] on icon at bounding box center [755, 269] width 28 height 23
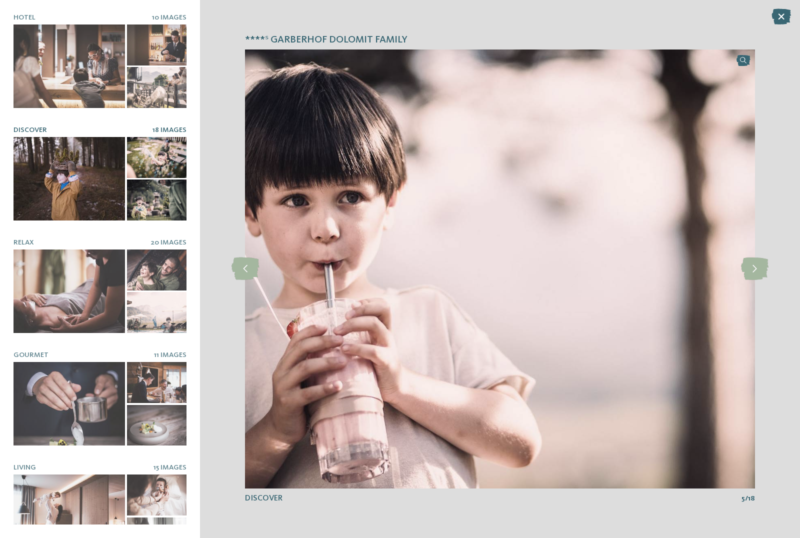
click at [755, 273] on icon at bounding box center [755, 269] width 28 height 23
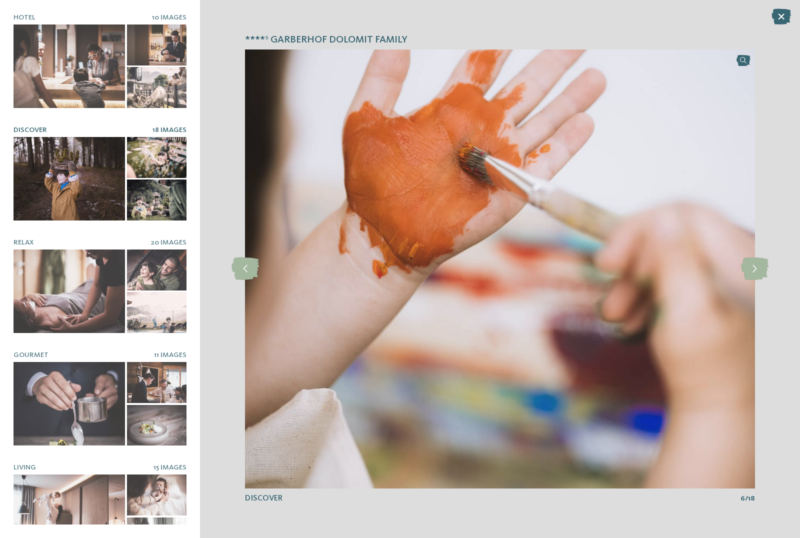
click at [759, 267] on icon at bounding box center [755, 269] width 28 height 23
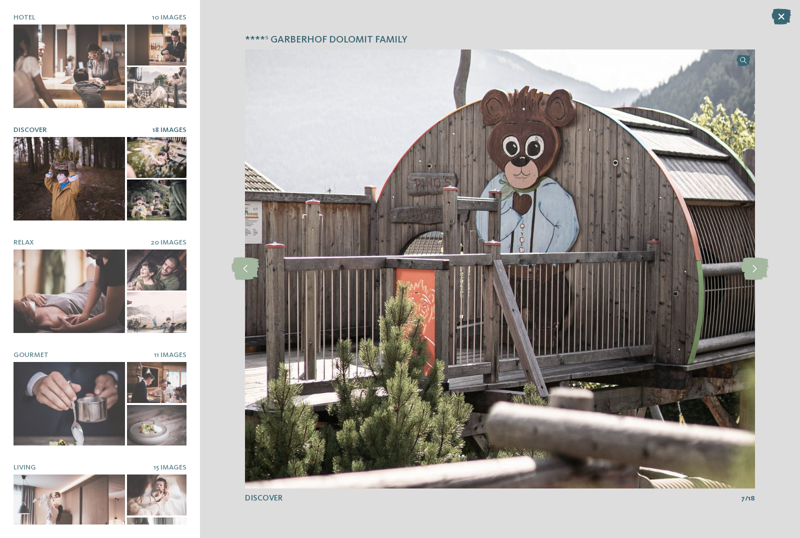
click at [758, 273] on icon at bounding box center [755, 269] width 28 height 23
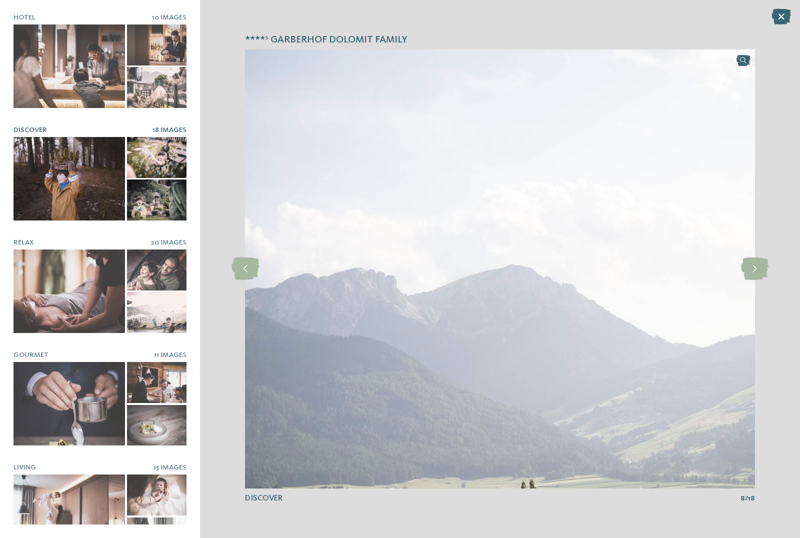
click at [757, 271] on icon at bounding box center [755, 269] width 28 height 23
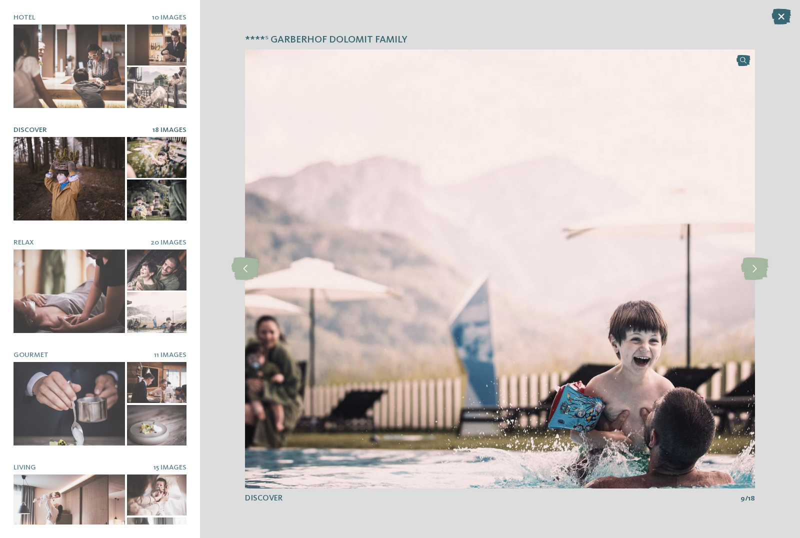
click at [761, 268] on icon at bounding box center [755, 269] width 28 height 23
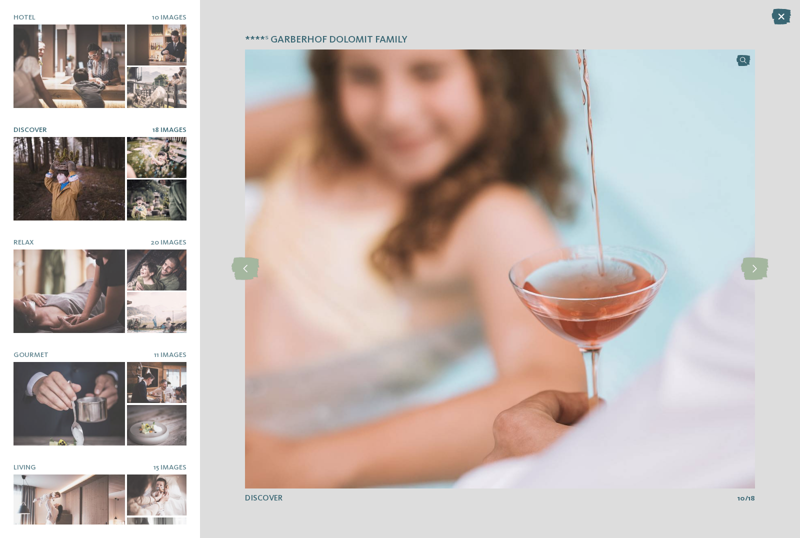
click at [765, 270] on icon at bounding box center [755, 269] width 28 height 23
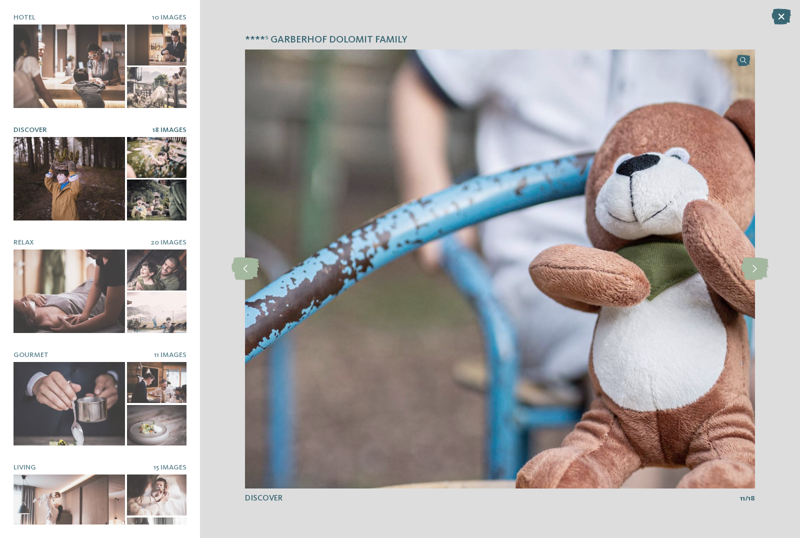
click at [763, 272] on icon at bounding box center [755, 269] width 28 height 23
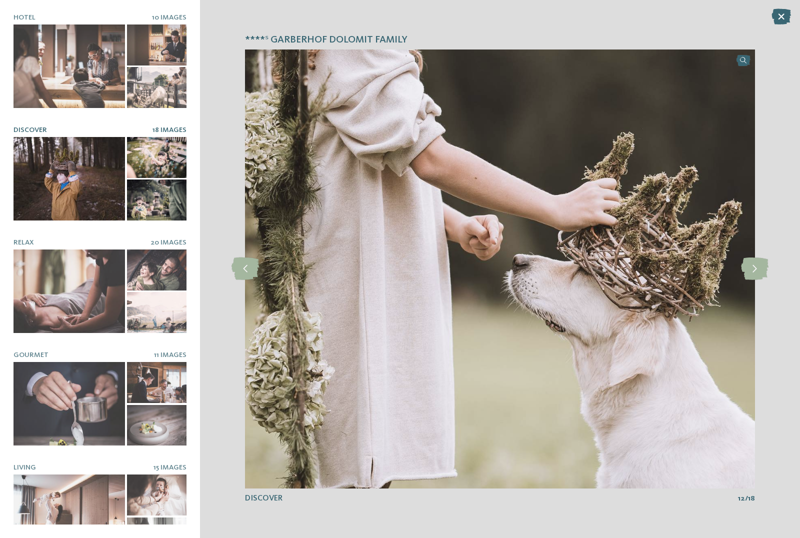
click at [764, 270] on icon at bounding box center [755, 269] width 28 height 23
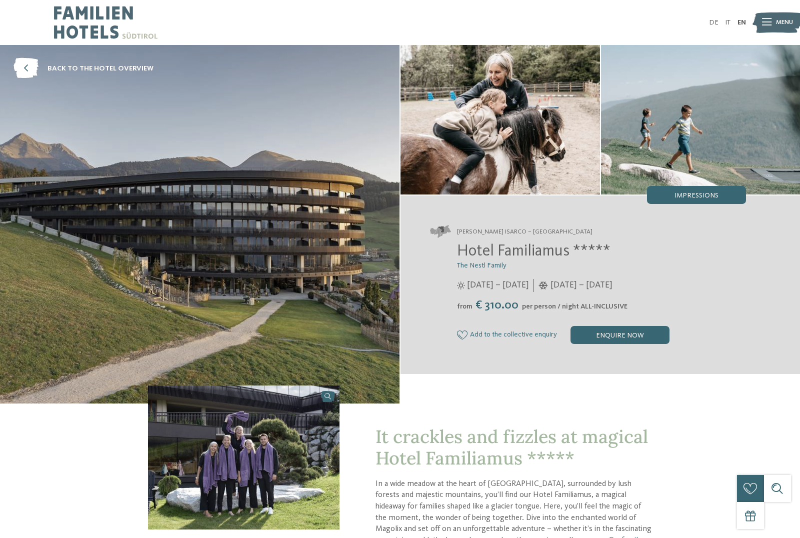
click at [715, 199] on span "Impressions" at bounding box center [697, 195] width 44 height 7
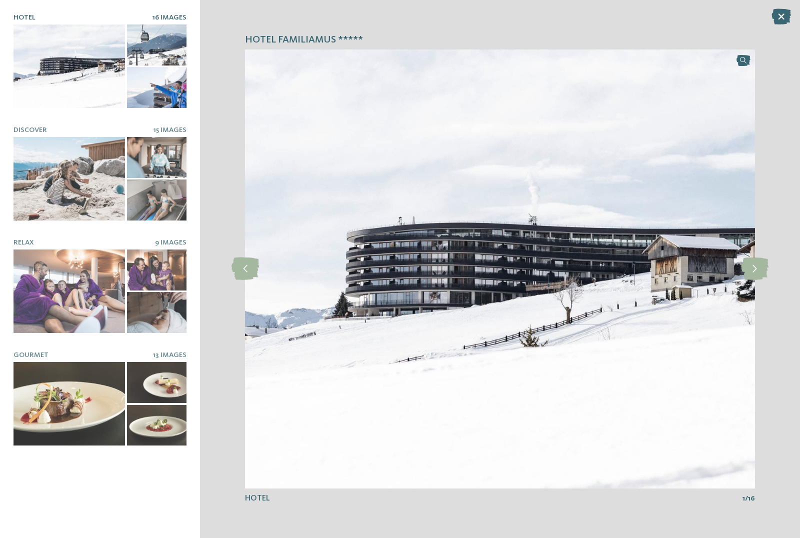
click at [752, 271] on icon at bounding box center [755, 269] width 28 height 23
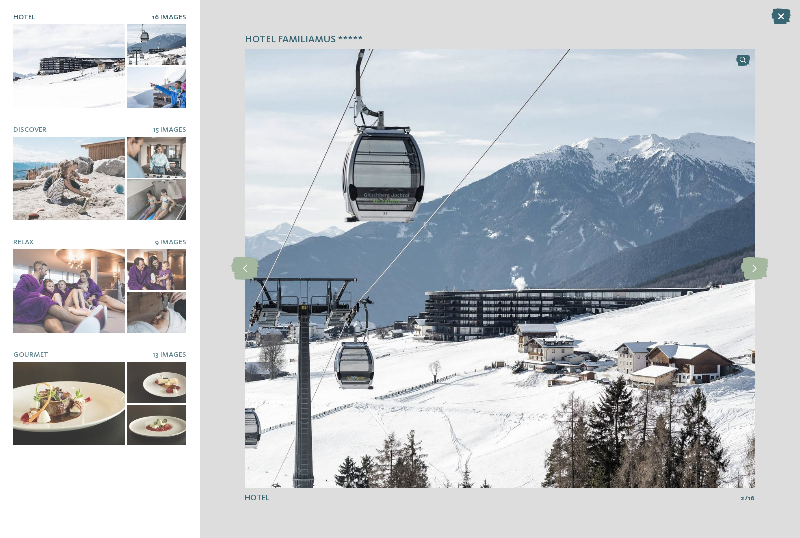
click at [755, 270] on icon at bounding box center [755, 269] width 28 height 23
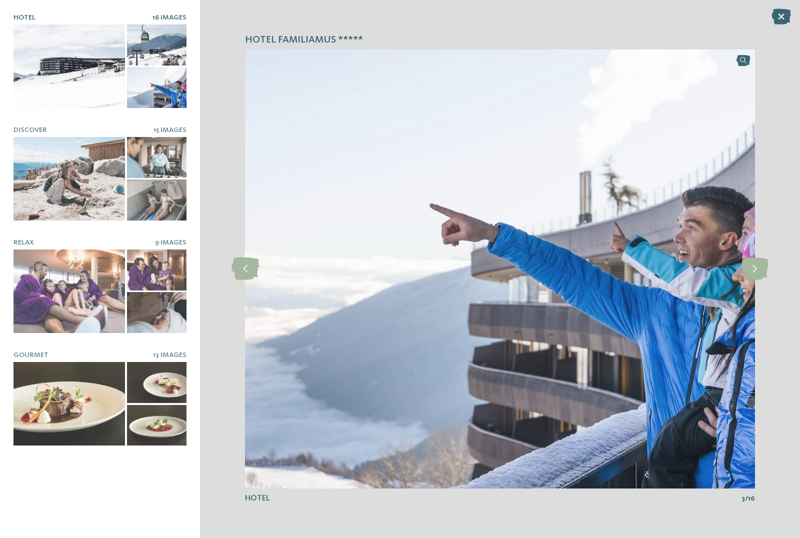
click at [759, 269] on icon at bounding box center [755, 269] width 28 height 23
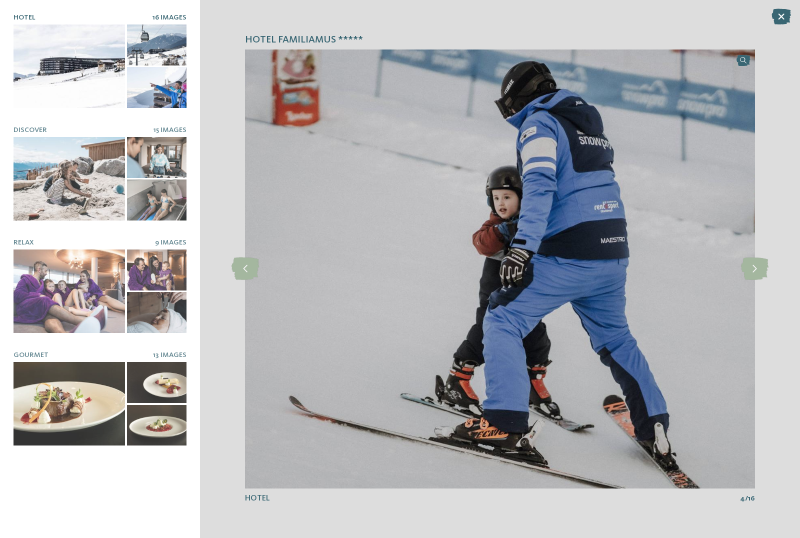
click at [756, 271] on icon at bounding box center [755, 269] width 28 height 23
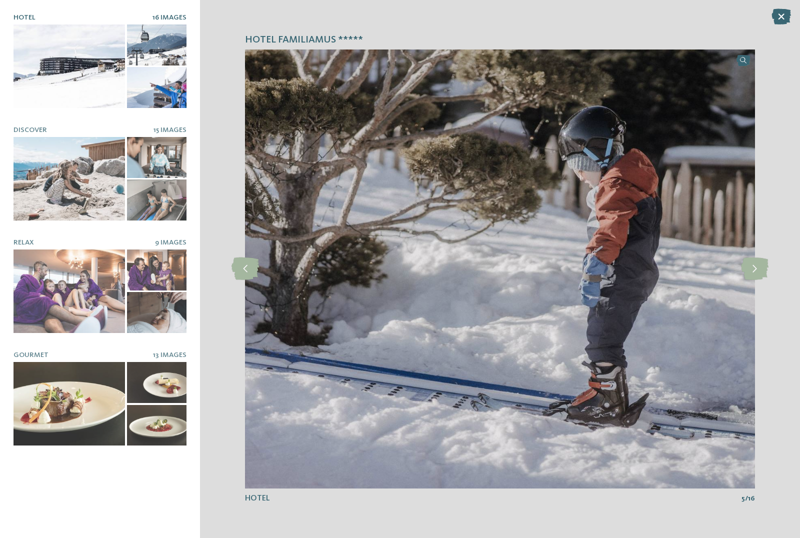
click at [758, 268] on icon at bounding box center [755, 269] width 28 height 23
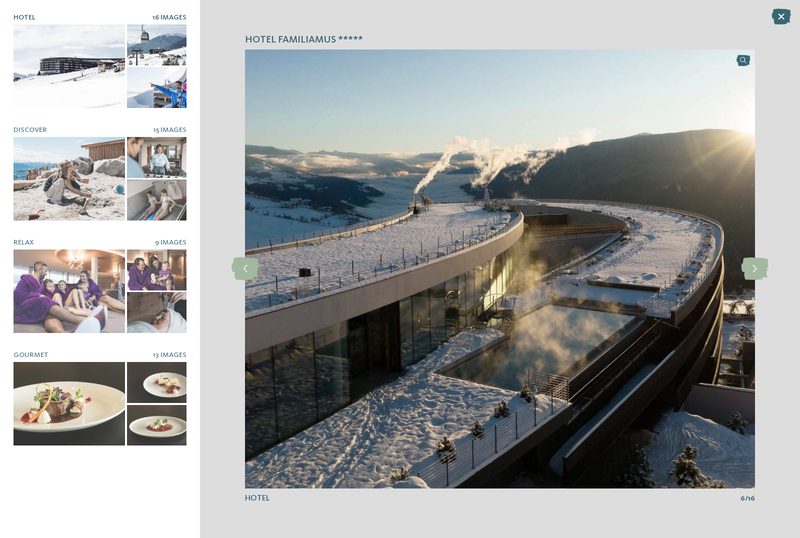
click at [764, 267] on icon at bounding box center [755, 269] width 28 height 23
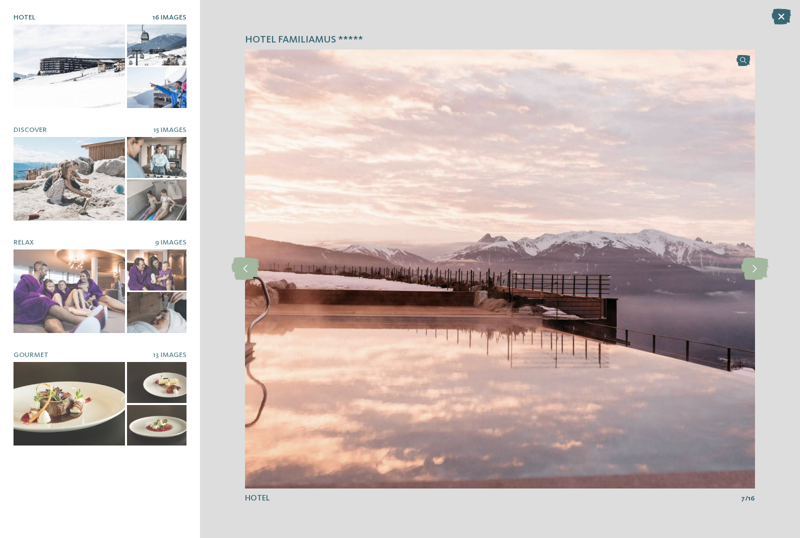
click at [757, 272] on icon at bounding box center [755, 269] width 28 height 23
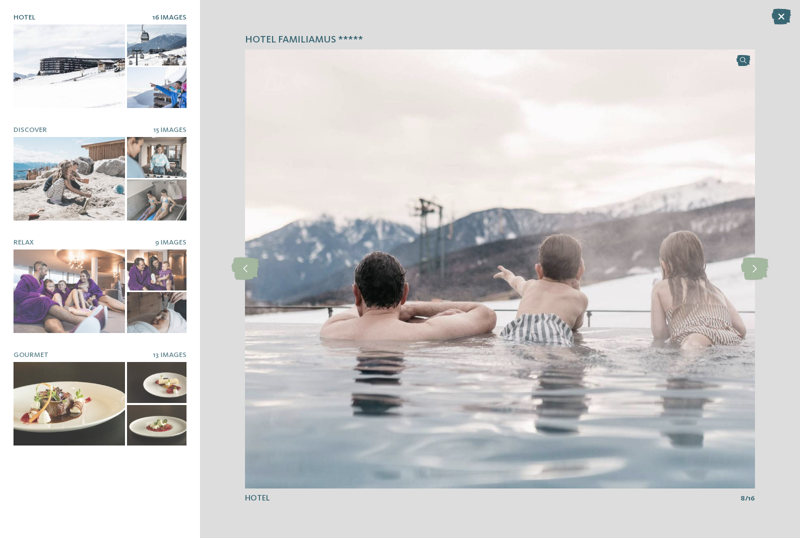
click at [758, 270] on icon at bounding box center [755, 269] width 28 height 23
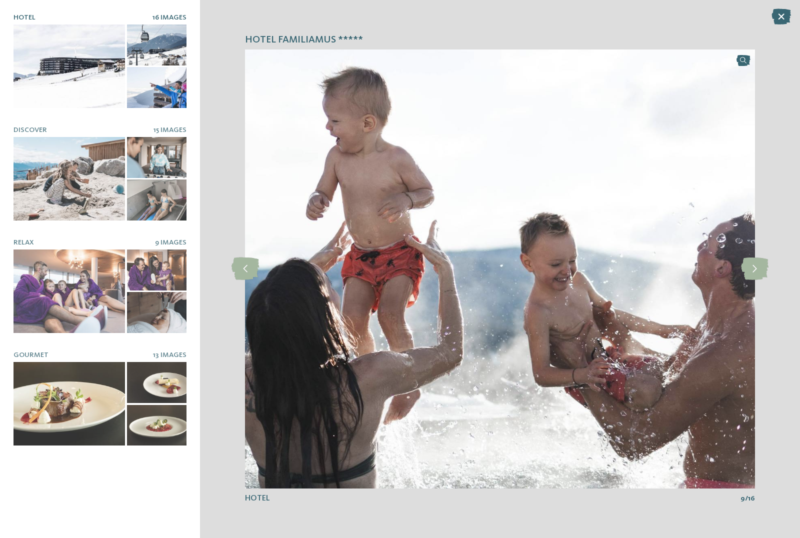
click at [762, 269] on icon at bounding box center [755, 269] width 28 height 23
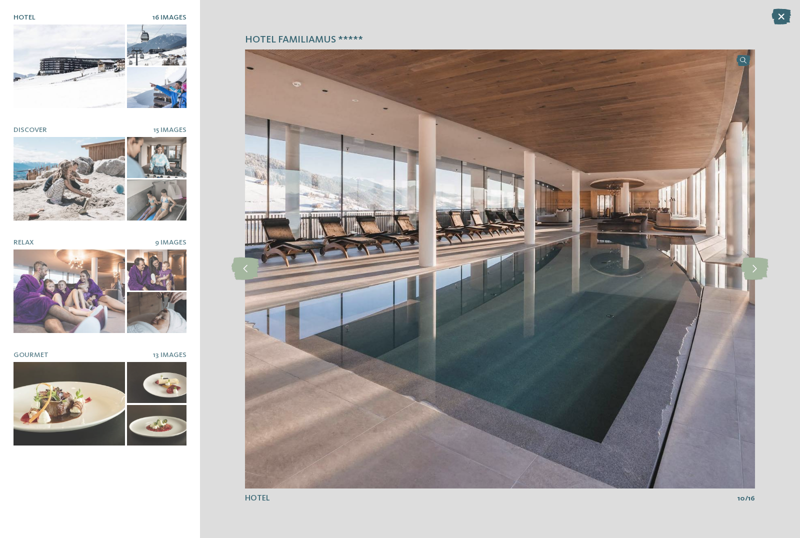
click at [755, 273] on icon at bounding box center [755, 269] width 28 height 23
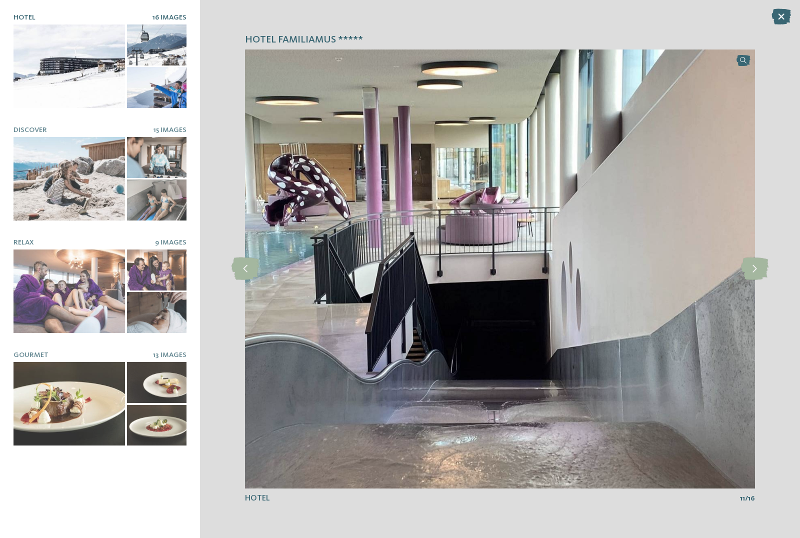
click at [763, 268] on icon at bounding box center [755, 269] width 28 height 23
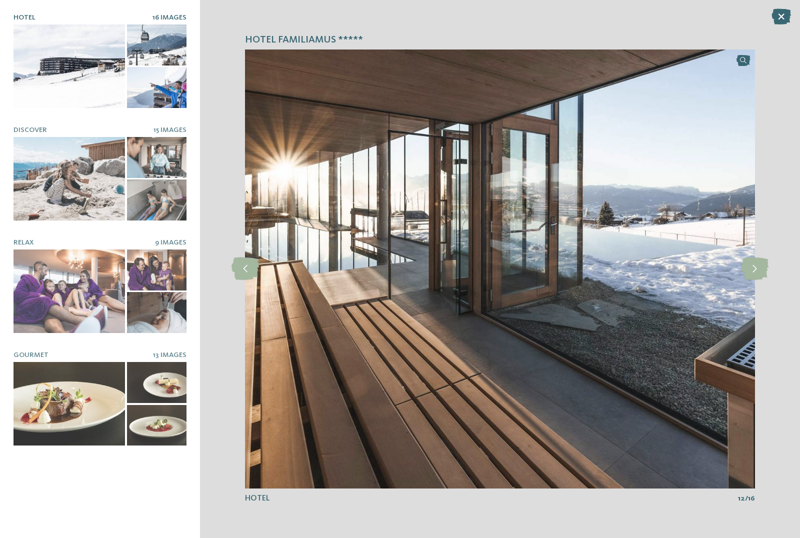
click at [239, 276] on icon at bounding box center [246, 269] width 28 height 23
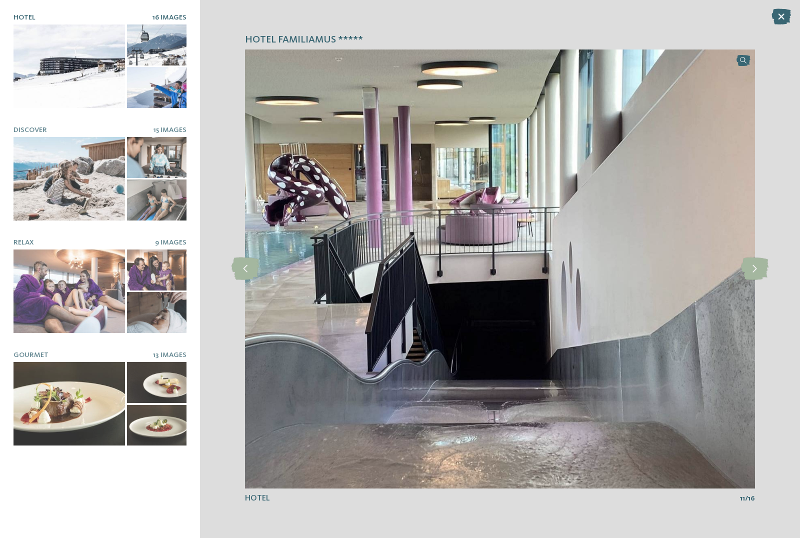
click at [757, 268] on icon at bounding box center [755, 269] width 28 height 23
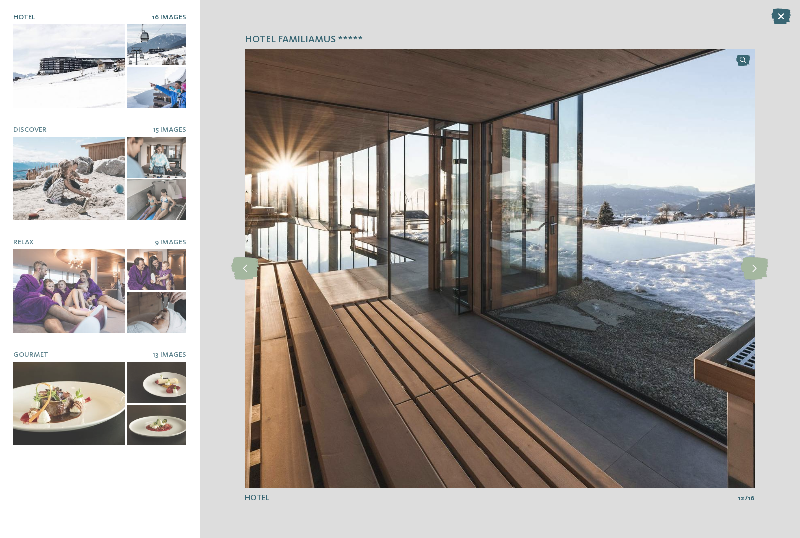
click at [755, 272] on icon at bounding box center [755, 269] width 28 height 23
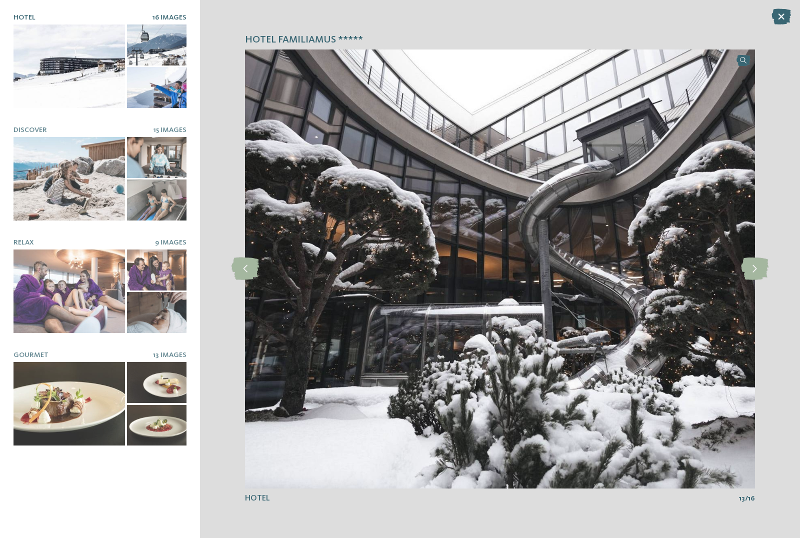
click at [763, 269] on icon at bounding box center [755, 269] width 28 height 23
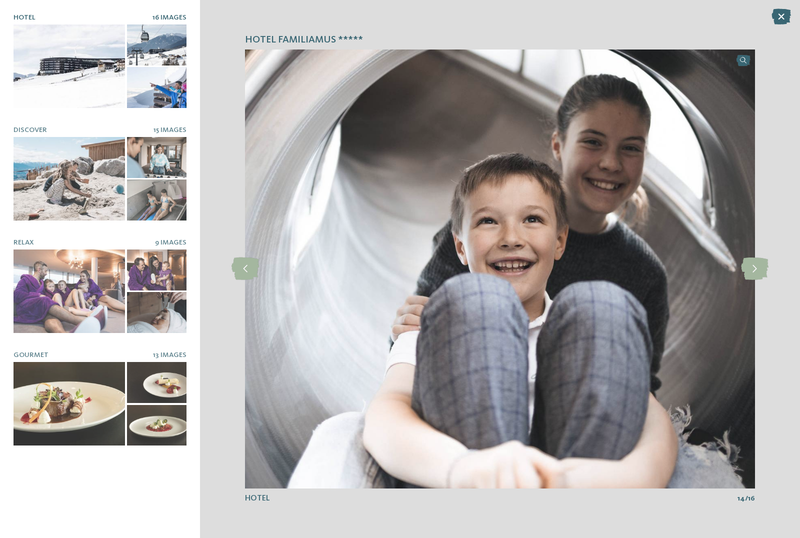
click at [764, 270] on icon at bounding box center [755, 269] width 28 height 23
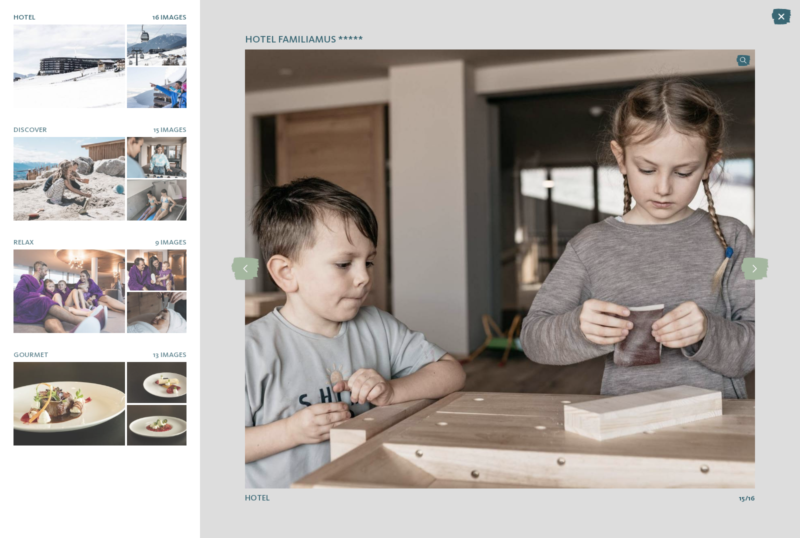
click at [755, 269] on icon at bounding box center [755, 269] width 28 height 23
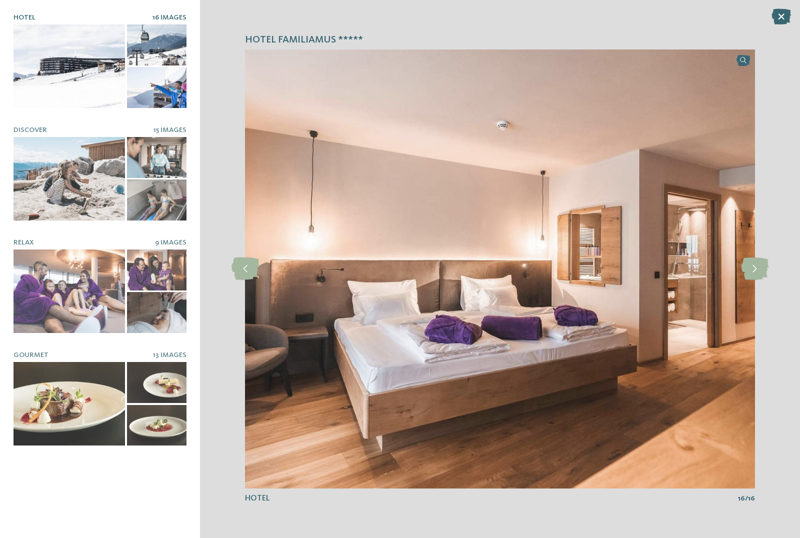
click at [751, 270] on icon at bounding box center [755, 269] width 28 height 23
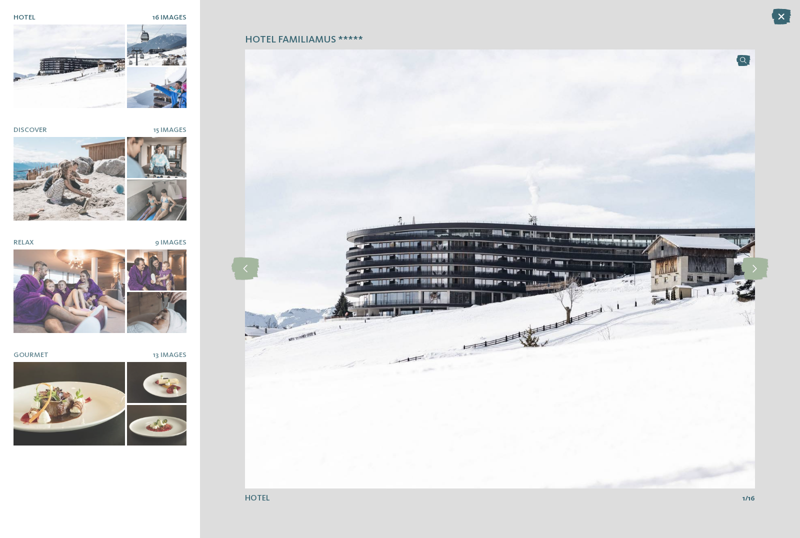
click at [754, 271] on icon at bounding box center [755, 269] width 28 height 23
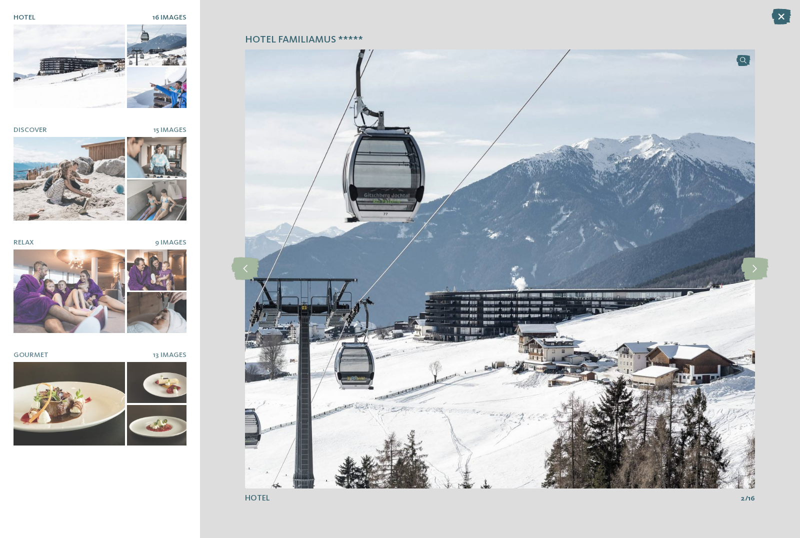
click at [28, 172] on div at bounding box center [70, 179] width 112 height 84
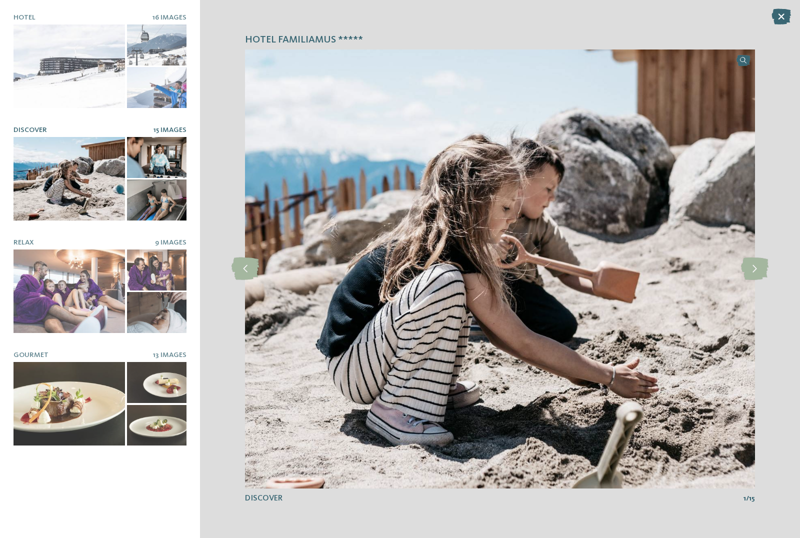
click at [762, 269] on icon at bounding box center [755, 269] width 28 height 23
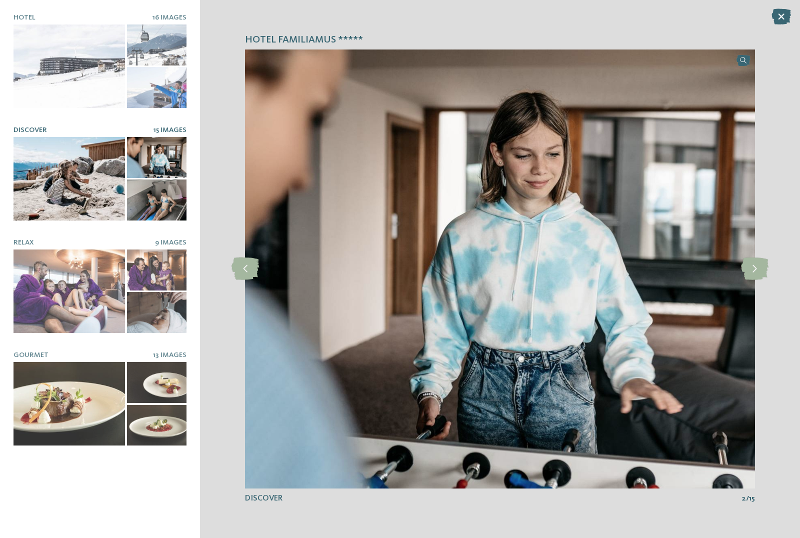
click at [756, 272] on icon at bounding box center [755, 269] width 28 height 23
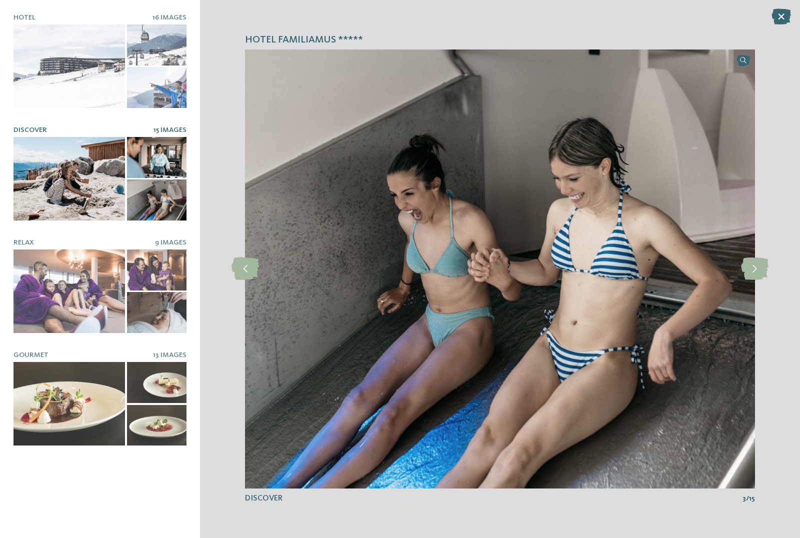
click at [754, 268] on icon at bounding box center [755, 269] width 28 height 23
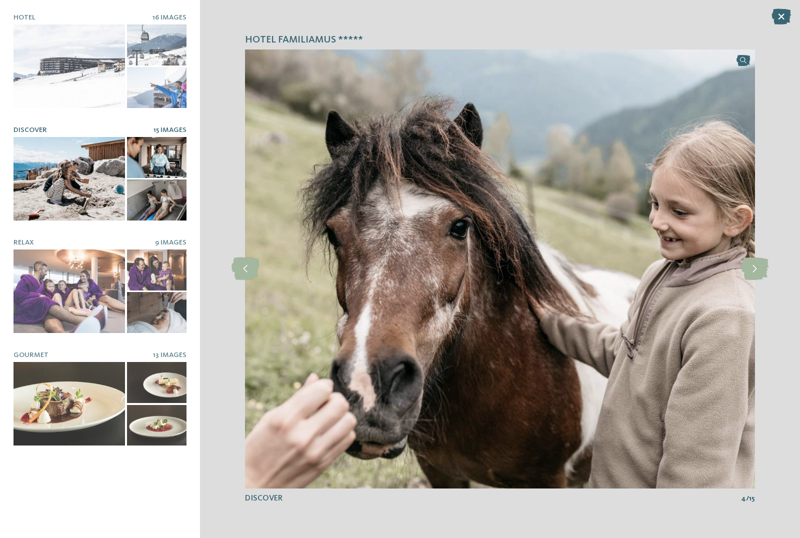
click at [755, 269] on icon at bounding box center [755, 269] width 28 height 23
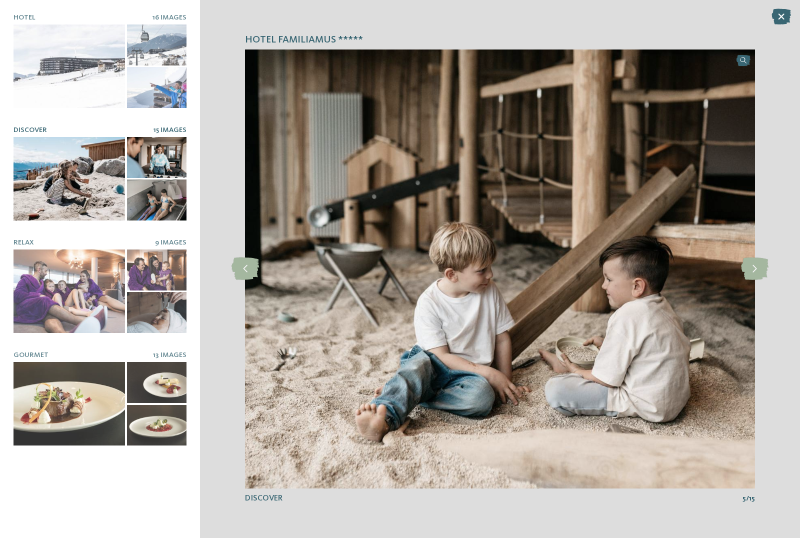
click at [756, 264] on icon at bounding box center [755, 269] width 28 height 23
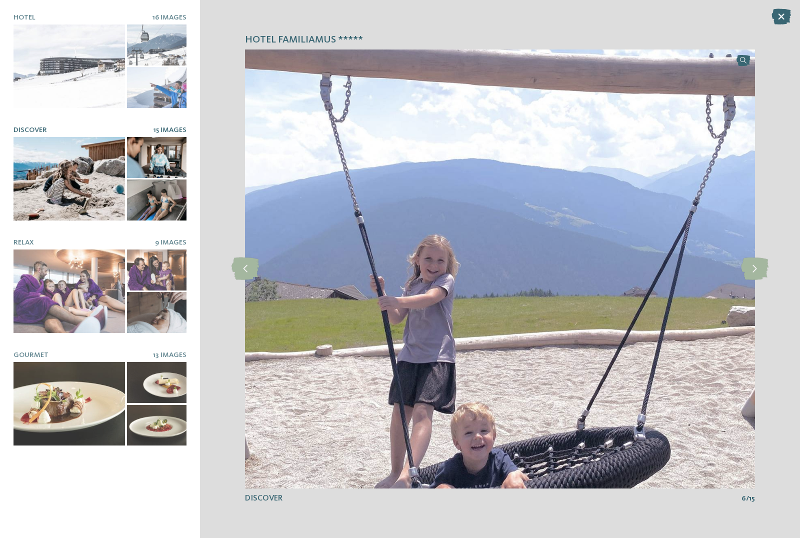
click at [753, 270] on icon at bounding box center [755, 269] width 28 height 23
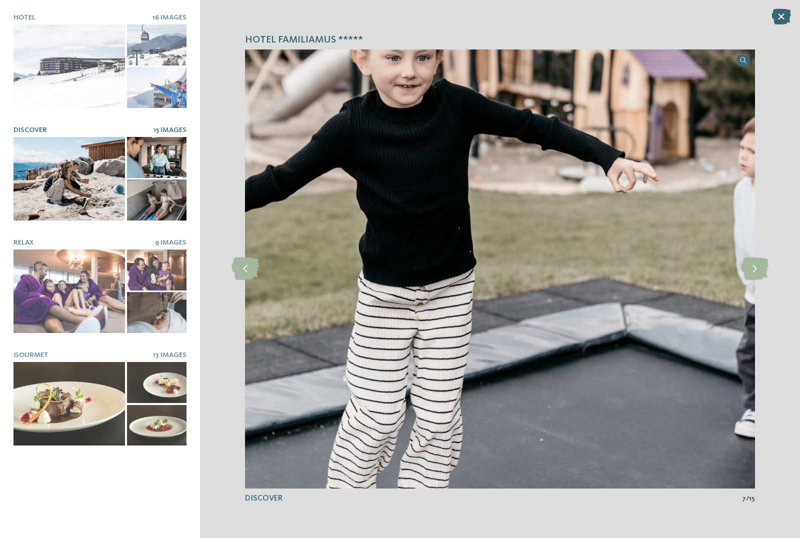
click at [757, 268] on icon at bounding box center [755, 269] width 28 height 23
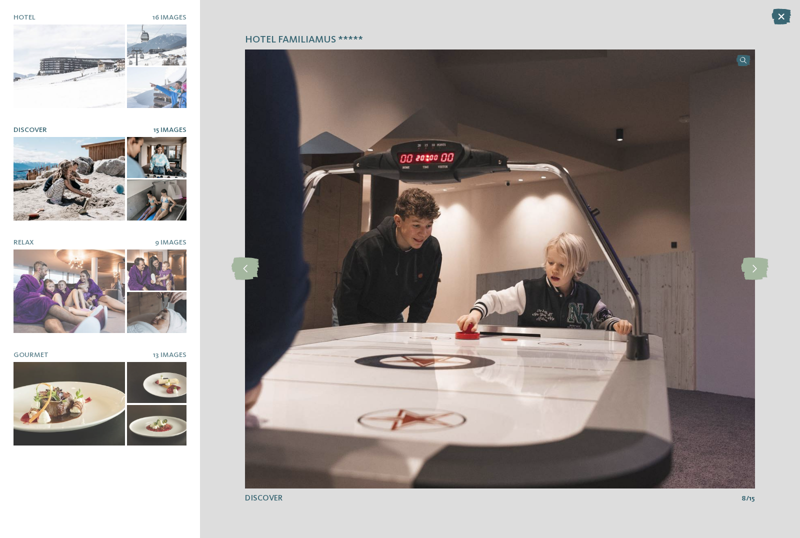
click at [761, 270] on icon at bounding box center [755, 269] width 28 height 23
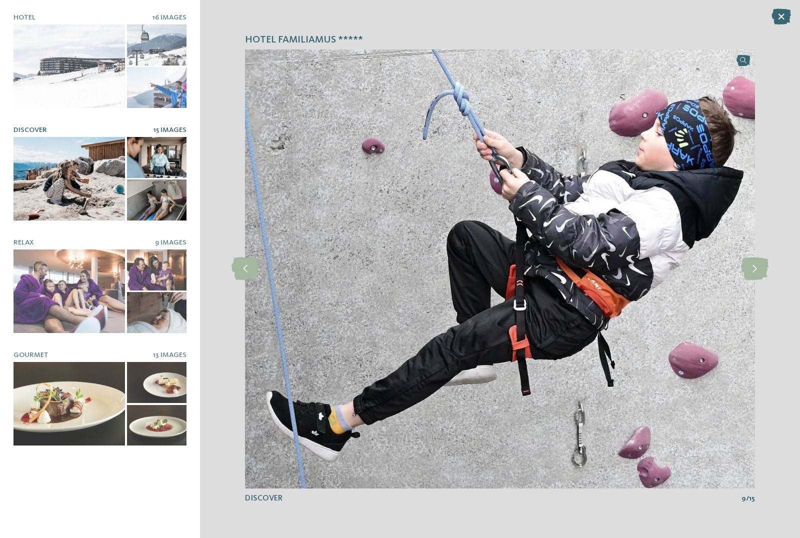
click at [755, 266] on icon at bounding box center [755, 269] width 28 height 23
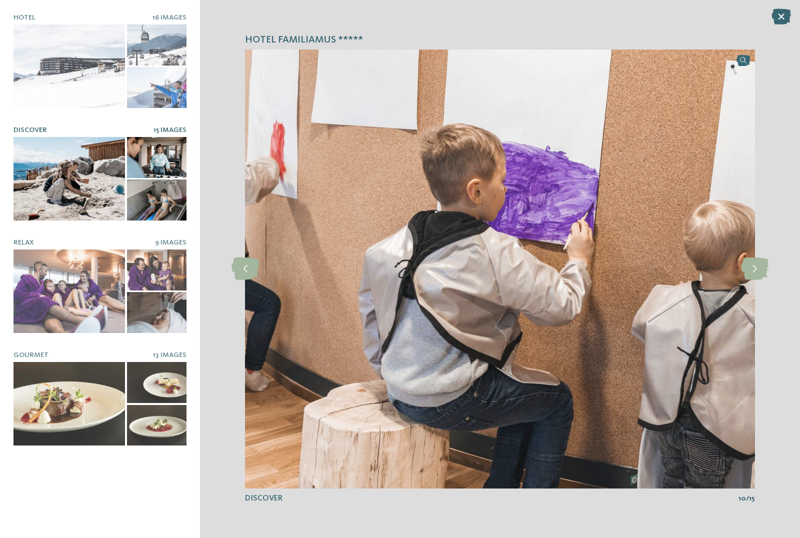
click at [759, 272] on icon at bounding box center [755, 269] width 28 height 23
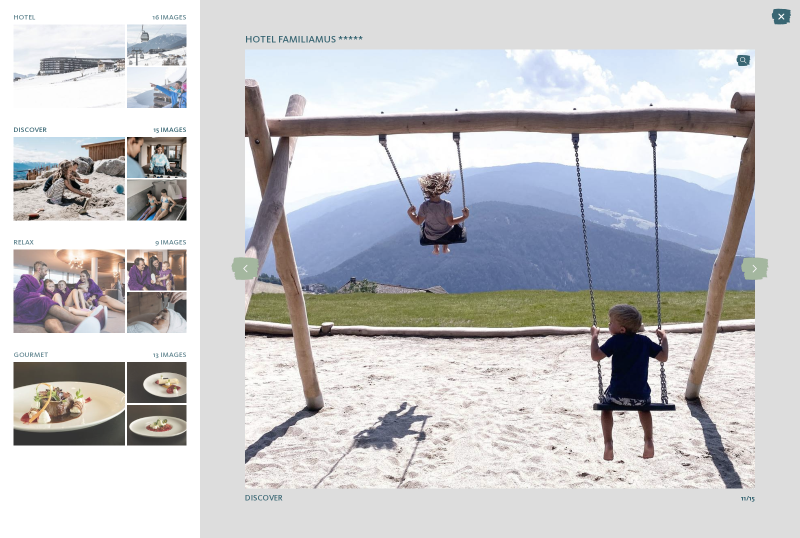
click at [753, 277] on icon at bounding box center [755, 269] width 28 height 23
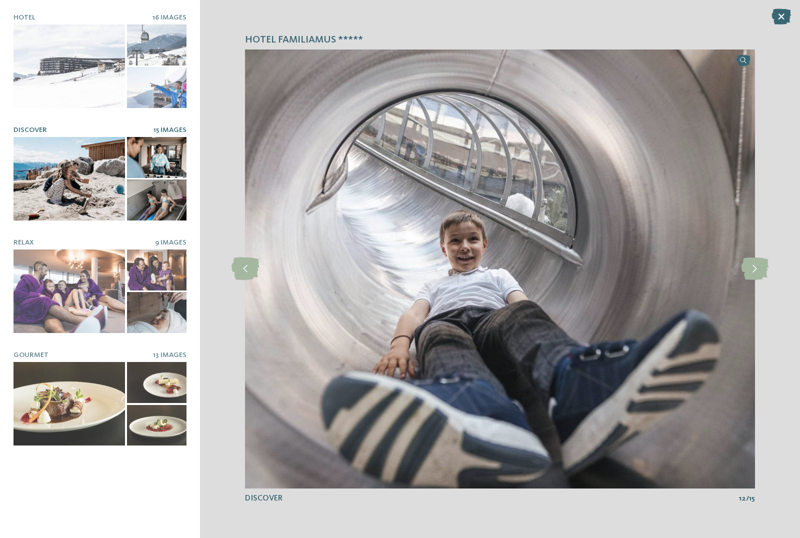
click at [764, 270] on icon at bounding box center [755, 269] width 28 height 23
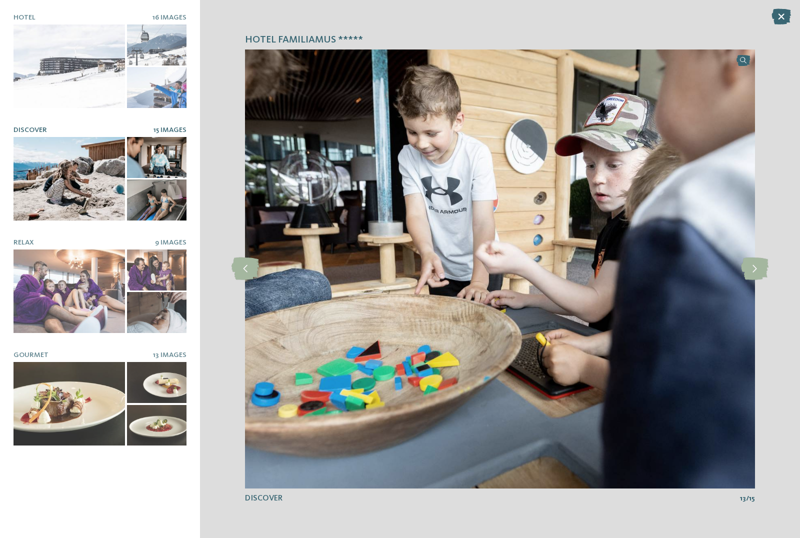
click at [758, 269] on icon at bounding box center [755, 269] width 28 height 23
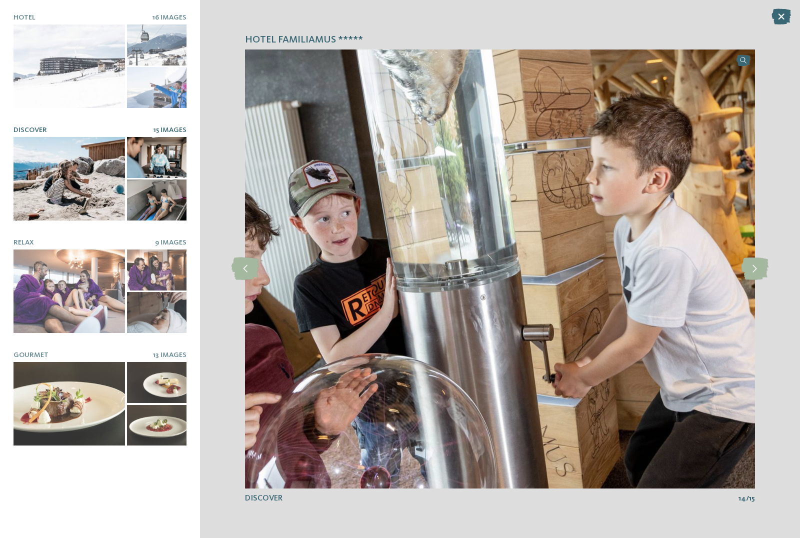
click at [767, 266] on icon at bounding box center [755, 269] width 28 height 23
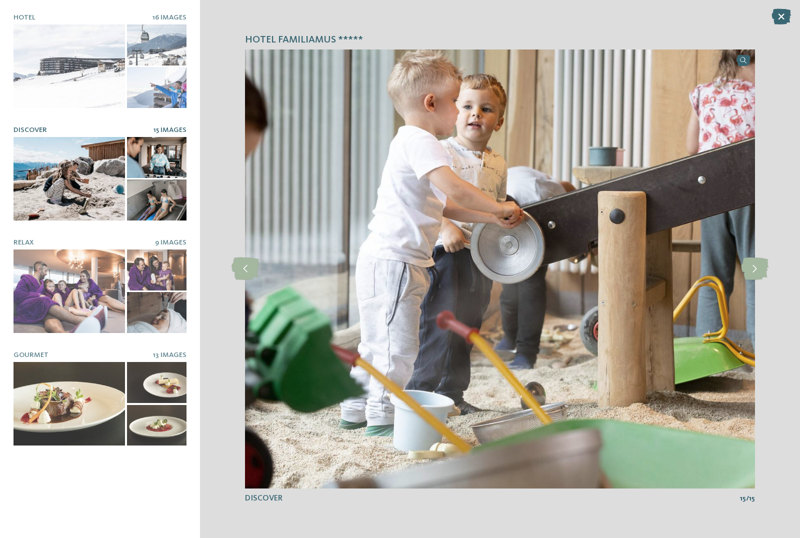
click at [764, 264] on icon at bounding box center [755, 269] width 28 height 23
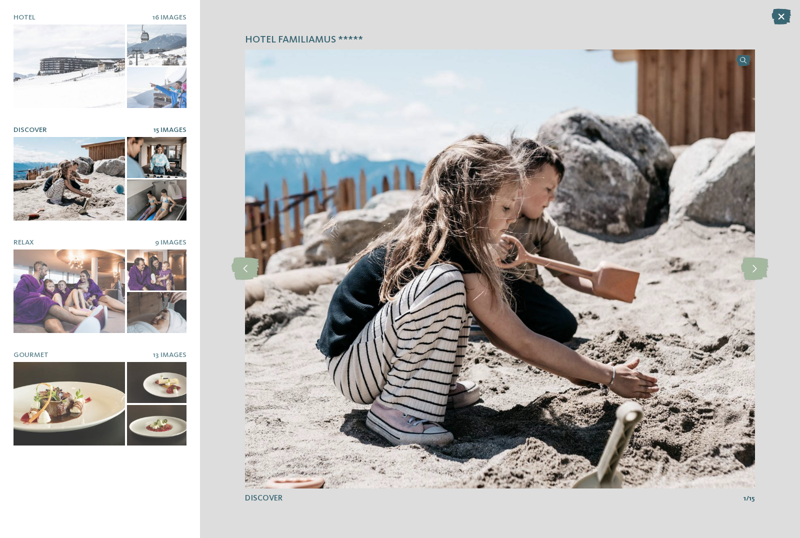
click at [48, 294] on div at bounding box center [70, 292] width 112 height 84
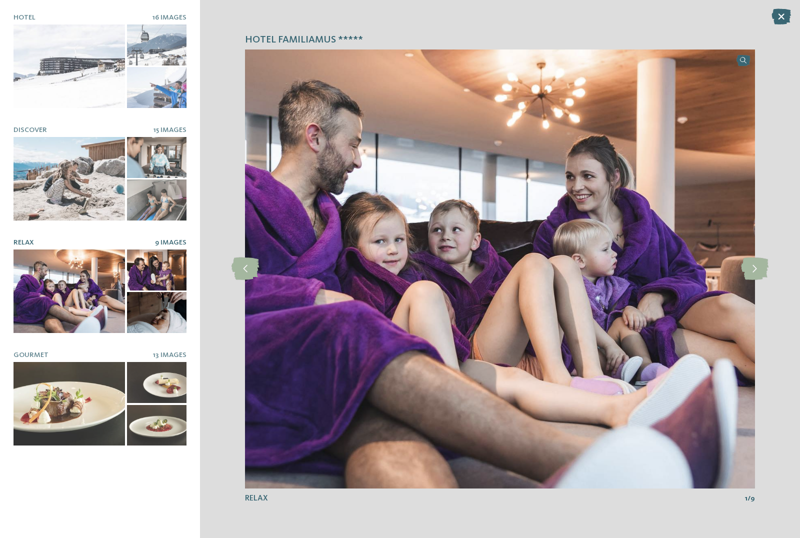
click at [753, 272] on icon at bounding box center [755, 269] width 28 height 23
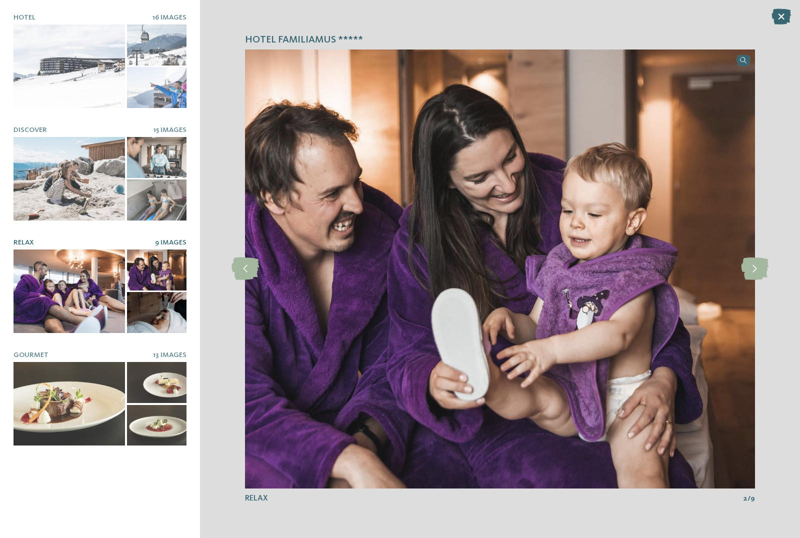
click at [757, 273] on icon at bounding box center [755, 269] width 28 height 23
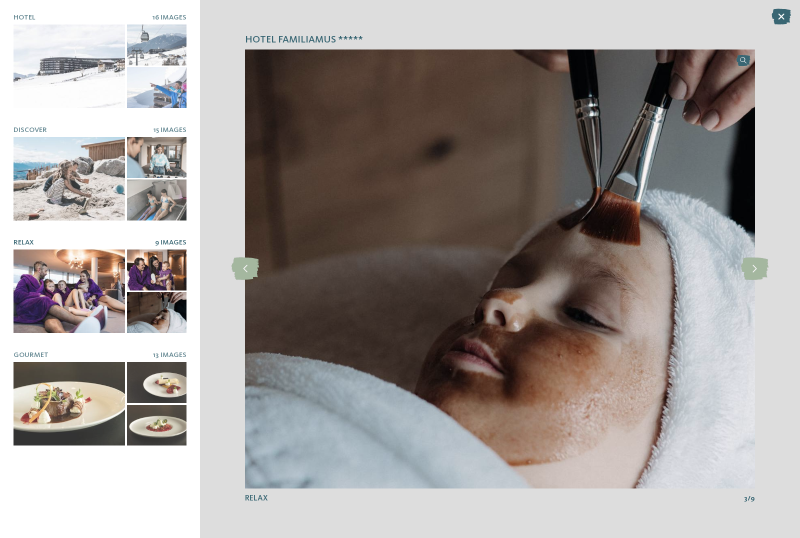
click at [754, 269] on icon at bounding box center [755, 269] width 28 height 23
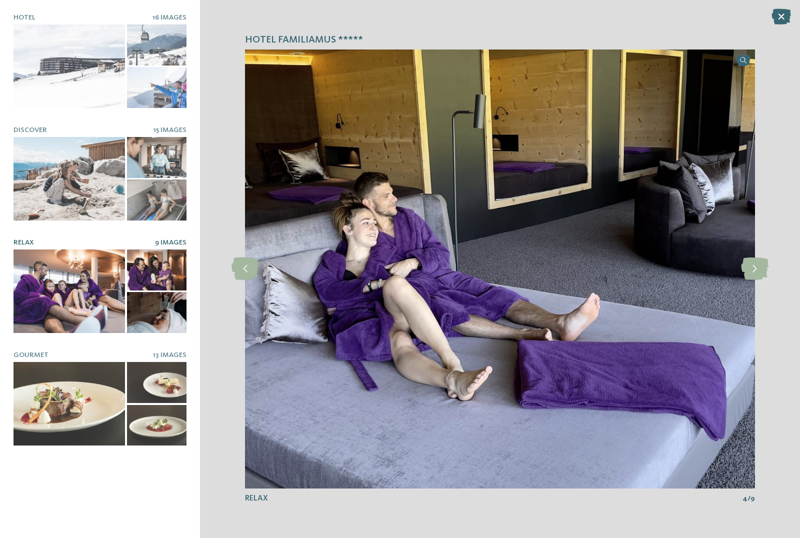
click at [755, 269] on icon at bounding box center [755, 269] width 28 height 23
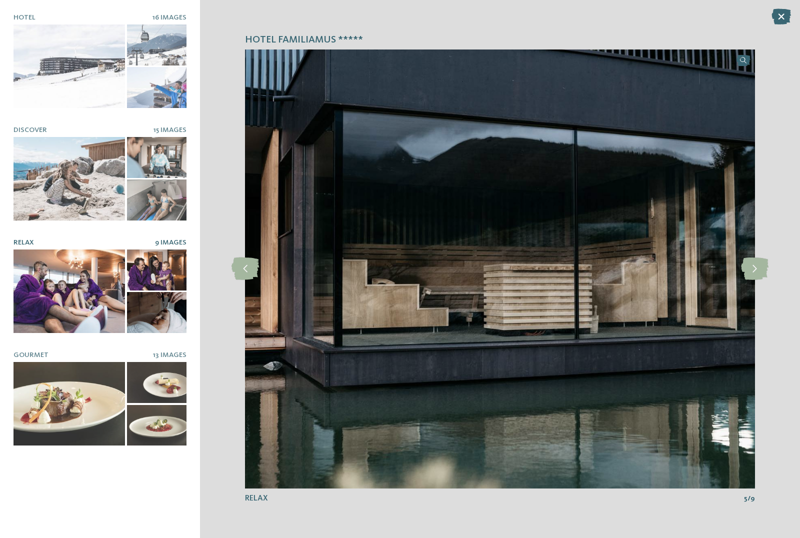
click at [752, 269] on icon at bounding box center [755, 269] width 28 height 23
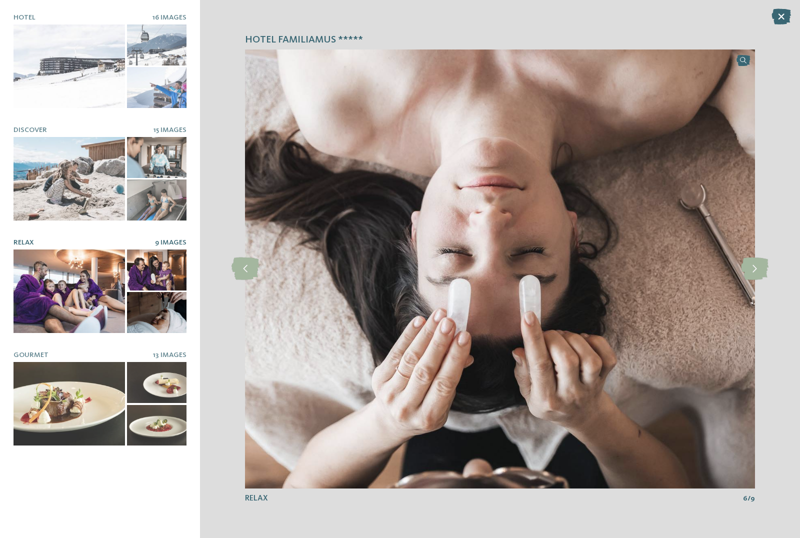
click at [761, 266] on icon at bounding box center [755, 269] width 28 height 23
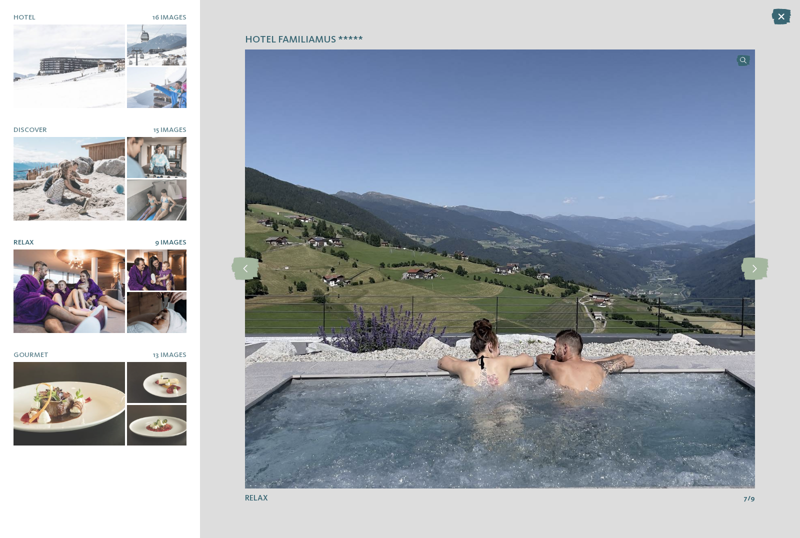
click at [752, 268] on icon at bounding box center [755, 269] width 28 height 23
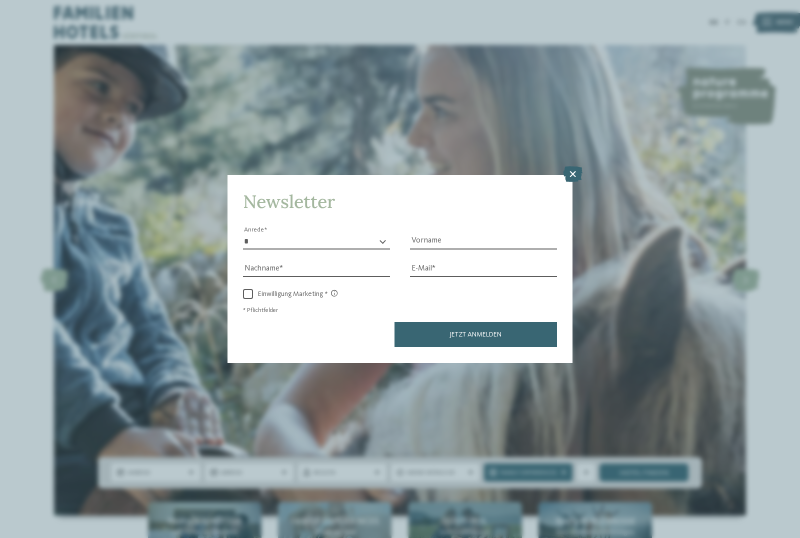
click at [330, 234] on select "* **** **** ******* ******" at bounding box center [316, 241] width 147 height 15
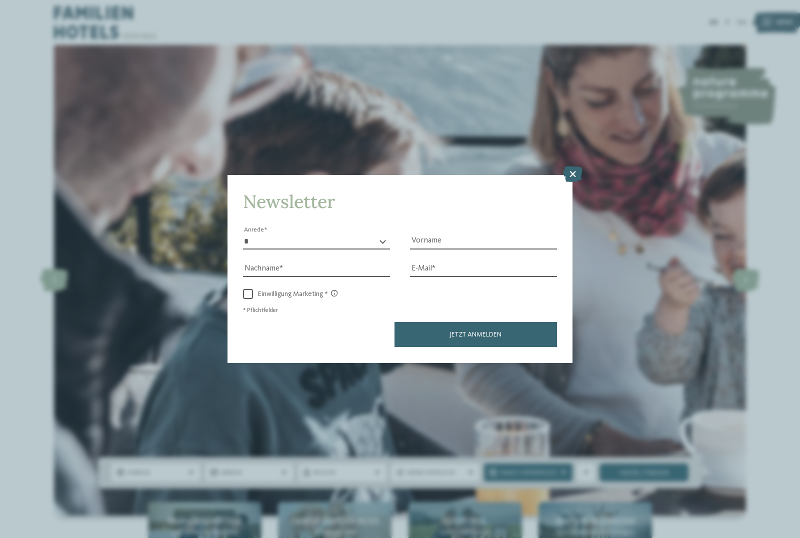
select select "*"
click at [424, 234] on input "Vorname" at bounding box center [483, 241] width 147 height 15
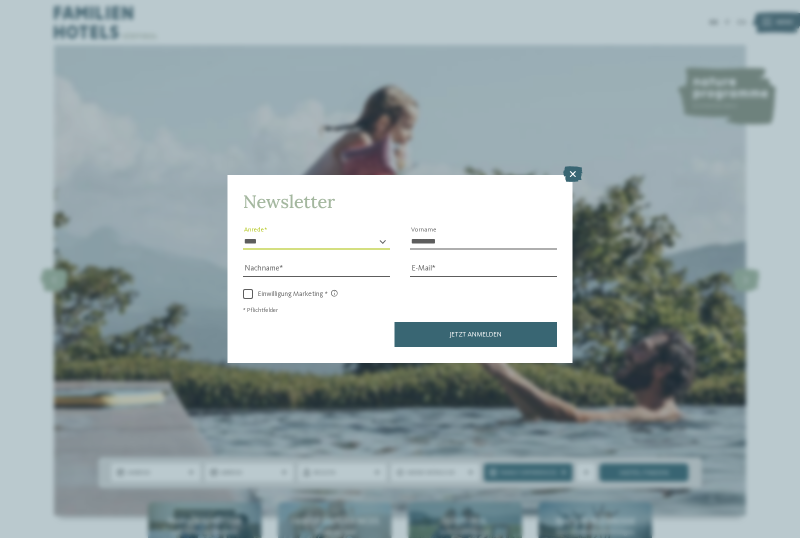
type input "********"
click at [268, 262] on input "Nachname" at bounding box center [316, 269] width 147 height 15
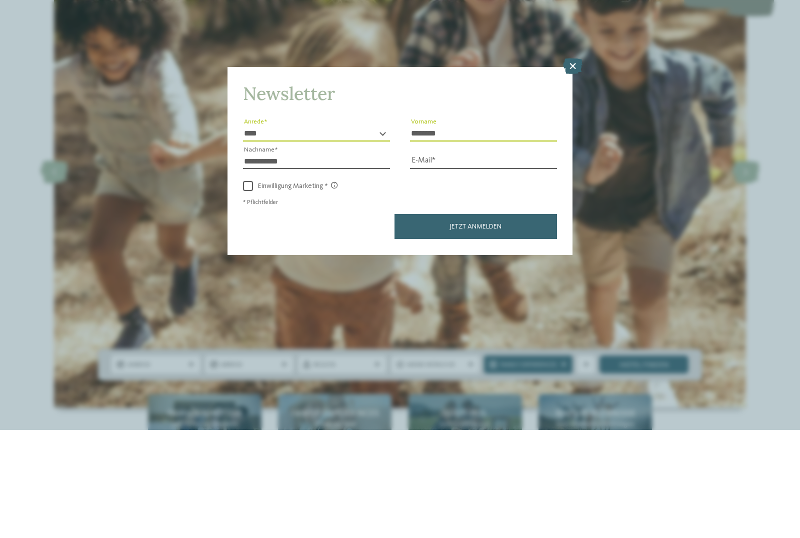
type input "**********"
click at [430, 262] on input "E-Mail" at bounding box center [483, 269] width 147 height 15
type input "******"
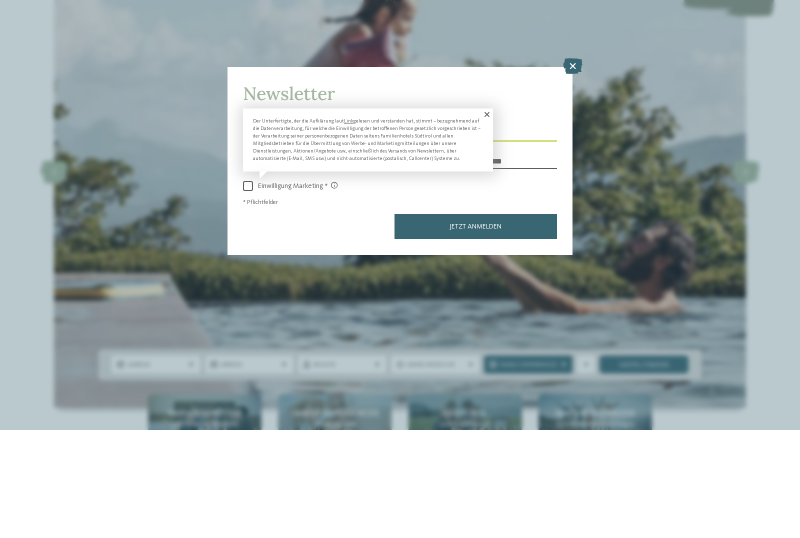
type input "**********"
click at [249, 289] on span at bounding box center [248, 294] width 10 height 10
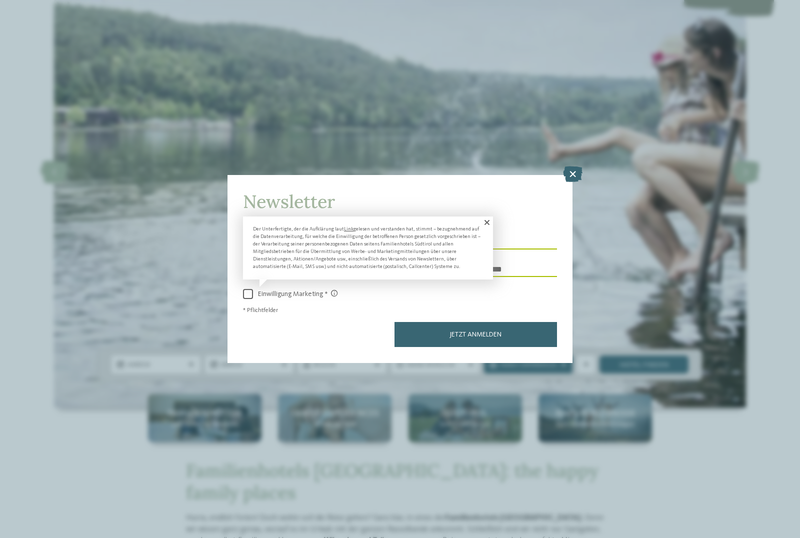
click at [471, 331] on span "Jetzt anmelden" at bounding box center [476, 334] width 52 height 7
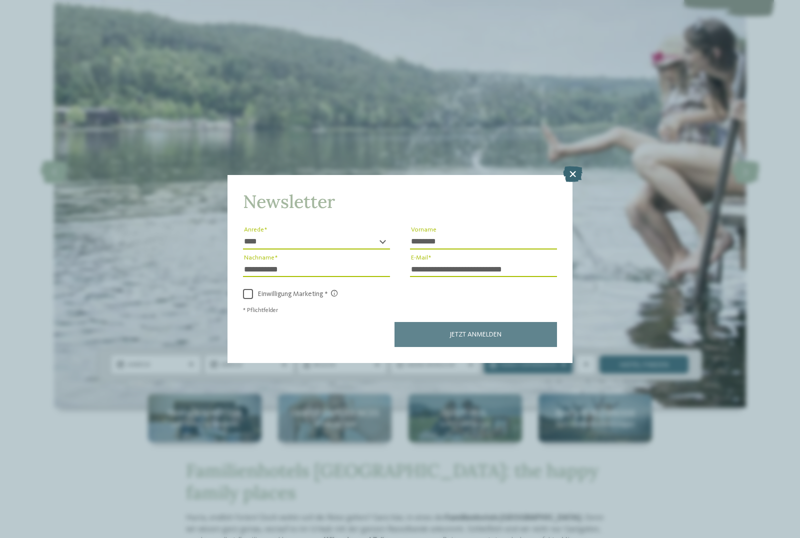
scroll to position [0, 0]
